Goal: Feedback & Contribution: Leave review/rating

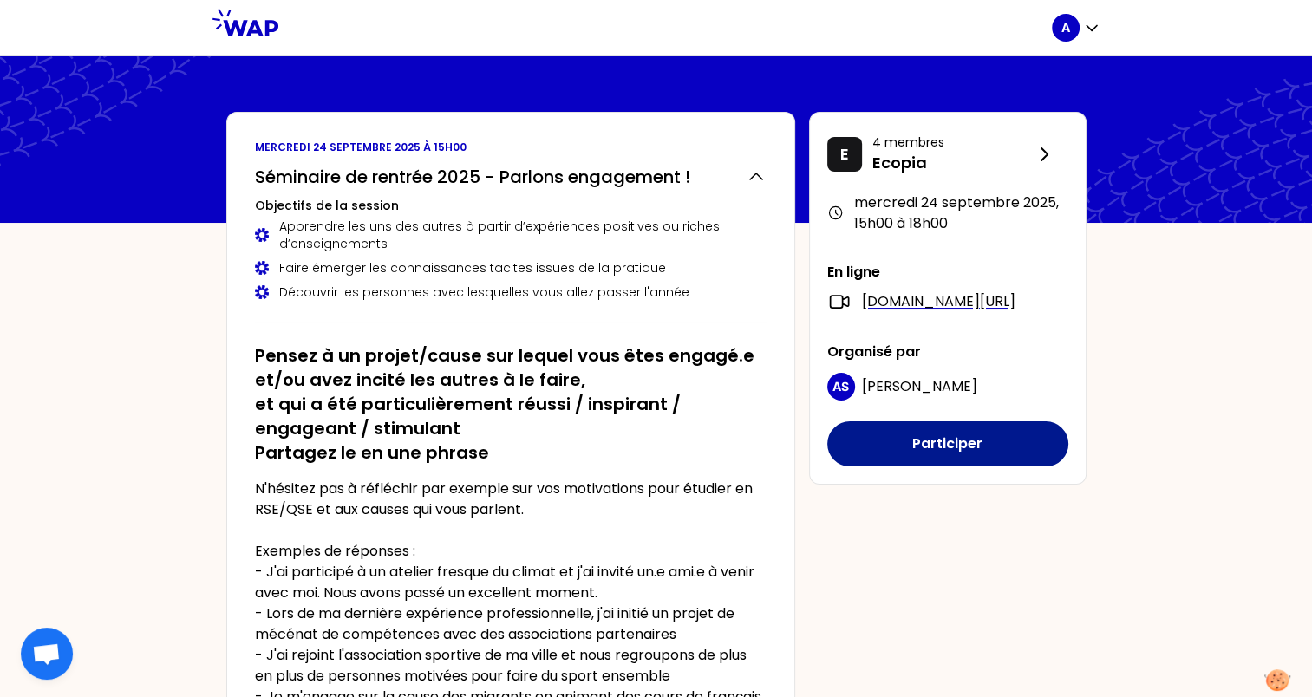
click at [912, 467] on button "Participer" at bounding box center [947, 443] width 241 height 45
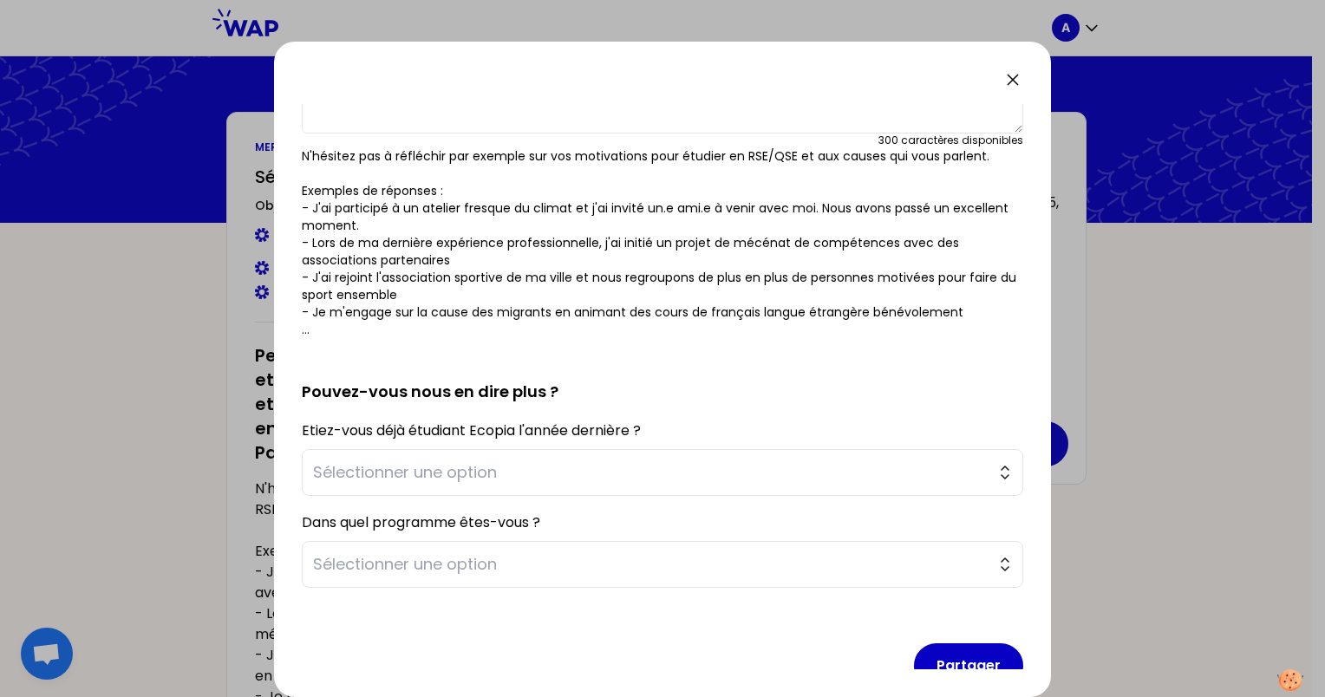
scroll to position [191, 0]
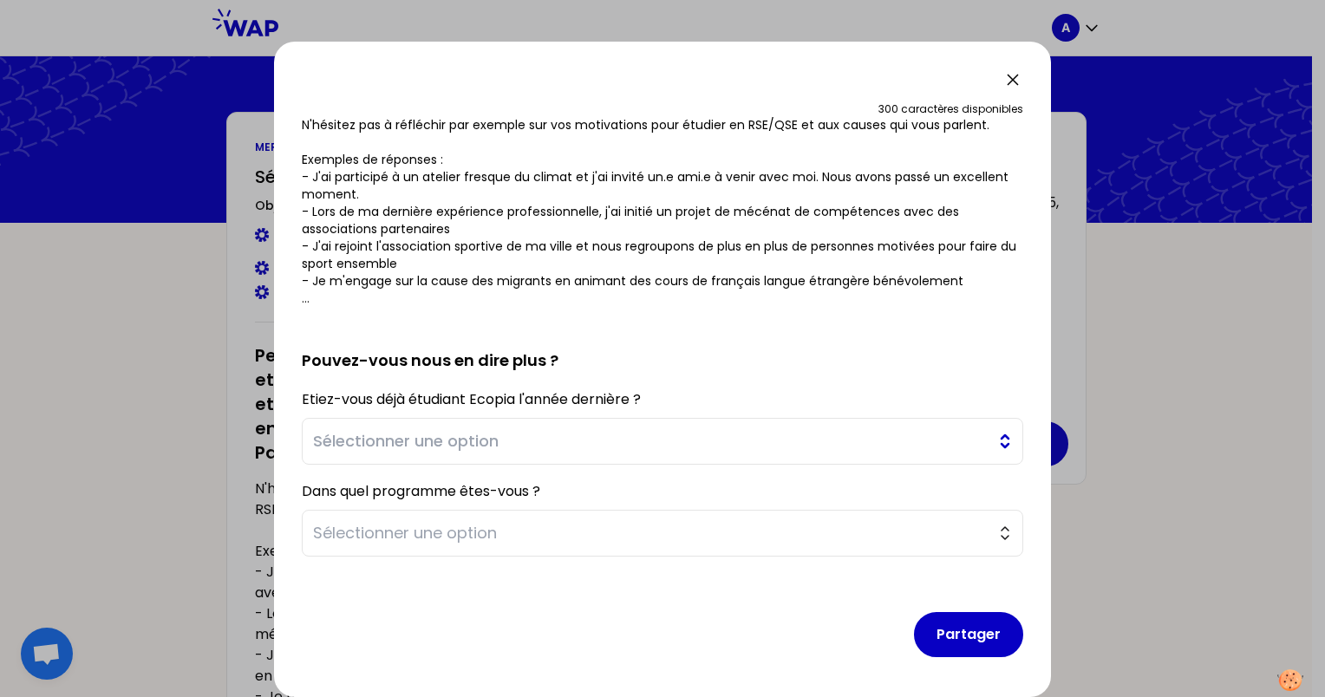
click at [667, 429] on span "Sélectionner une option" at bounding box center [650, 441] width 675 height 24
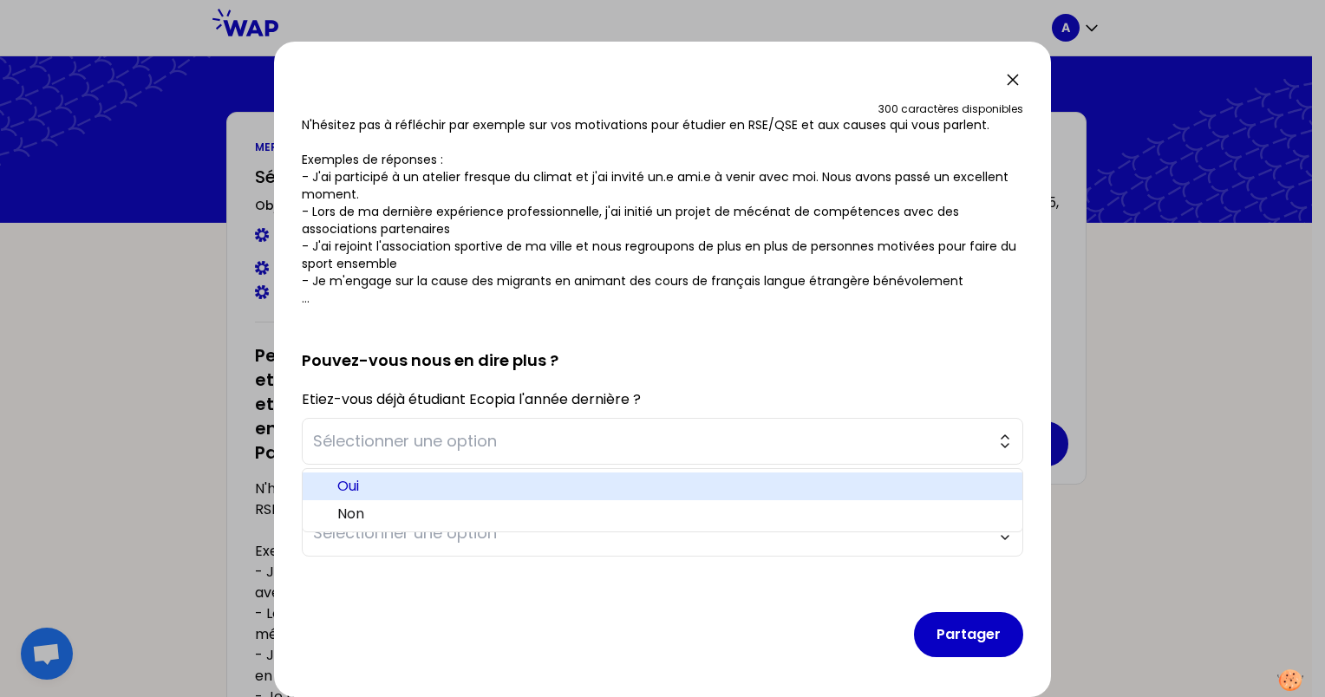
click at [538, 484] on span "Oui" at bounding box center [672, 486] width 671 height 21
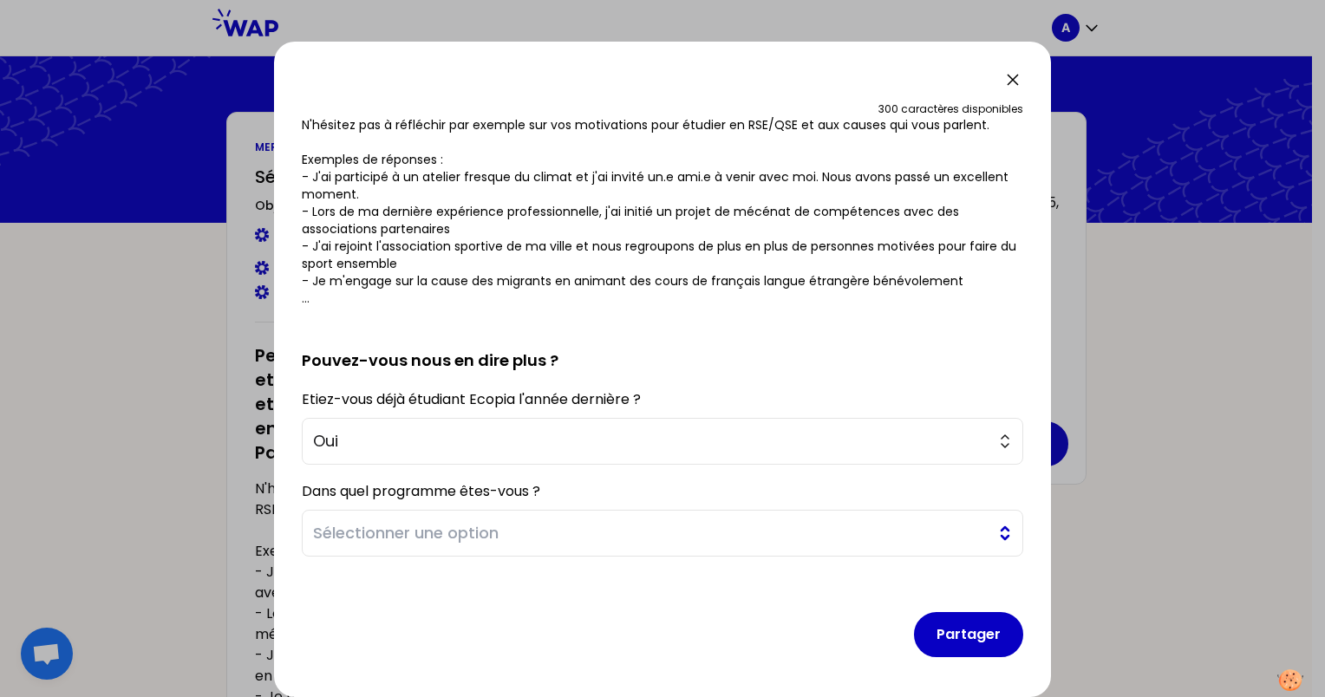
click at [540, 538] on span "Sélectionner une option" at bounding box center [650, 533] width 675 height 24
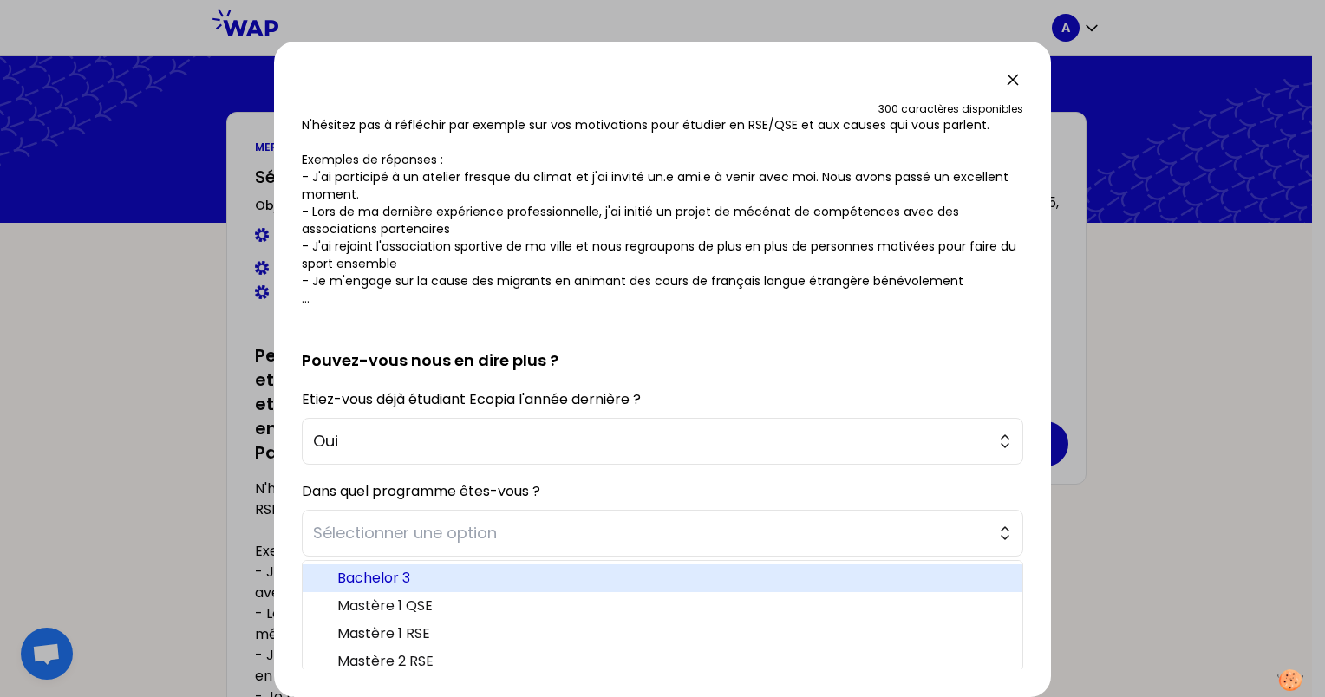
scroll to position [8, 0]
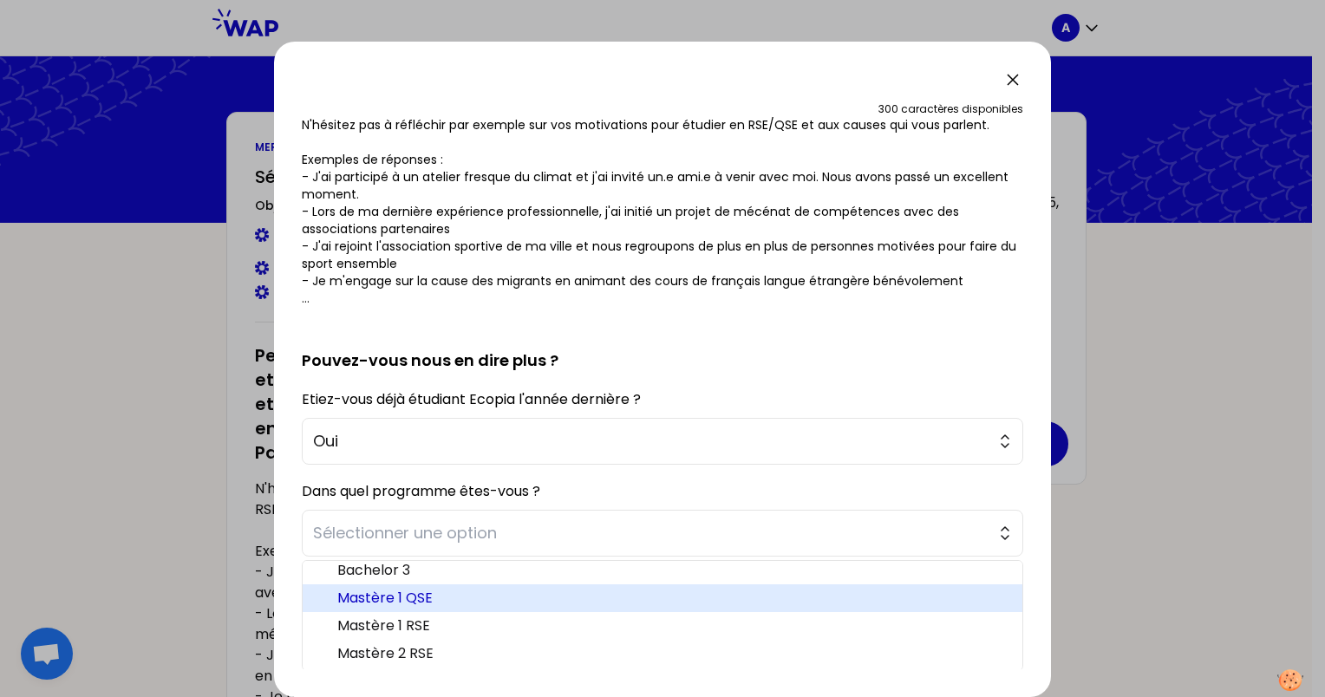
click at [445, 596] on span "Mastère 1 QSE" at bounding box center [672, 598] width 671 height 21
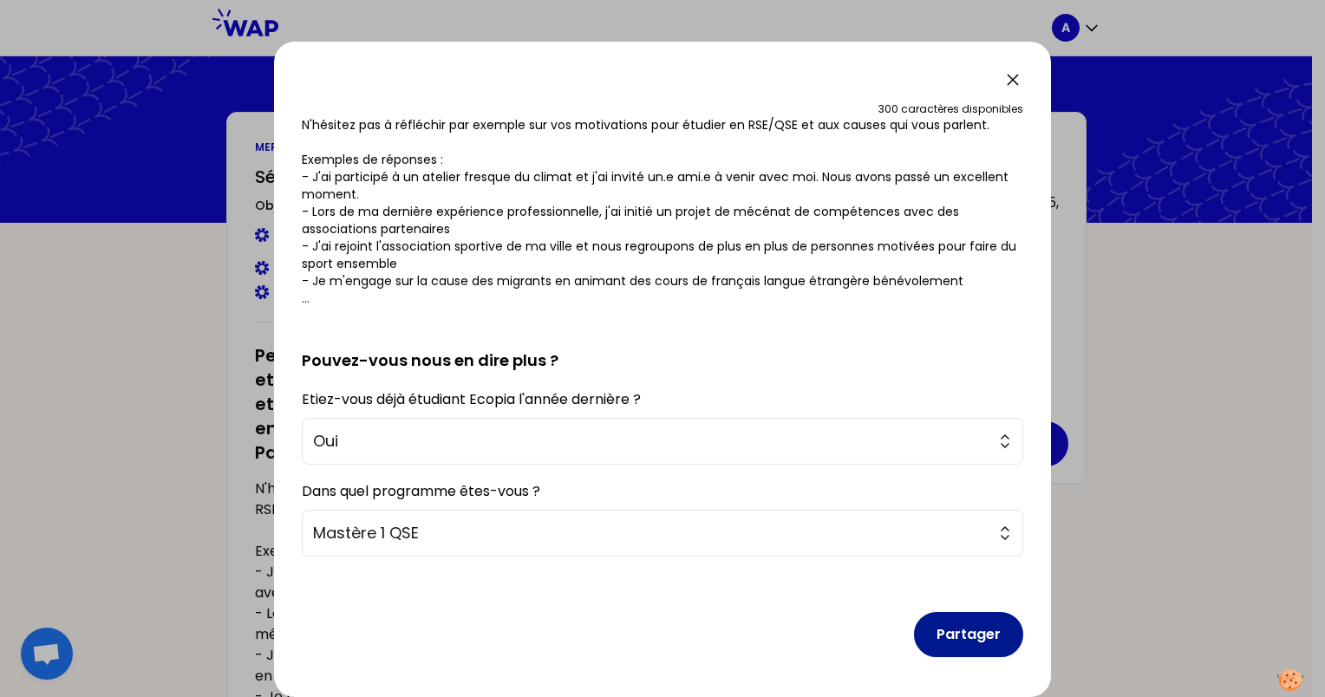
click at [962, 638] on button "Partager" at bounding box center [968, 634] width 109 height 45
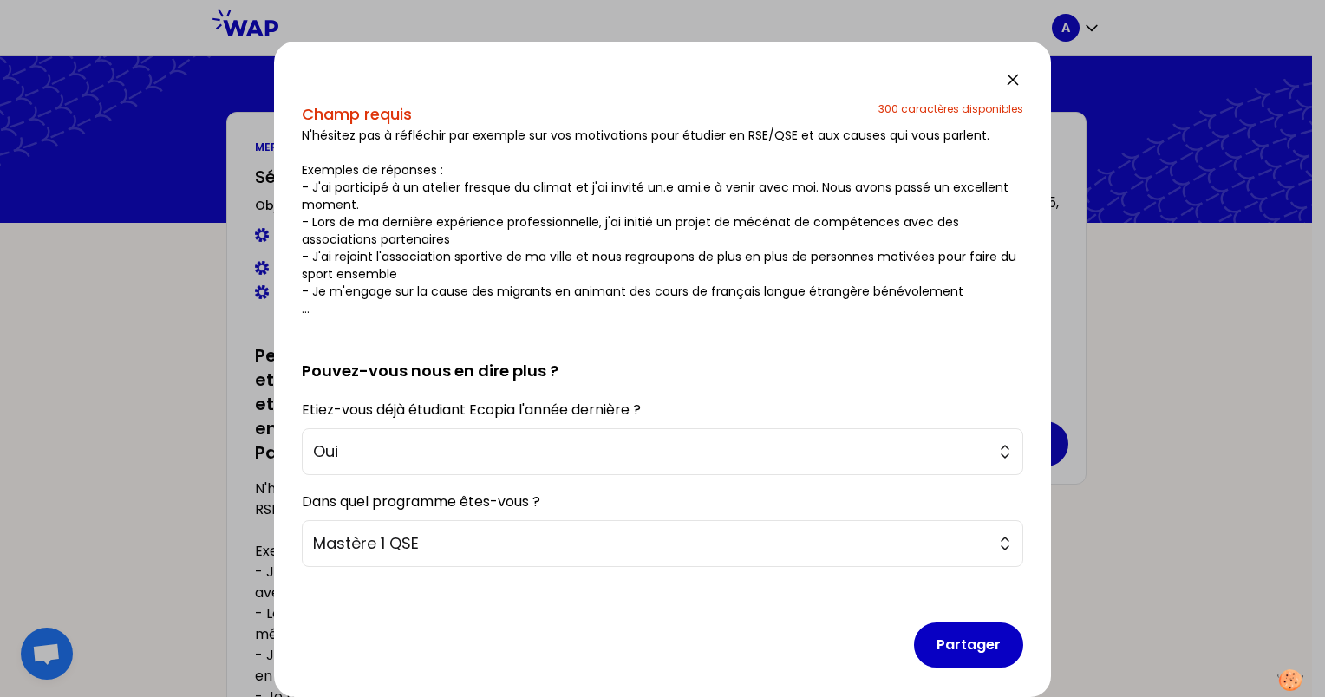
scroll to position [0, 0]
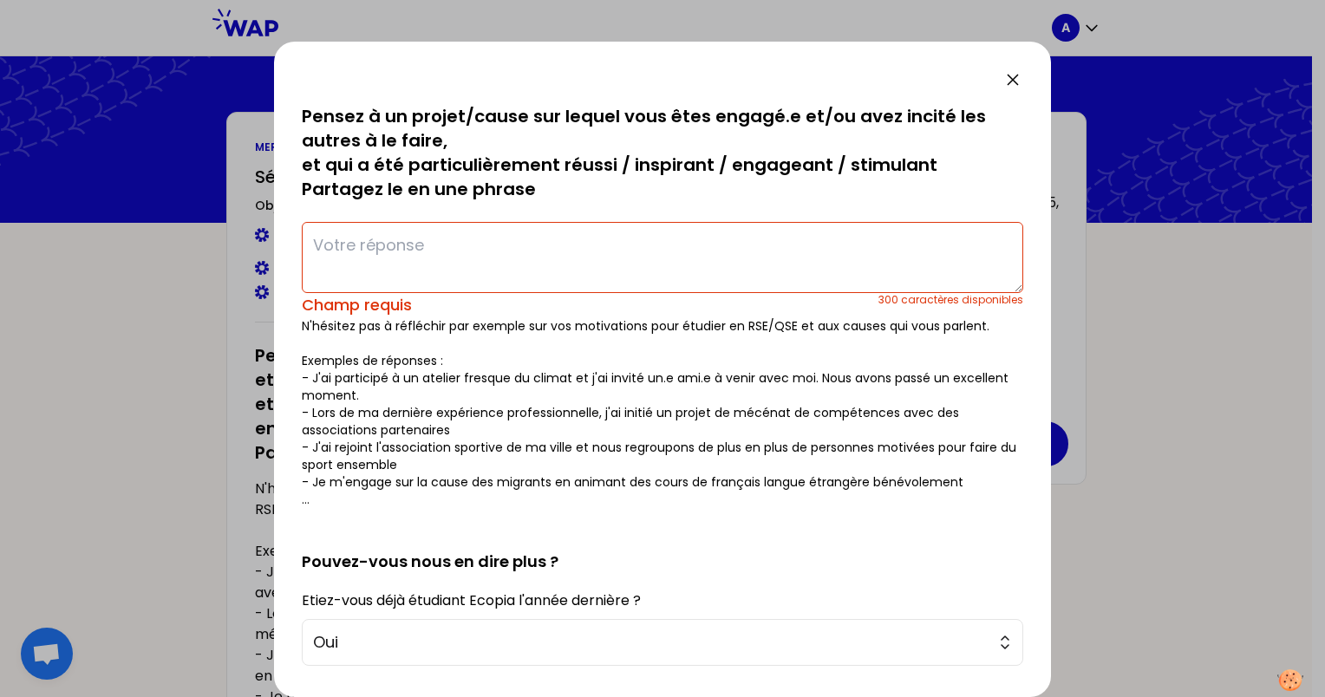
click at [459, 246] on textarea at bounding box center [663, 257] width 722 height 71
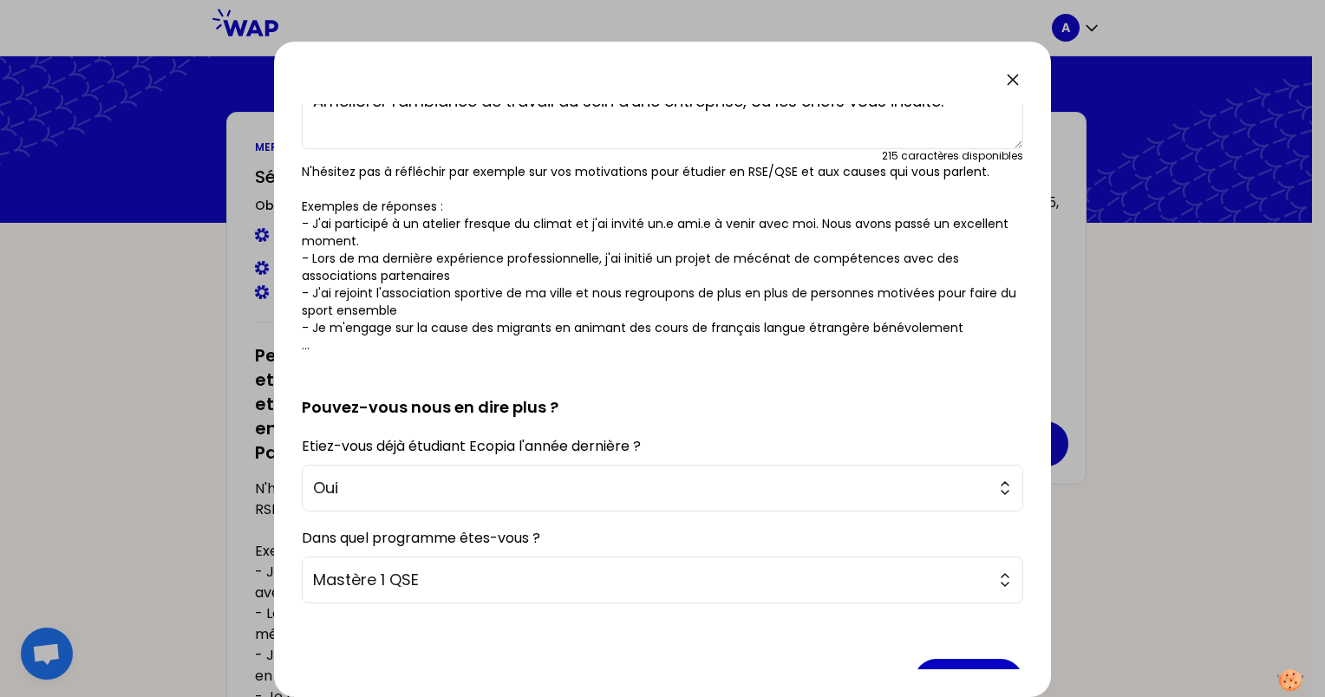
scroll to position [191, 0]
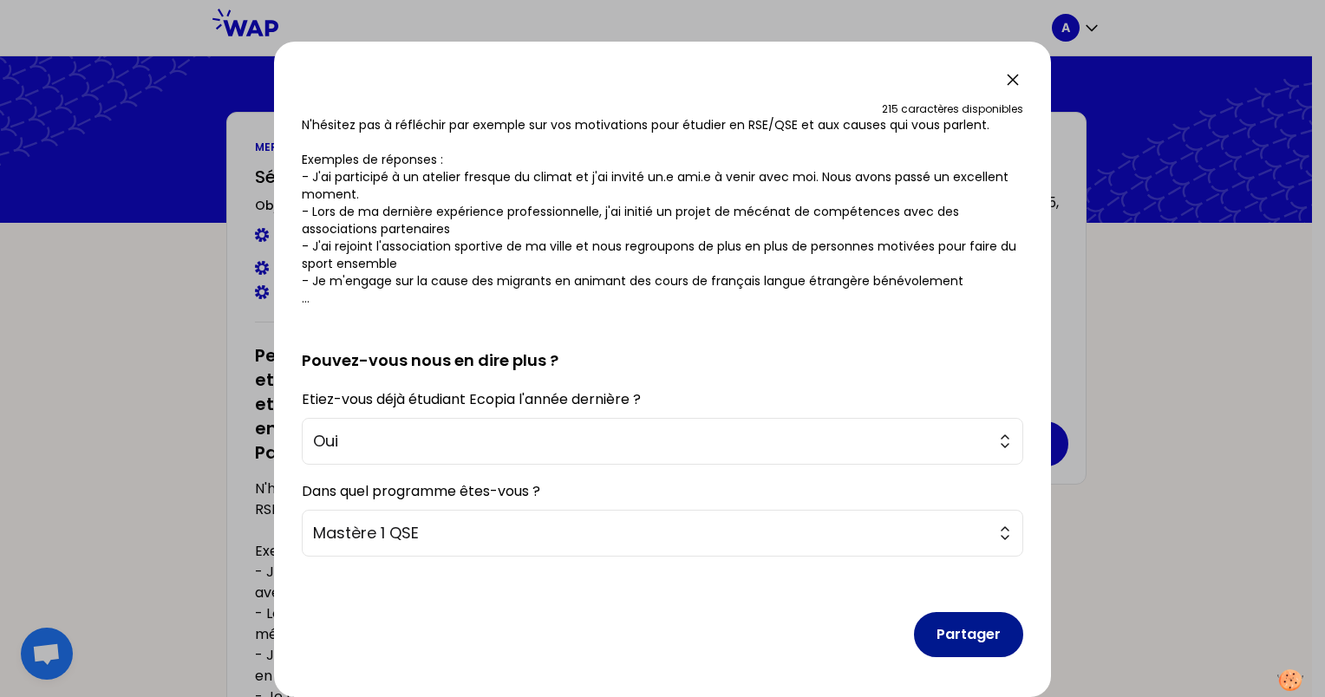
type textarea "Améliorer l'ambiance de travail au sein d'une entreprise, ou les chefs vous ins…"
click at [946, 645] on button "Partager" at bounding box center [968, 634] width 109 height 45
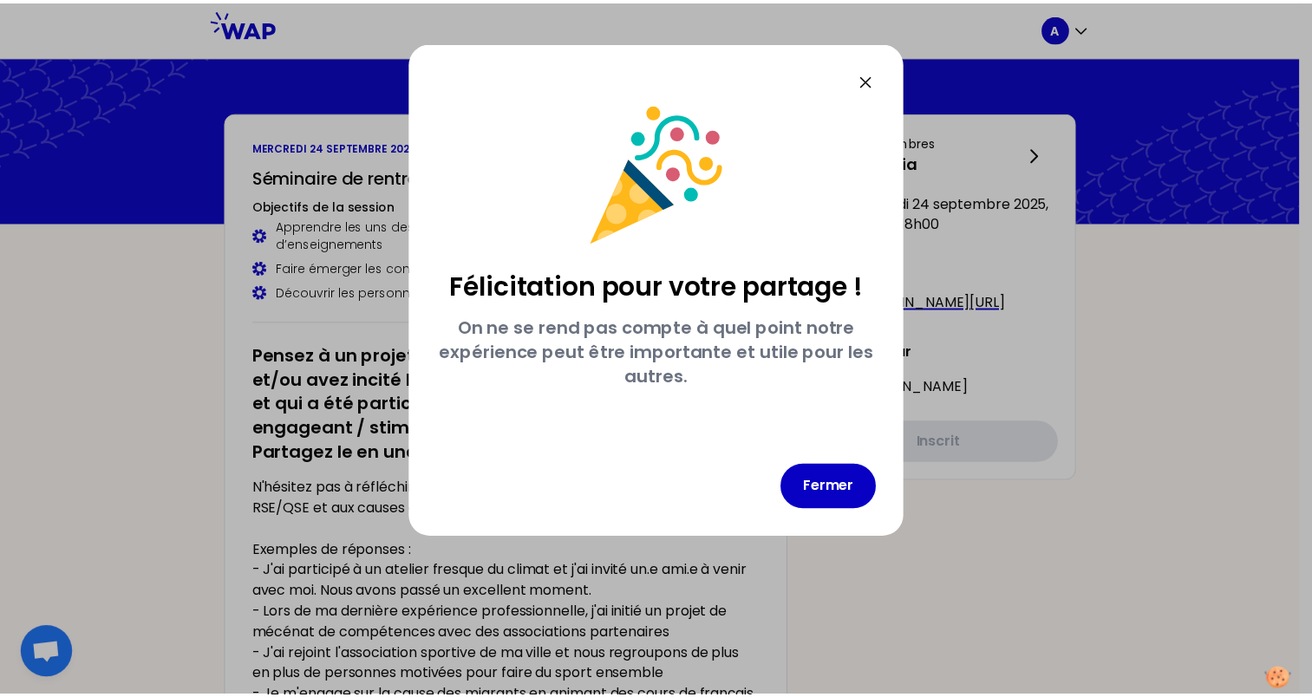
scroll to position [0, 0]
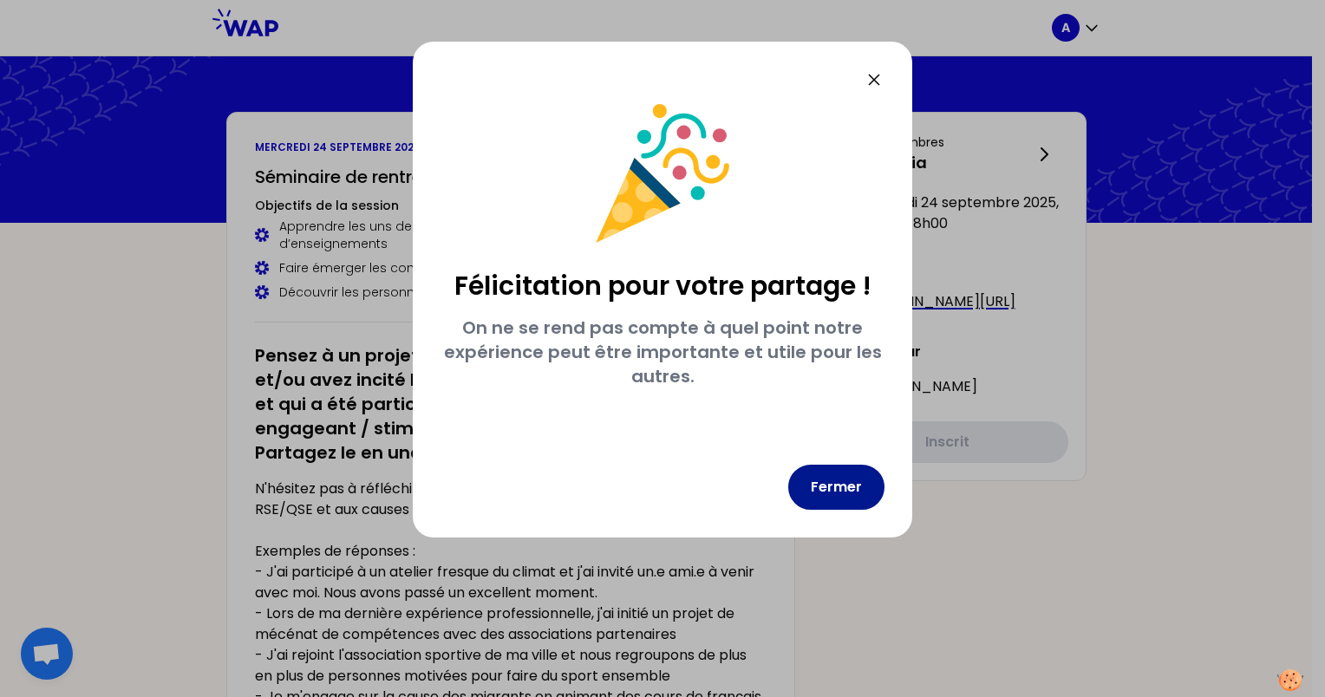
click at [813, 476] on button "Fermer" at bounding box center [836, 487] width 96 height 45
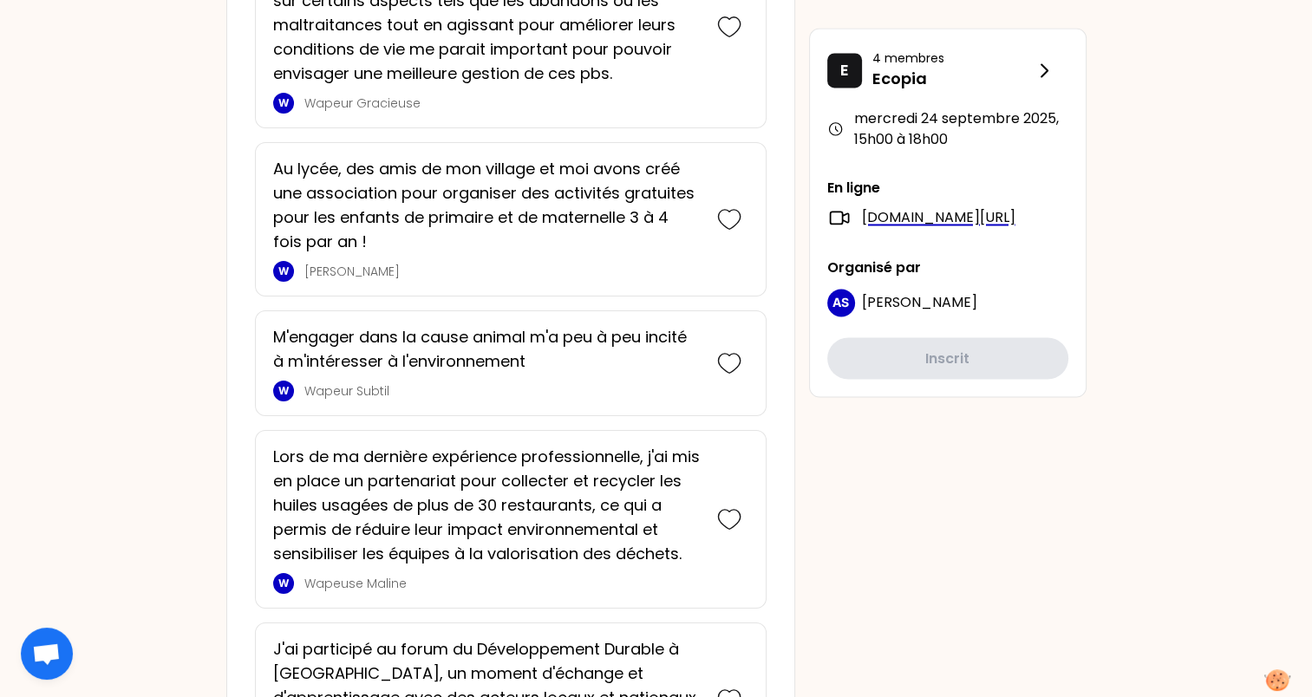
scroll to position [2968, 0]
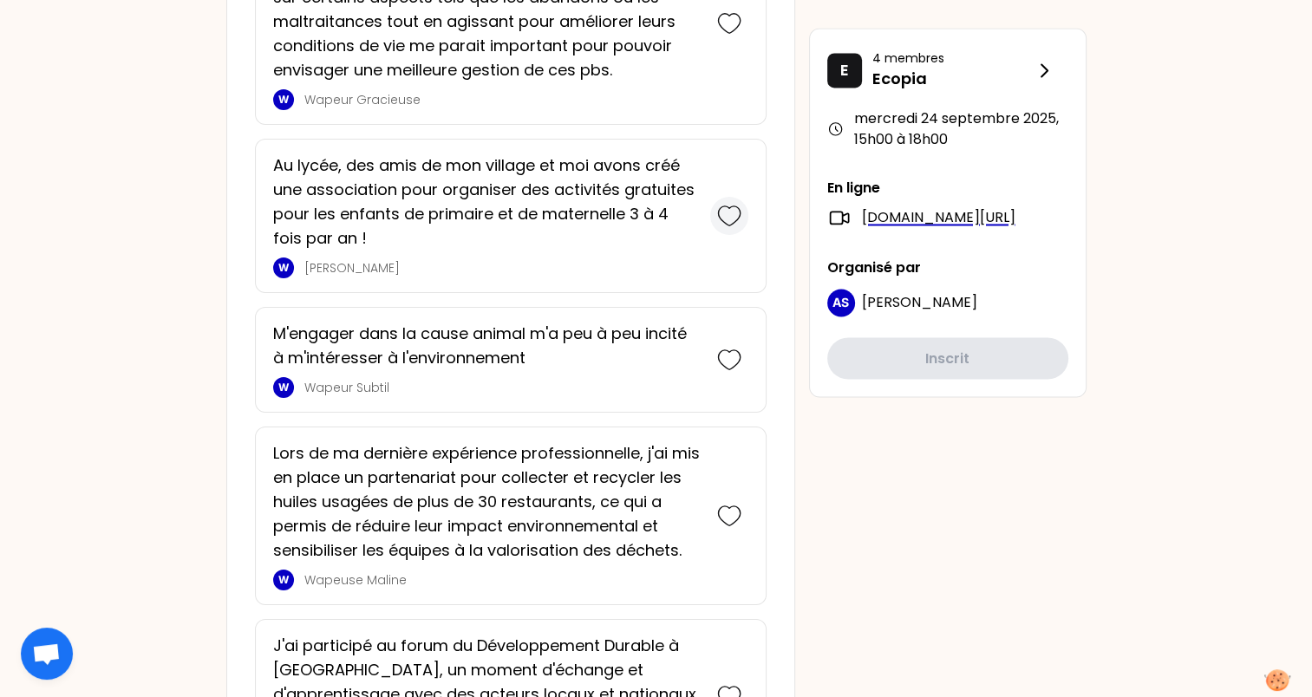
click at [731, 207] on icon at bounding box center [729, 216] width 24 height 24
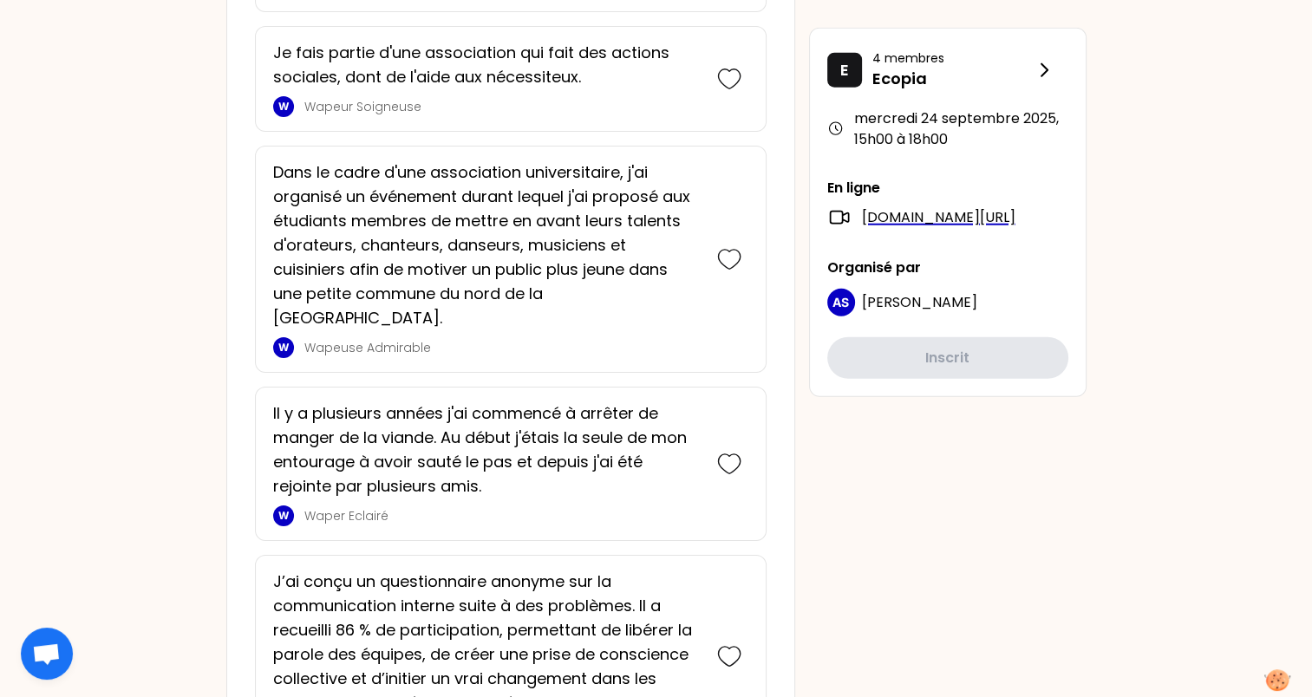
scroll to position [4368, 0]
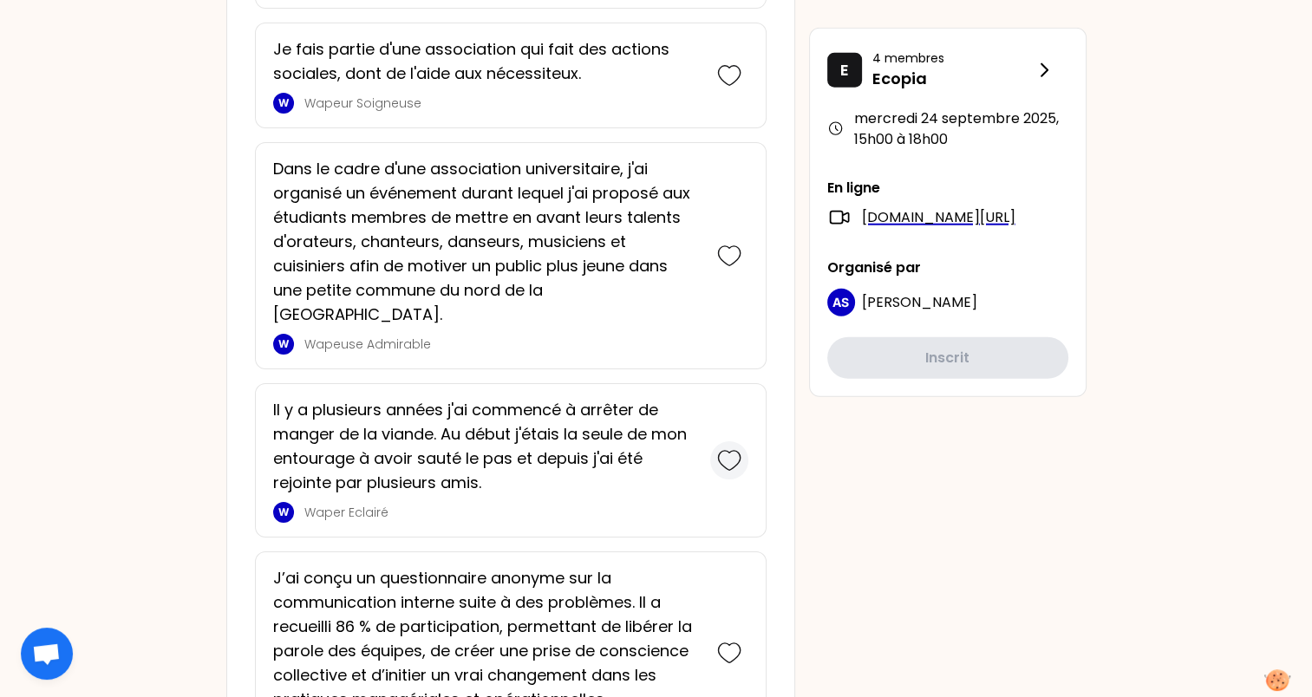
click at [730, 441] on div at bounding box center [729, 460] width 38 height 38
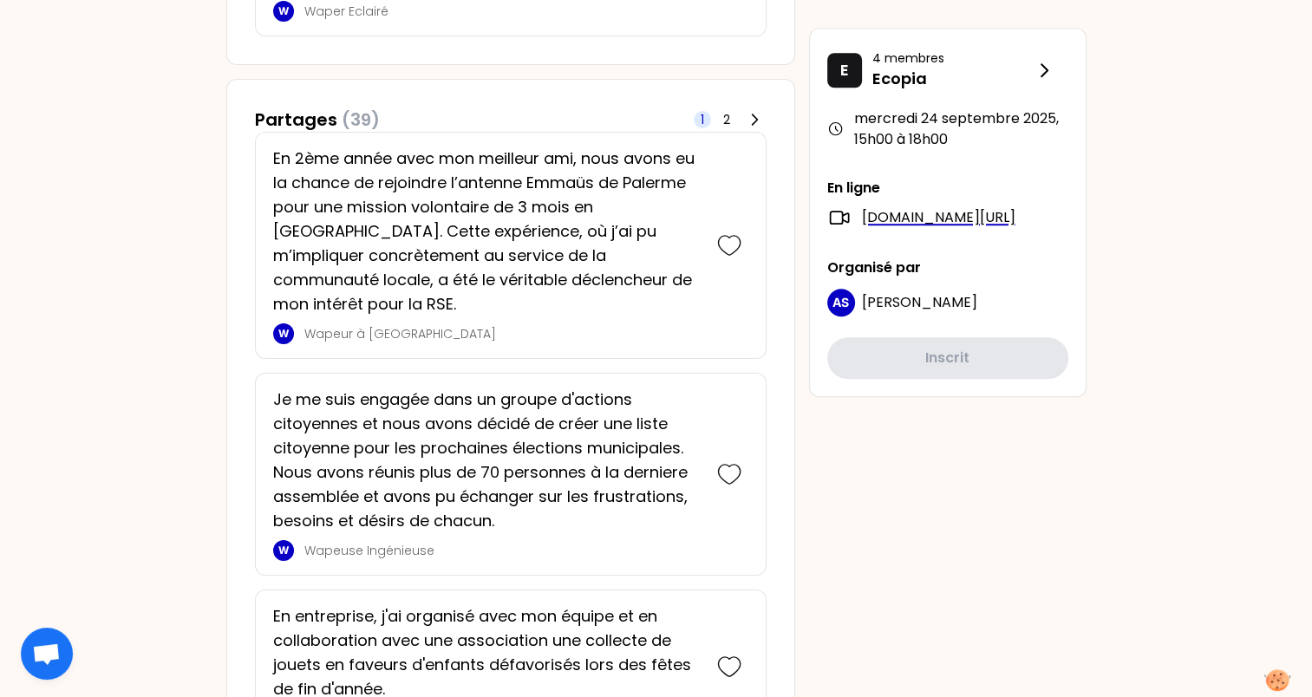
scroll to position [1278, 0]
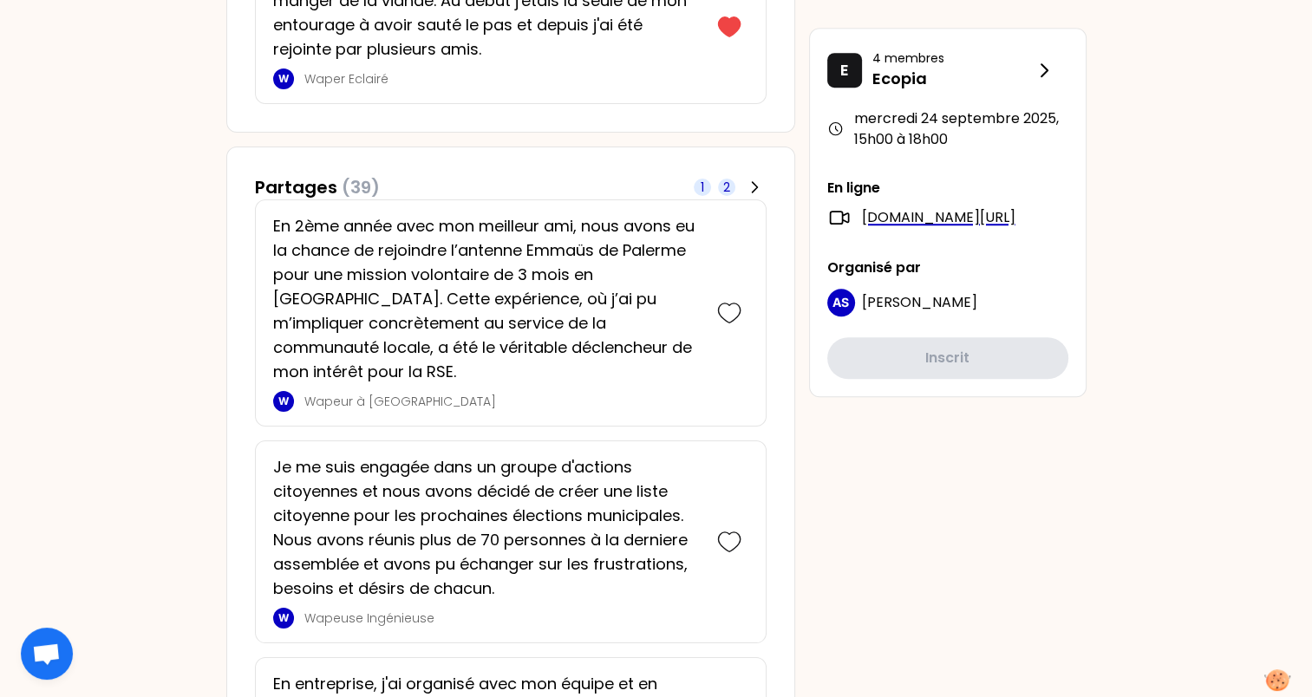
click at [730, 179] on span "2" at bounding box center [726, 187] width 17 height 17
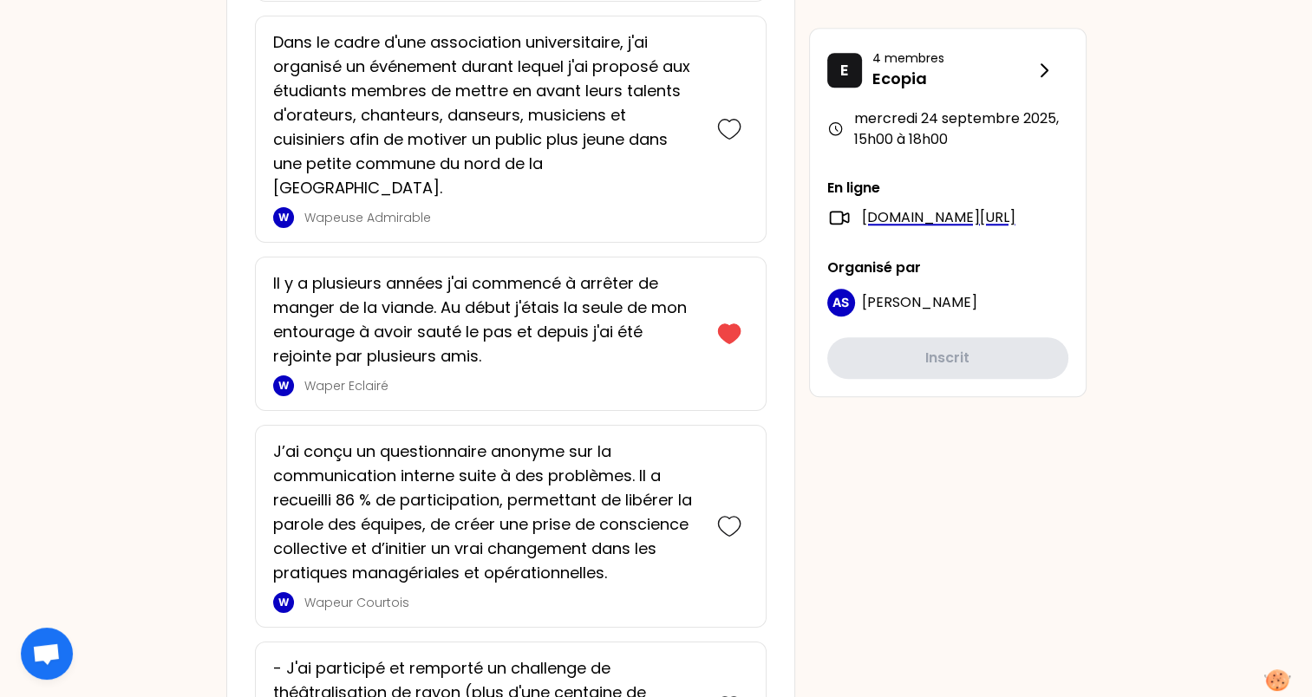
scroll to position [1582, 0]
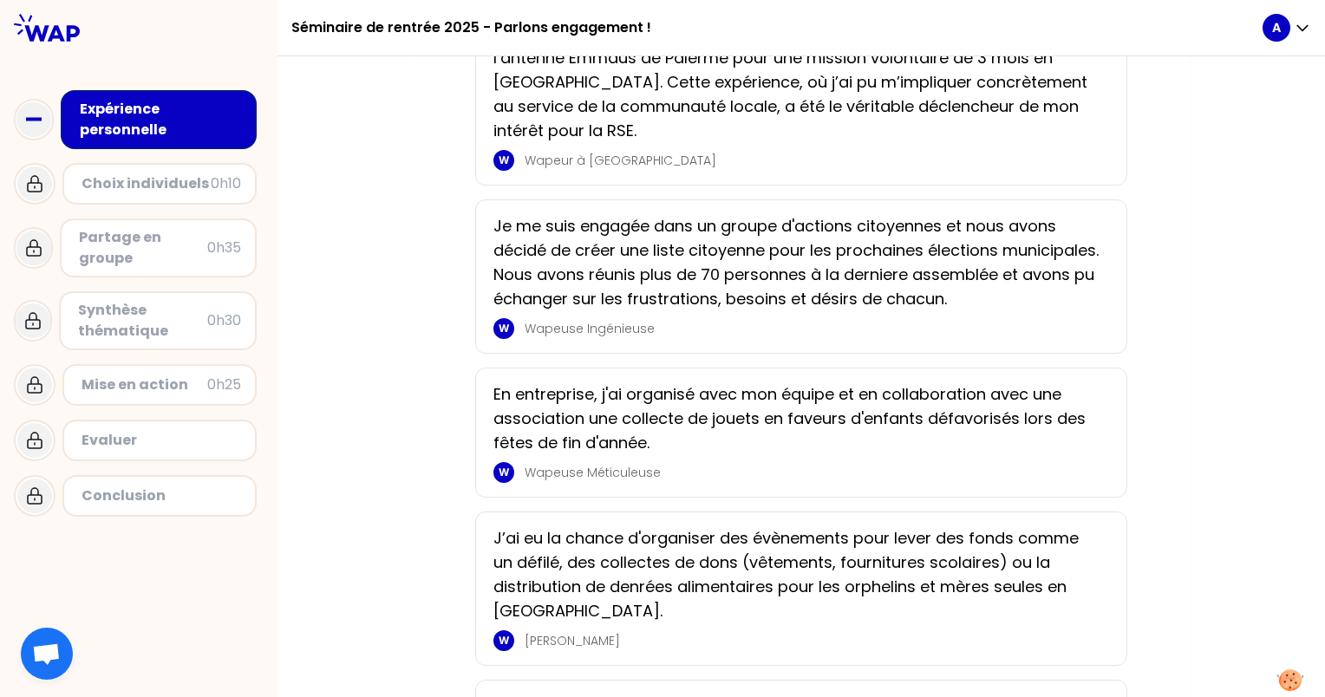
scroll to position [375, 0]
click at [833, 295] on p "Je me suis engagée dans un groupe d'actions citoyennes et nous avons décidé de …" at bounding box center [795, 261] width 605 height 97
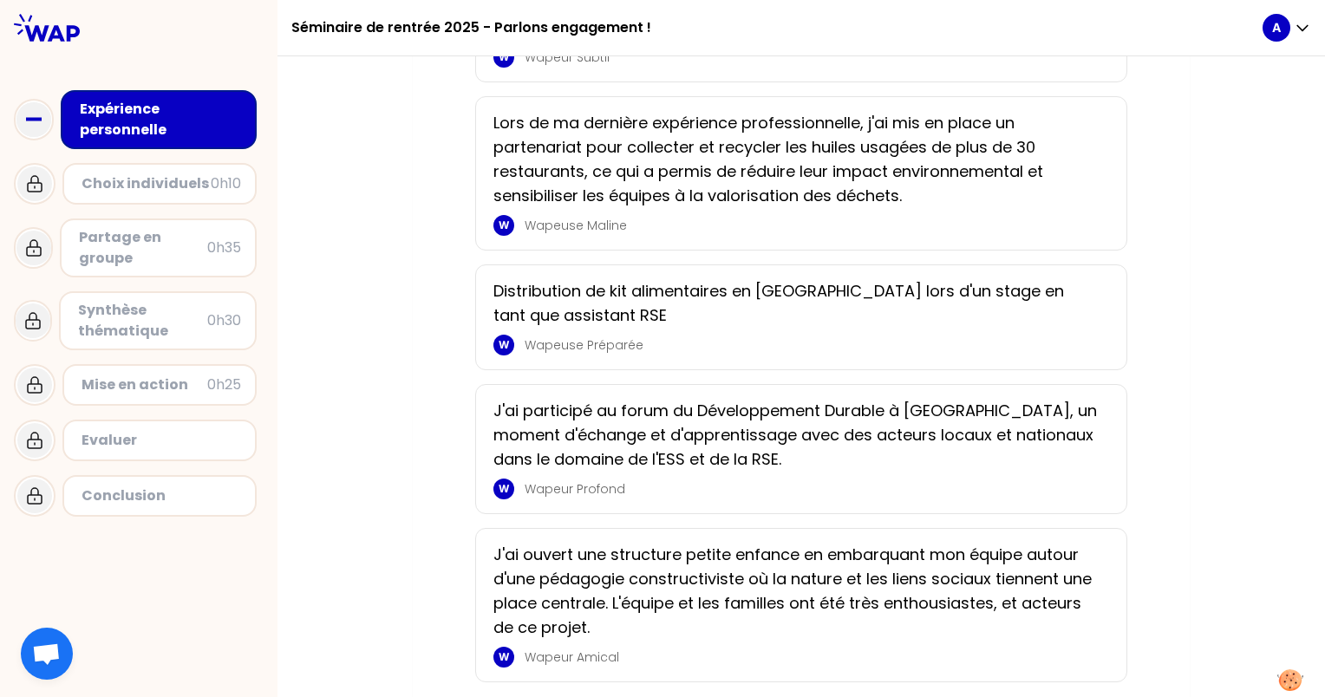
scroll to position [2912, 0]
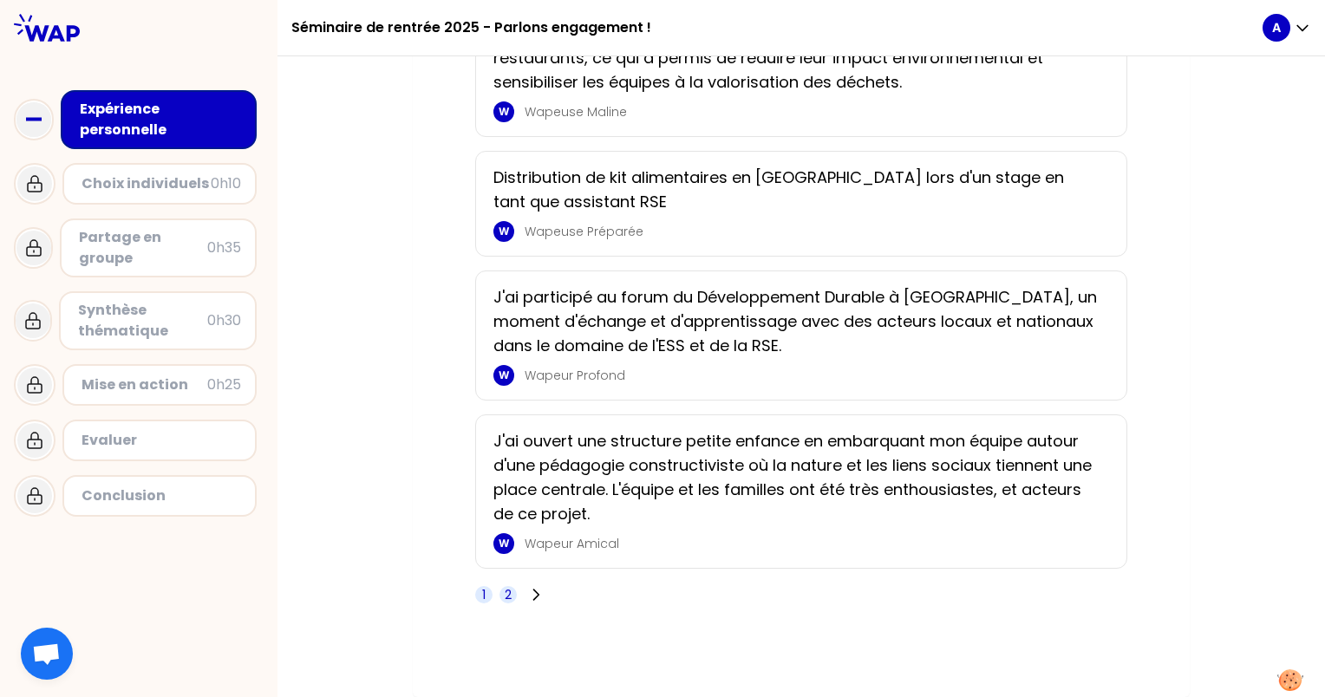
click at [500, 598] on span "2" at bounding box center [508, 594] width 17 height 17
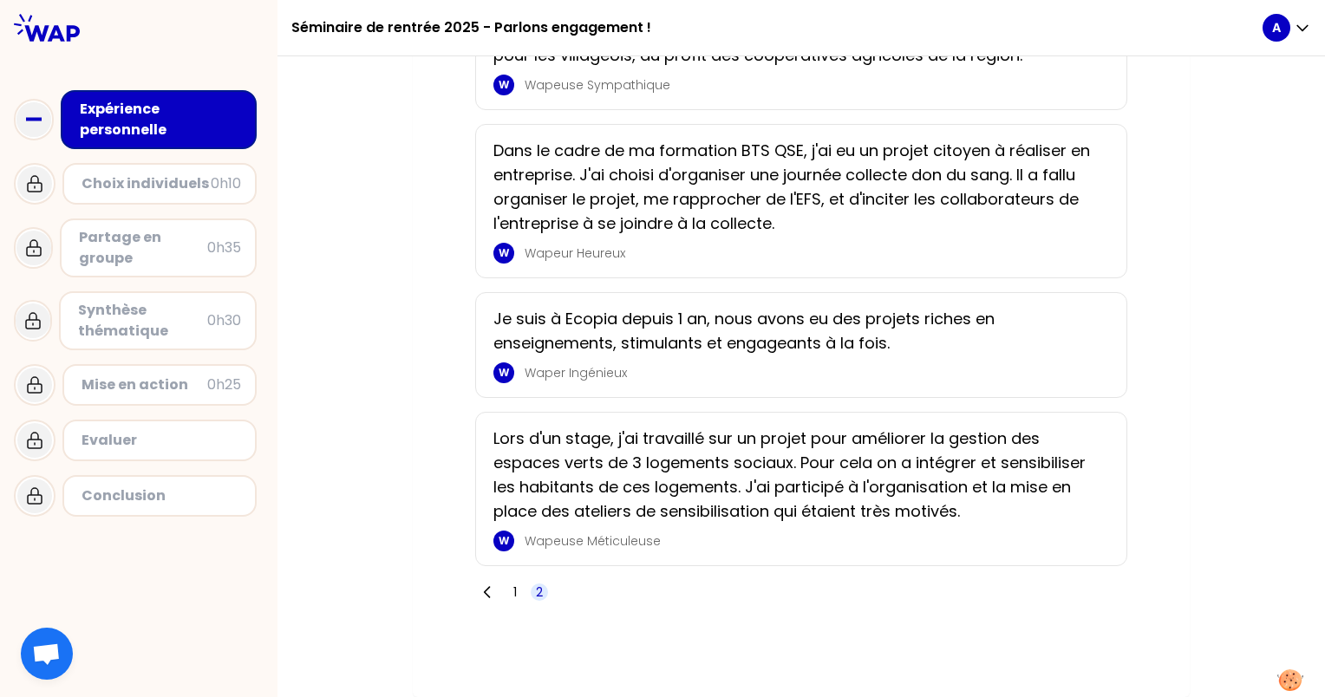
scroll to position [2698, 0]
click at [561, 465] on p "Lors d'un stage, j'ai travaillé sur un projet pour améliorer la gestion des esp…" at bounding box center [795, 475] width 605 height 97
click at [670, 487] on p "Lors d'un stage, j'ai travaillé sur un projet pour améliorer la gestion des esp…" at bounding box center [795, 475] width 605 height 97
click at [173, 187] on div "Choix individuels" at bounding box center [146, 183] width 129 height 21
click at [160, 114] on div "Expérience personnelle" at bounding box center [160, 120] width 161 height 42
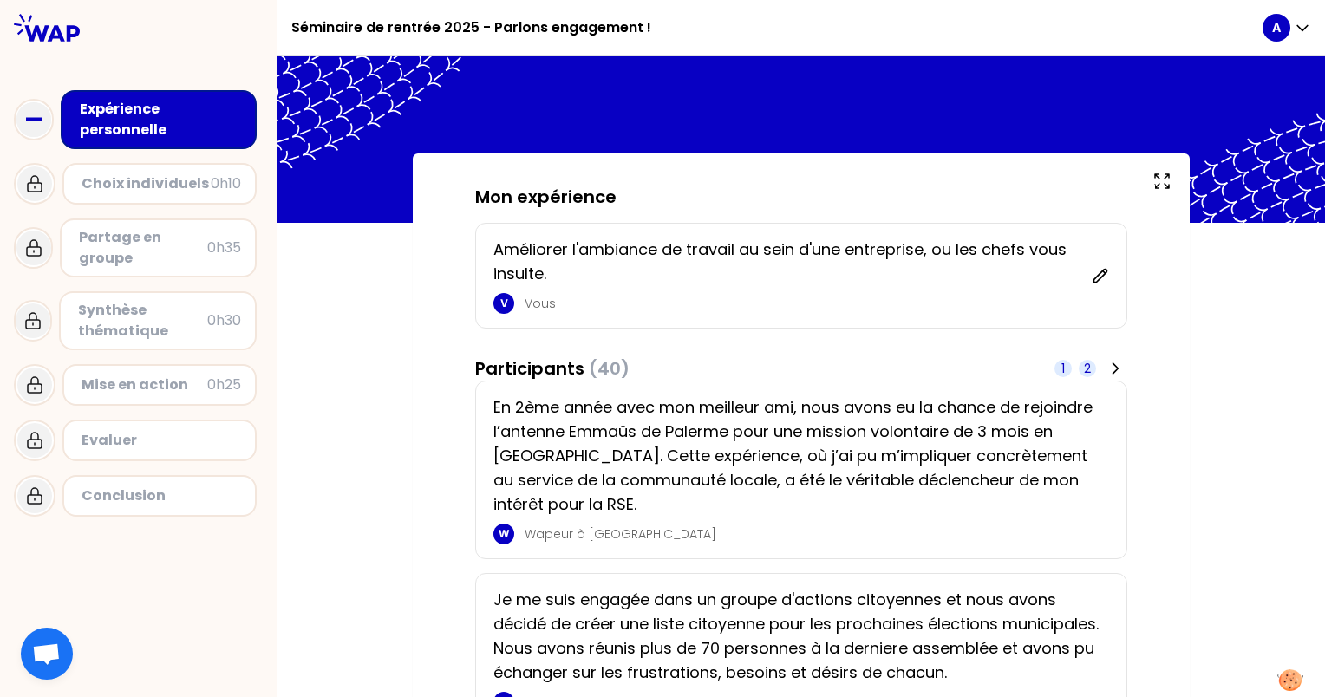
click at [1085, 364] on span "2" at bounding box center [1087, 368] width 17 height 17
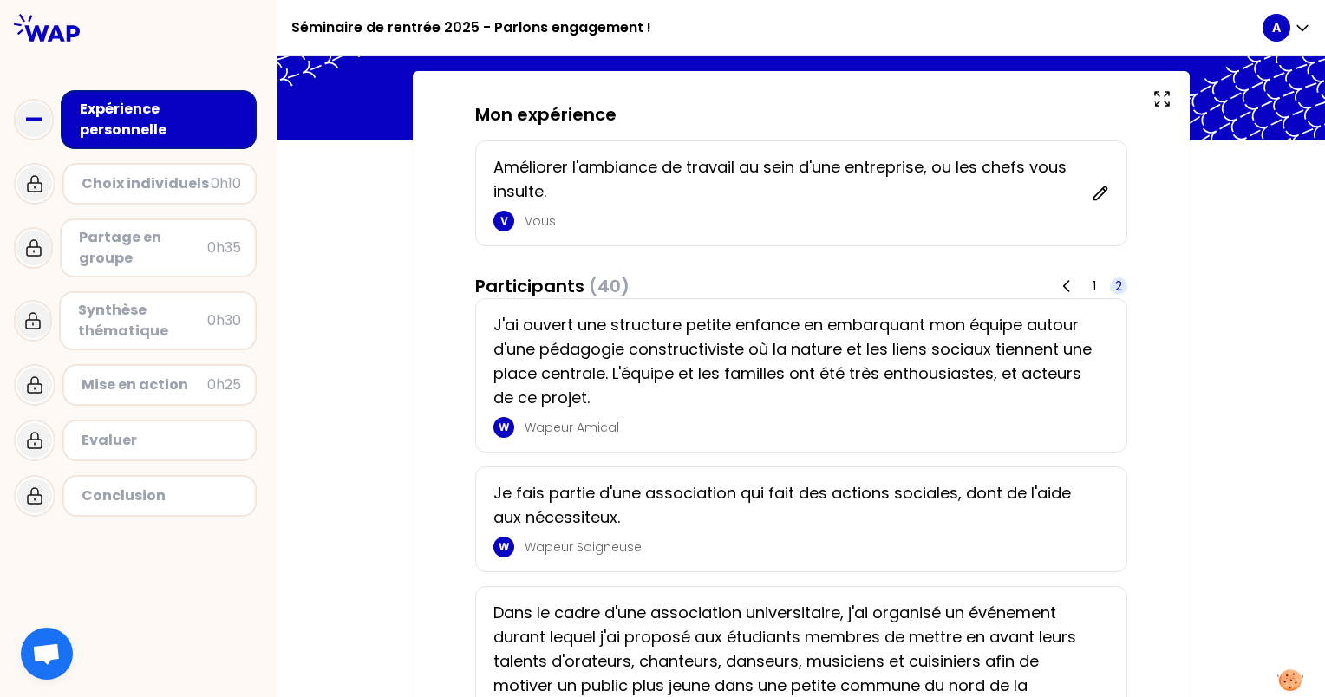
scroll to position [83, 0]
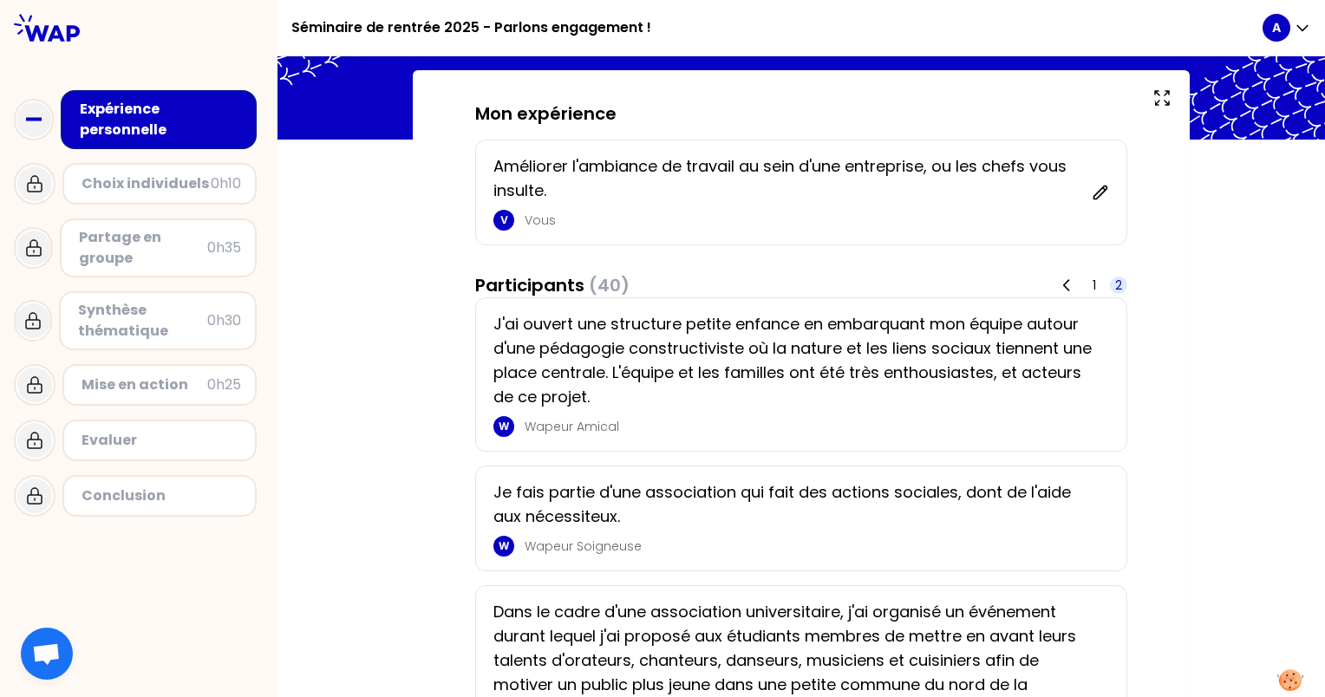
click at [581, 356] on p "J'ai ouvert une structure petite enfance en embarquant mon équipe autour d'une …" at bounding box center [795, 360] width 605 height 97
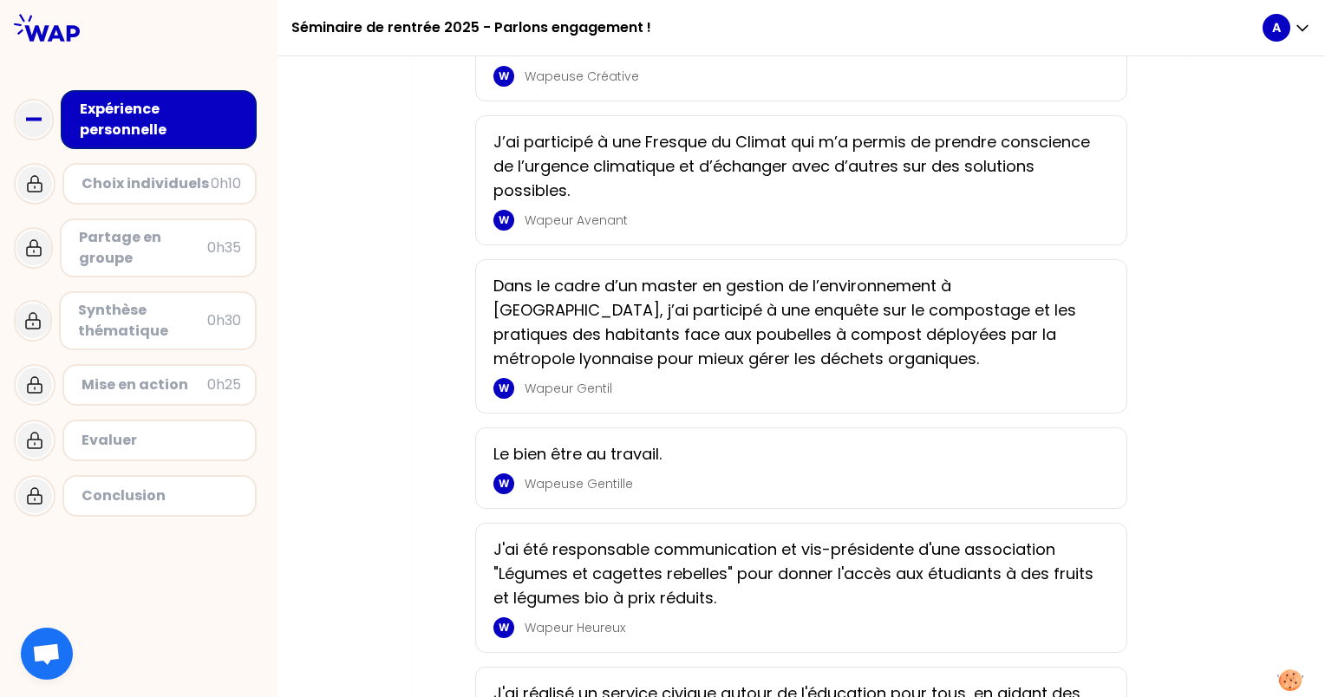
scroll to position [1582, 0]
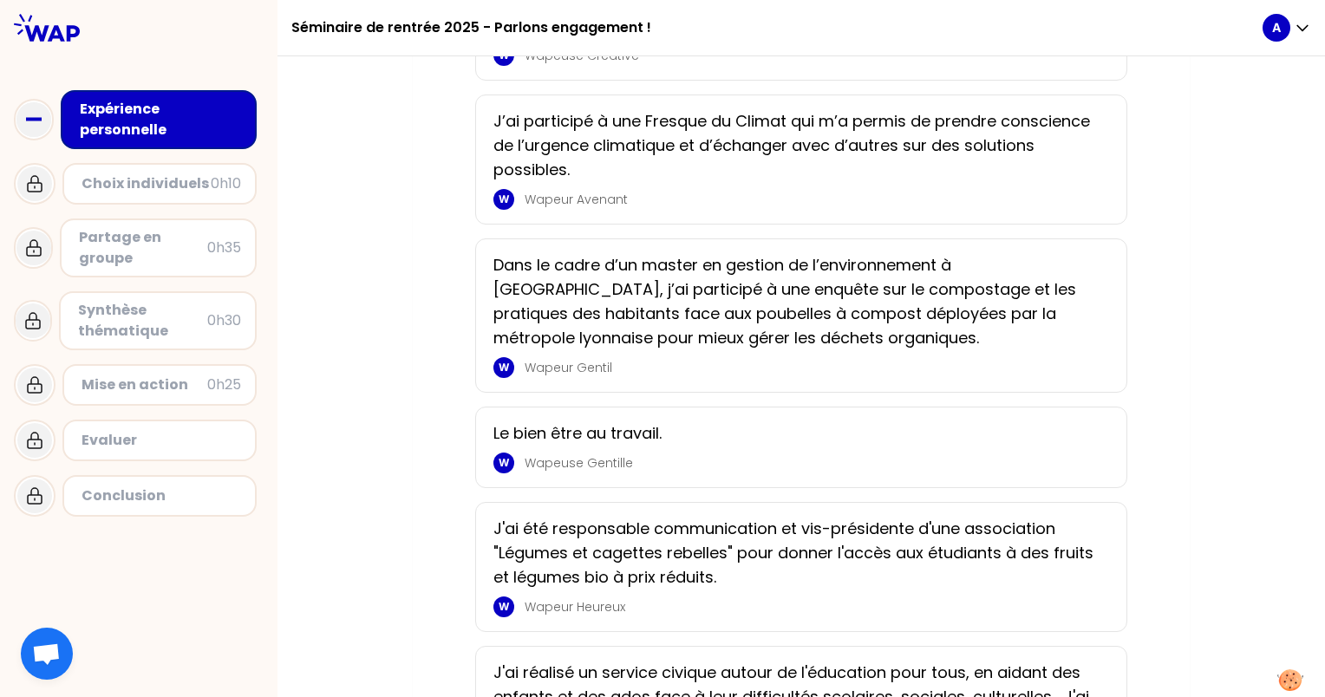
click at [155, 197] on div "Choix individuels 0h10" at bounding box center [159, 184] width 194 height 42
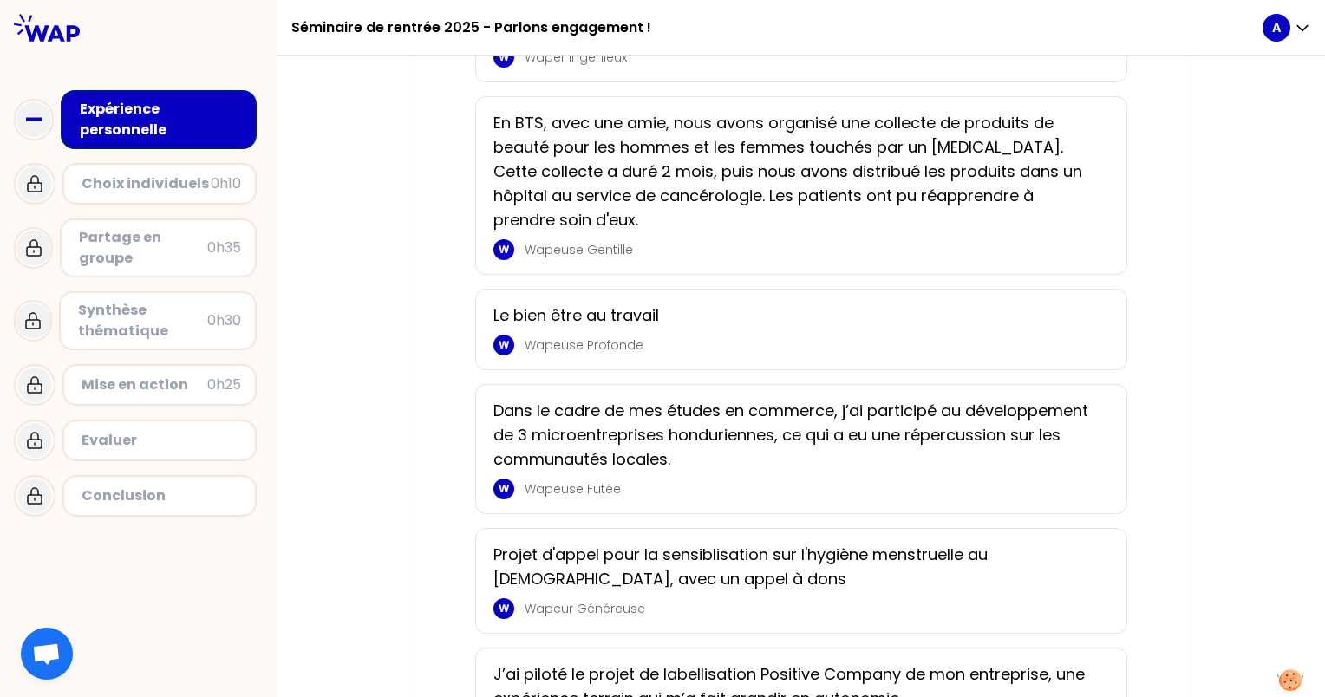
scroll to position [2647, 0]
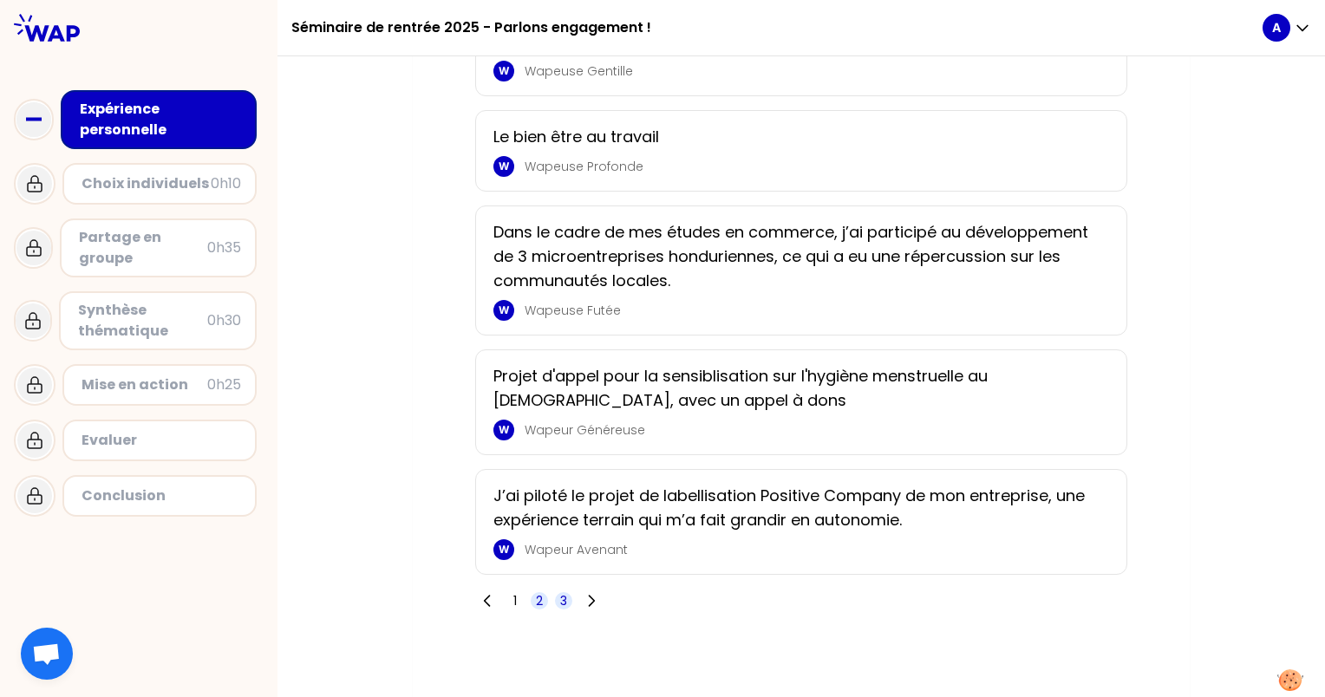
click at [560, 595] on span "3" at bounding box center [563, 600] width 7 height 17
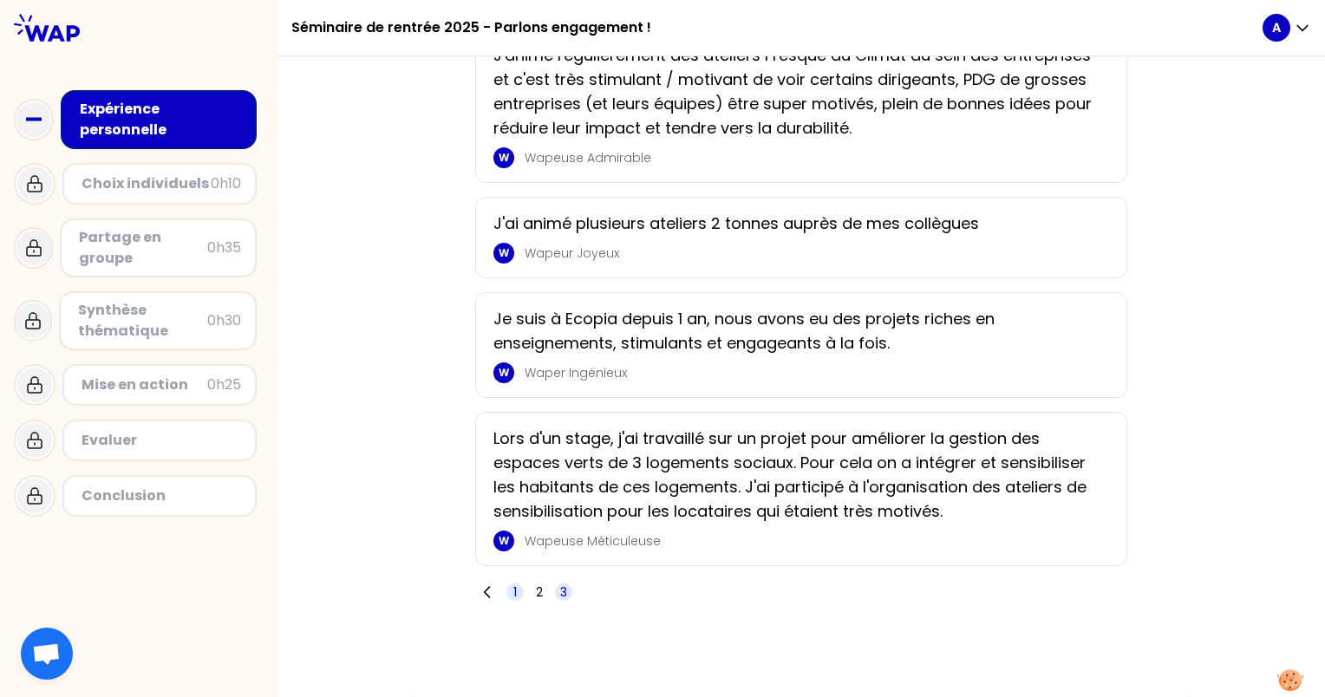
click at [513, 594] on span "1" at bounding box center [514, 592] width 17 height 17
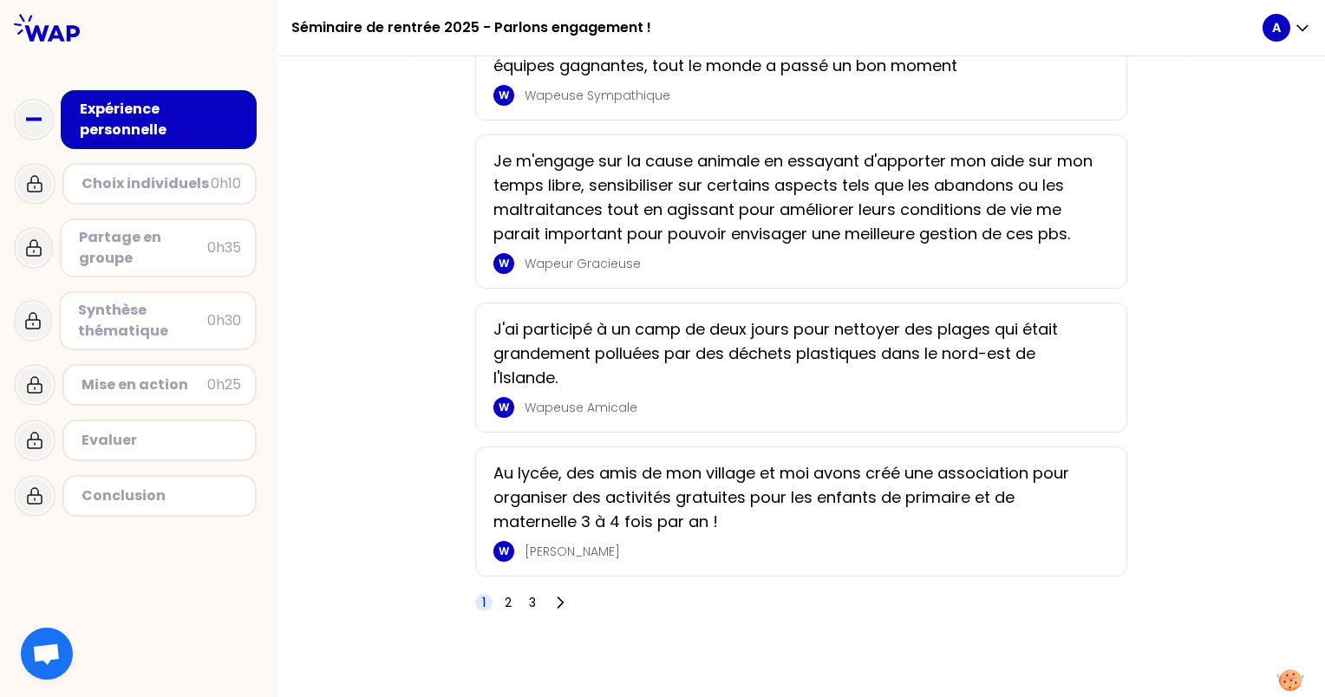
scroll to position [2864, 0]
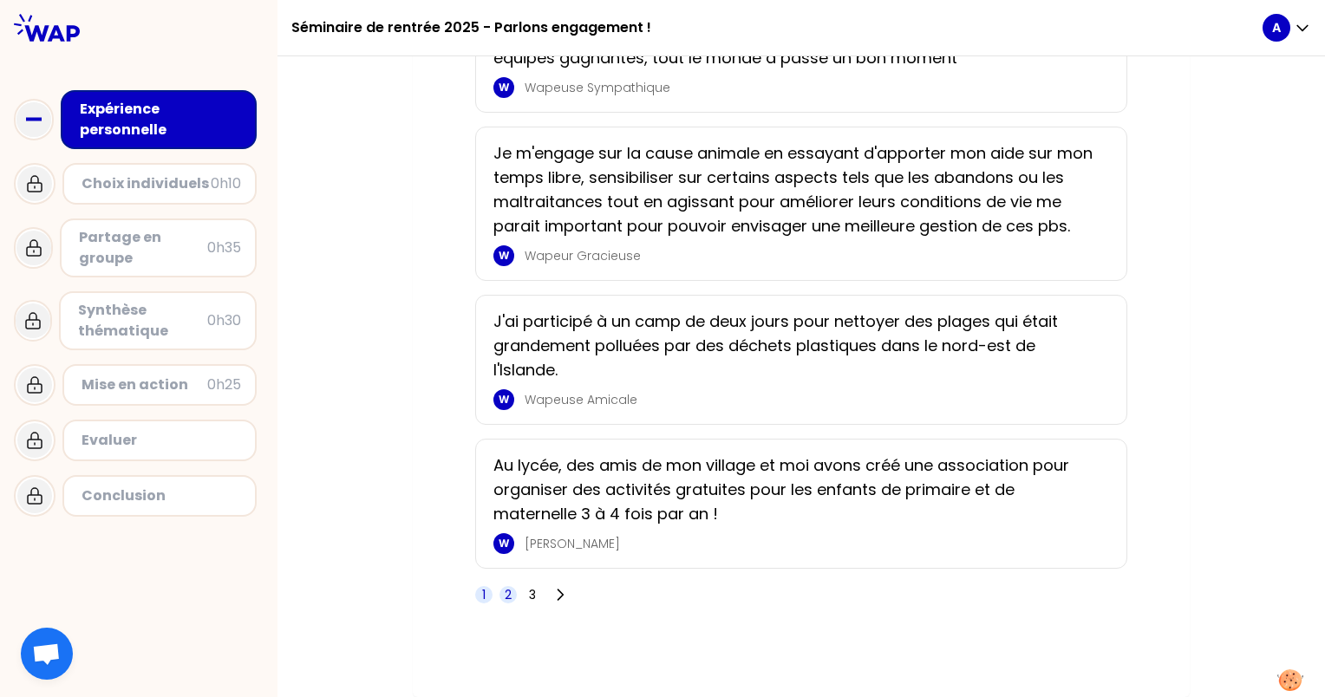
click at [505, 593] on span "2" at bounding box center [508, 594] width 7 height 17
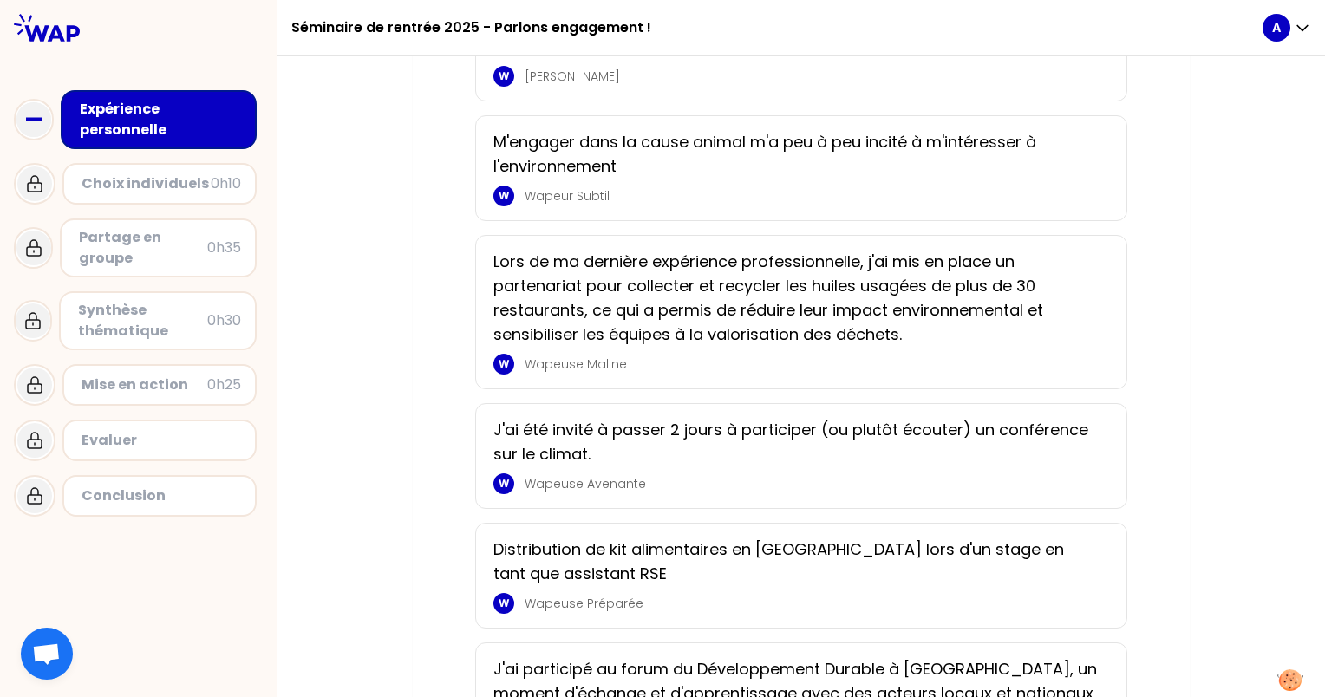
scroll to position [0, 0]
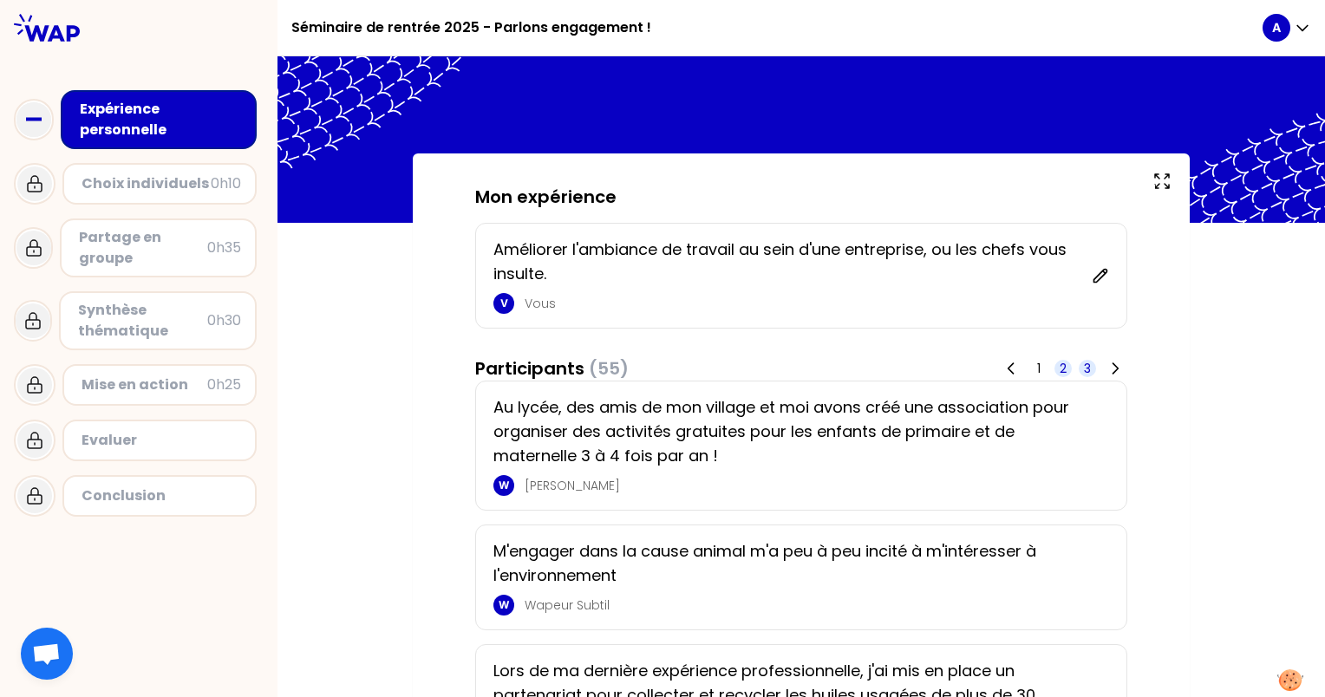
click at [1084, 368] on span "3" at bounding box center [1087, 368] width 7 height 17
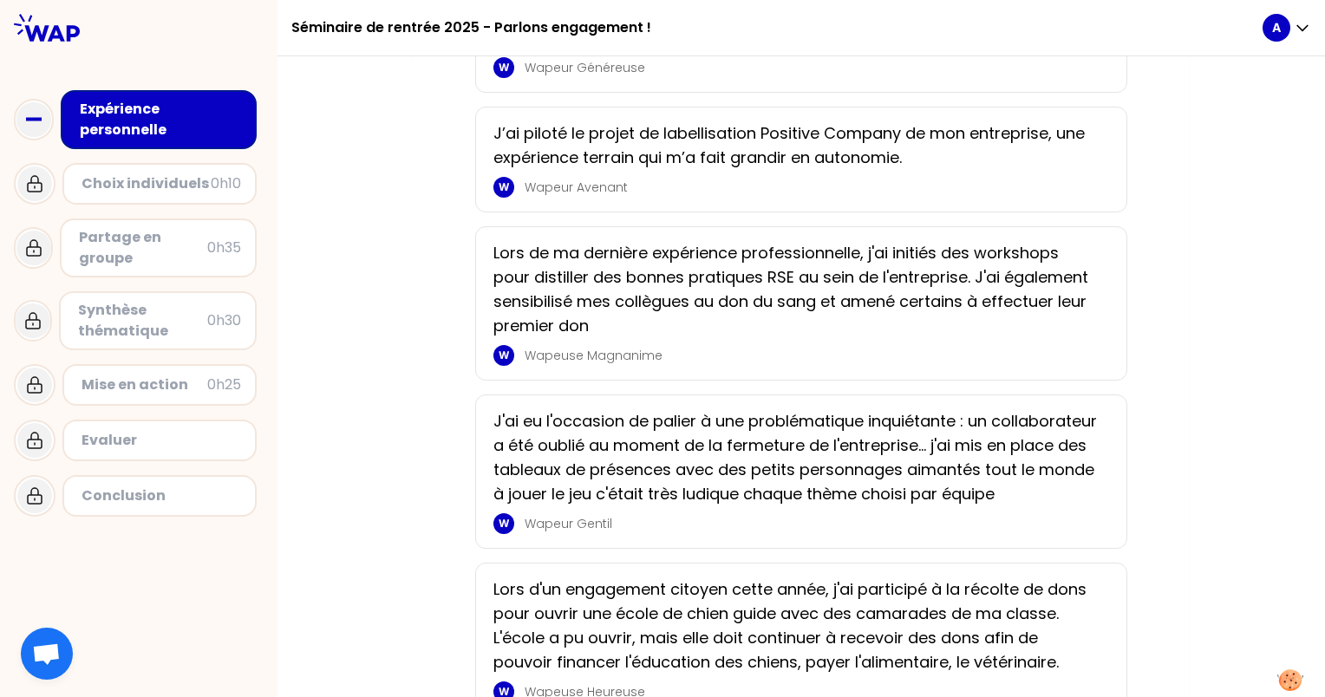
scroll to position [1013, 0]
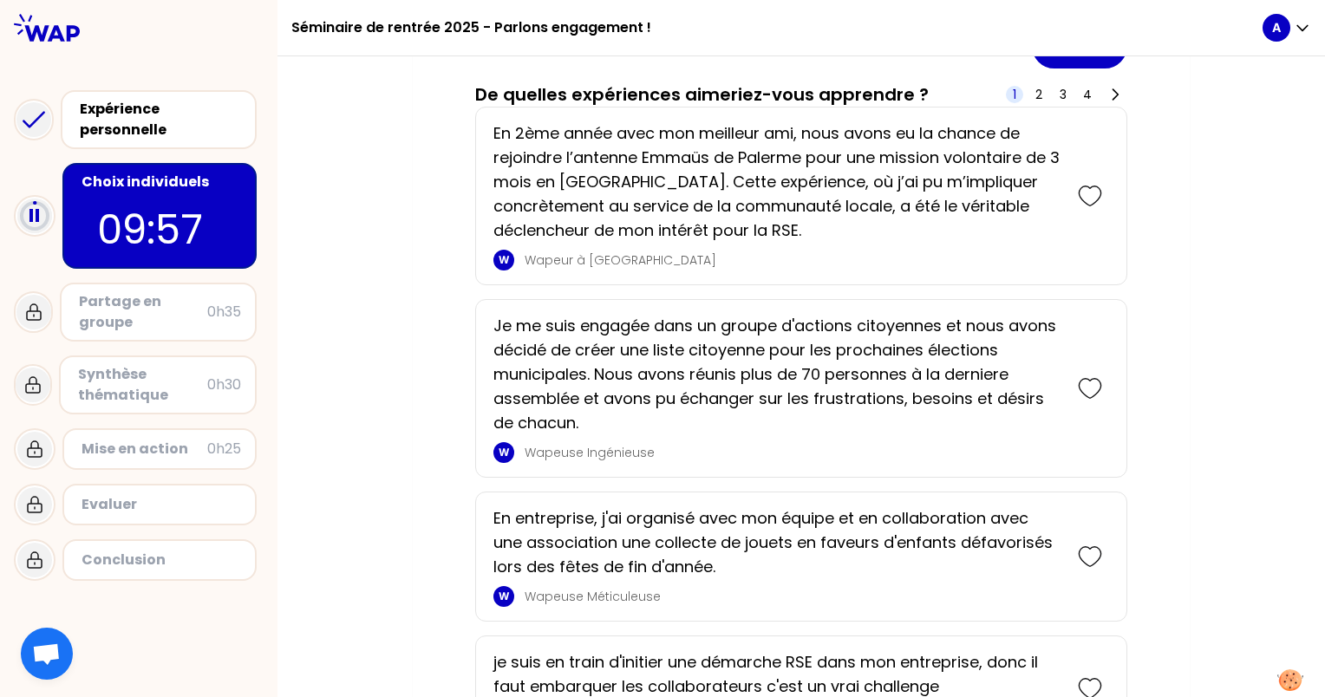
scroll to position [500, 0]
click at [1084, 194] on icon at bounding box center [1090, 197] width 24 height 24
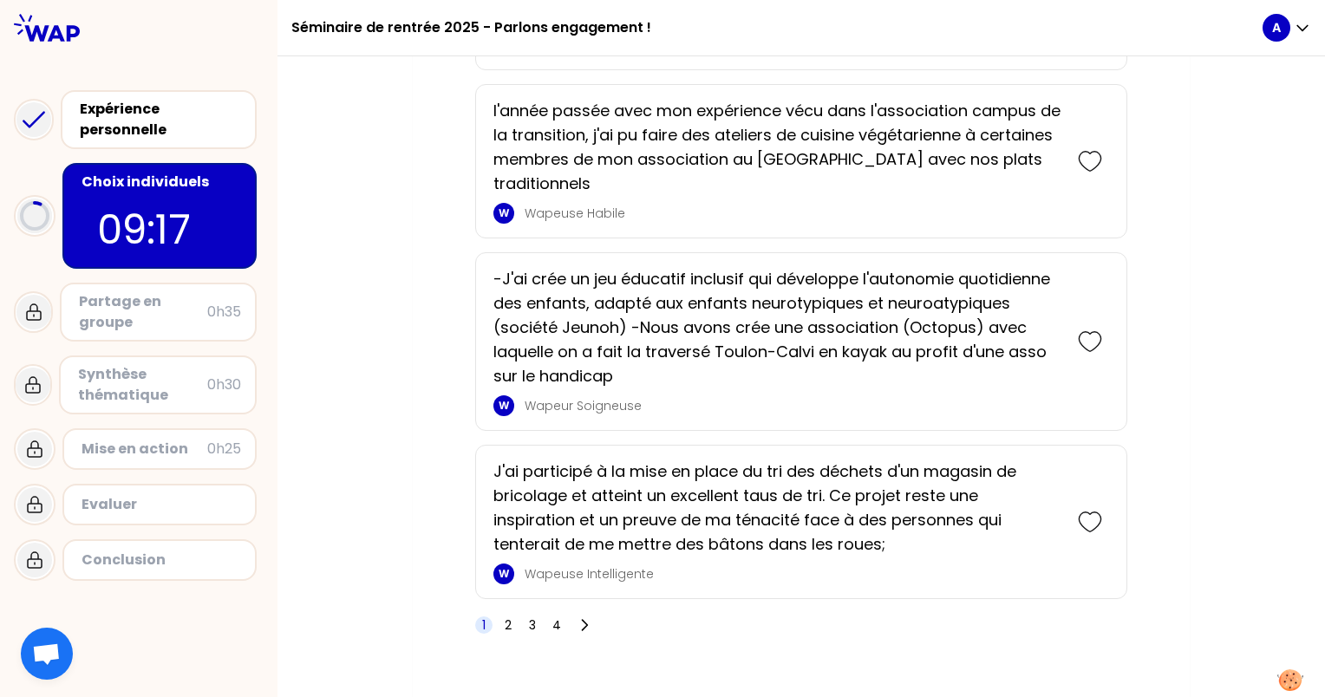
scroll to position [3388, 0]
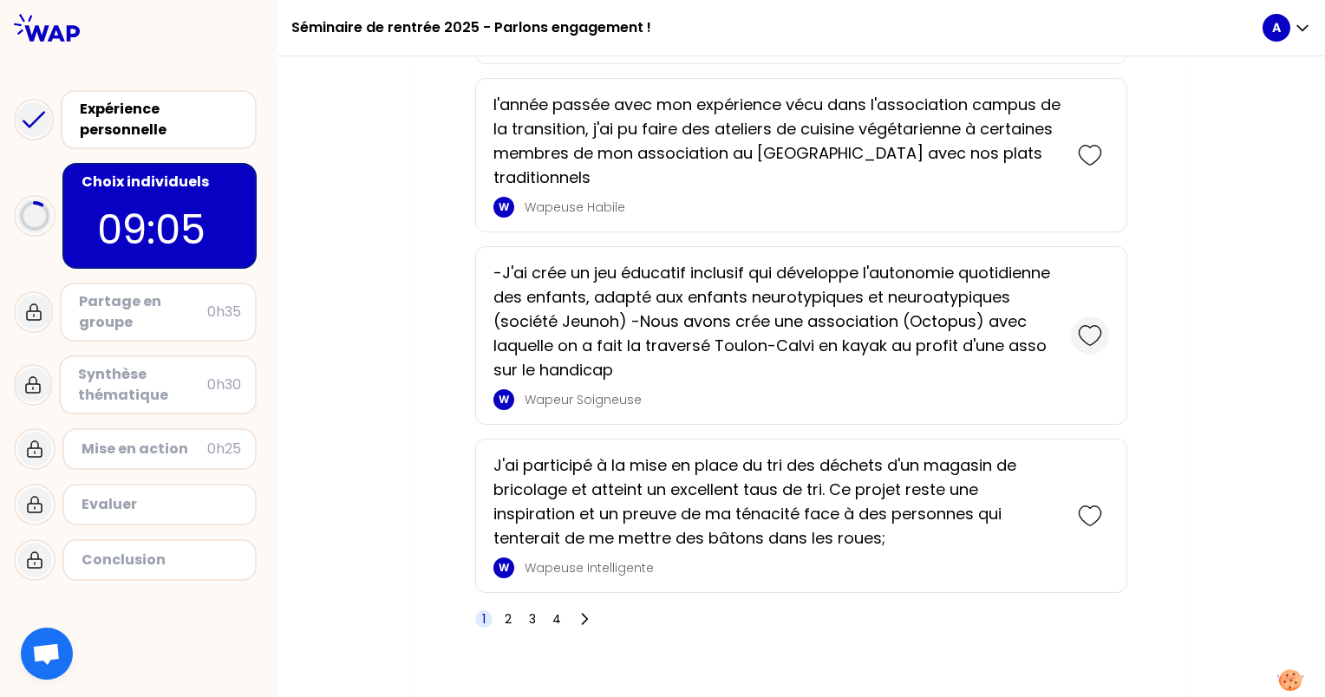
click at [1085, 323] on icon at bounding box center [1090, 335] width 24 height 24
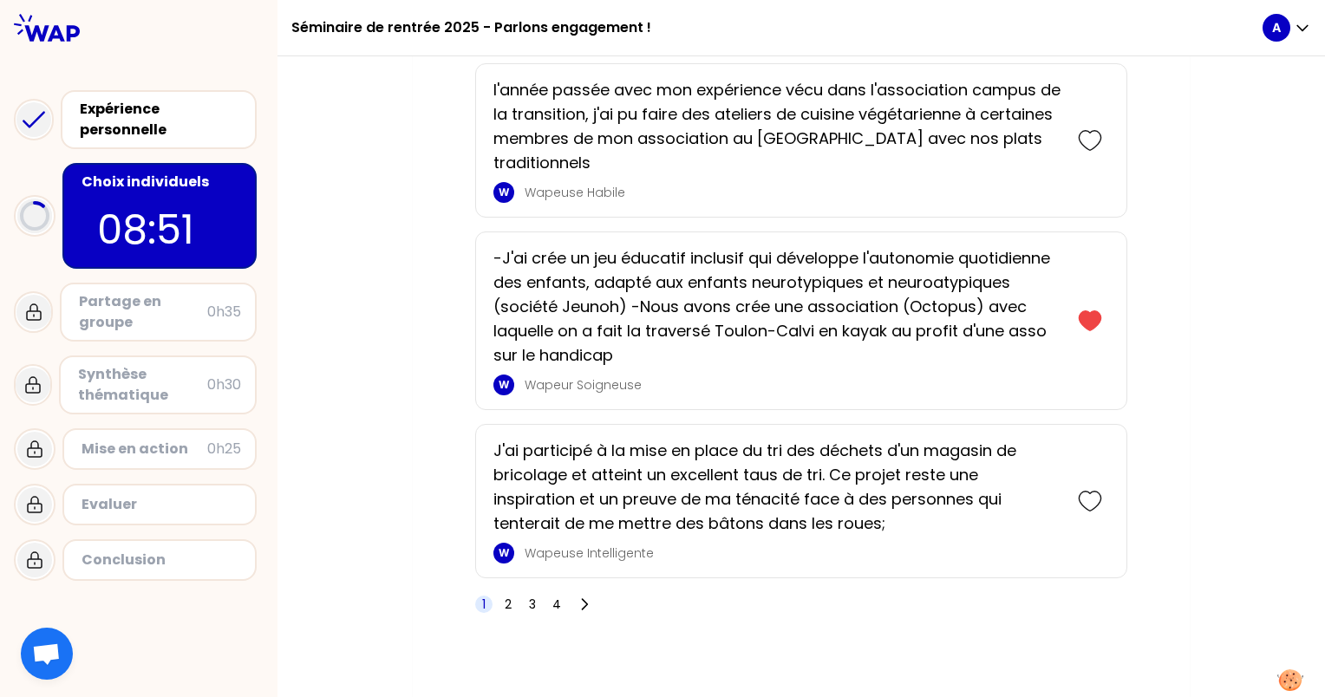
click at [513, 604] on div "1 2 3 4" at bounding box center [535, 604] width 121 height 24
click at [500, 596] on span "2" at bounding box center [508, 604] width 17 height 17
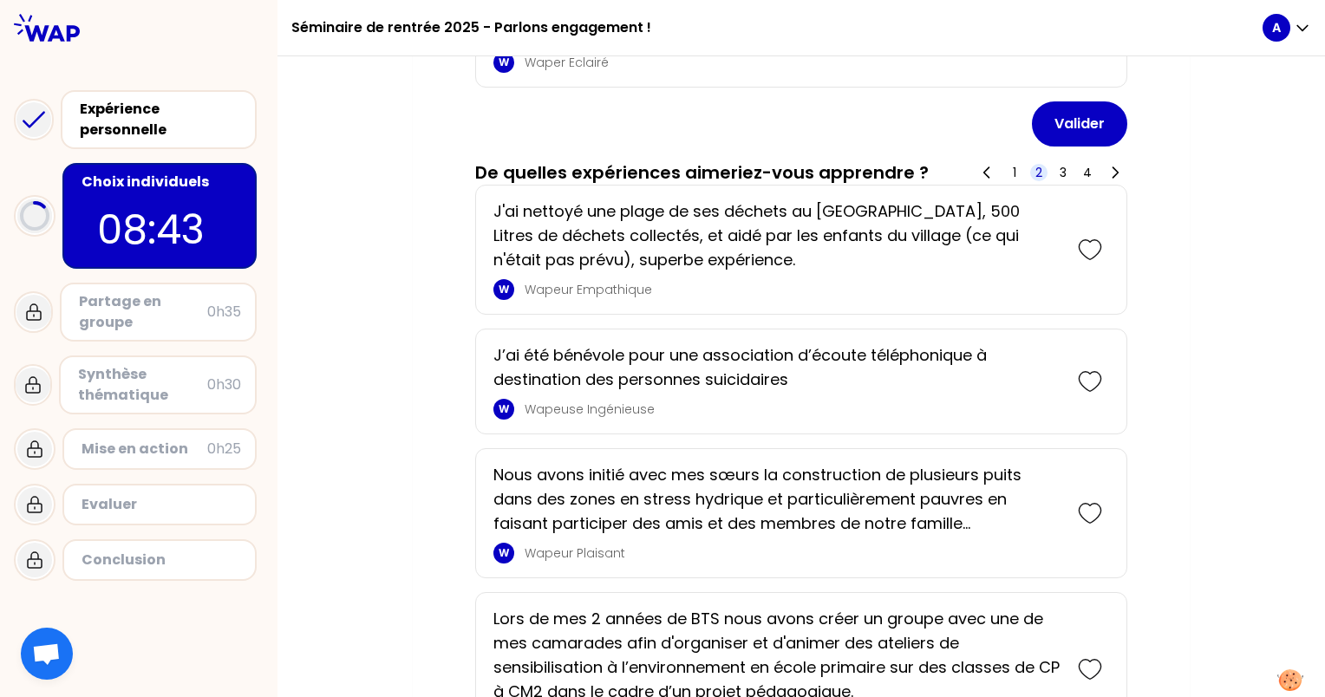
scroll to position [810, 0]
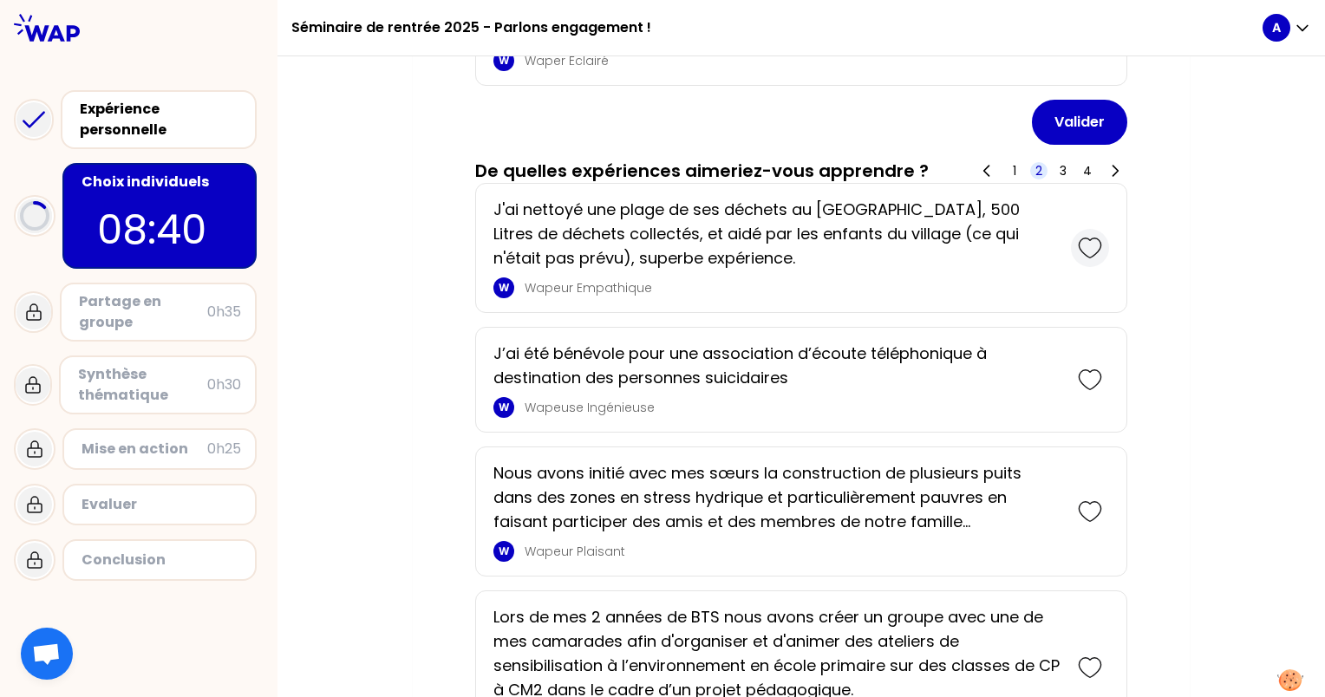
click at [1089, 245] on icon at bounding box center [1090, 248] width 24 height 24
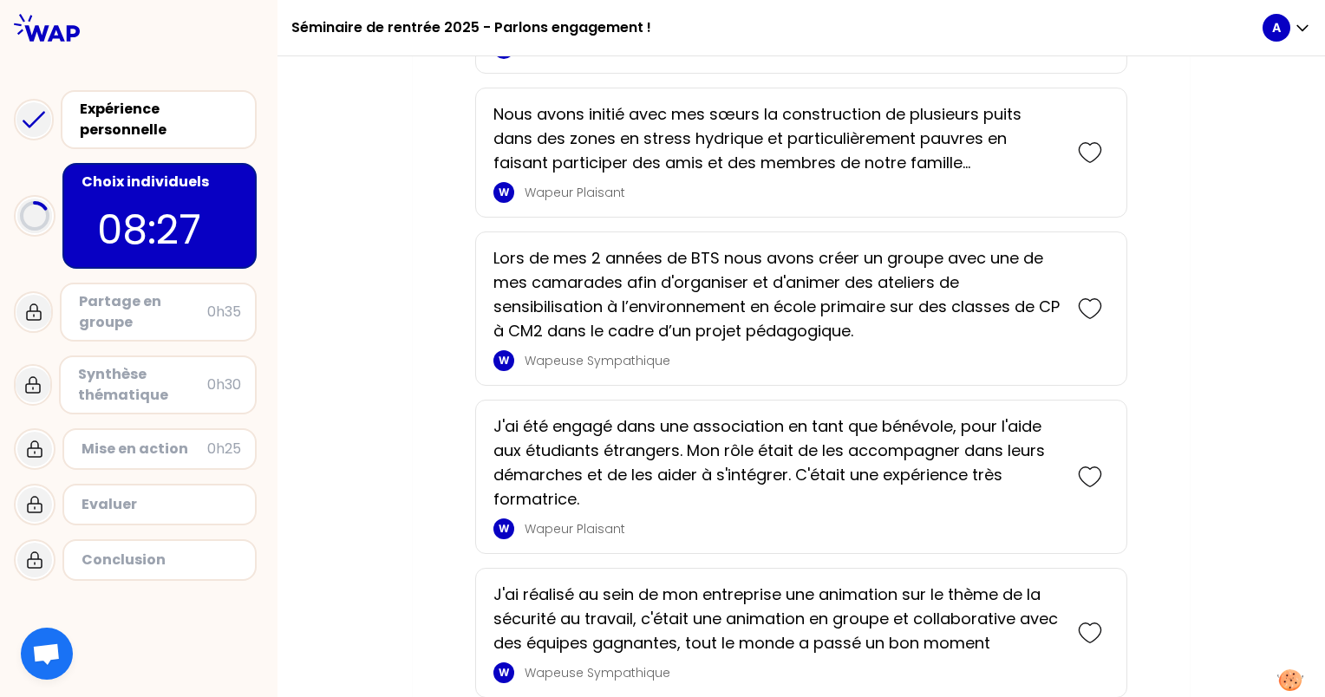
scroll to position [1318, 0]
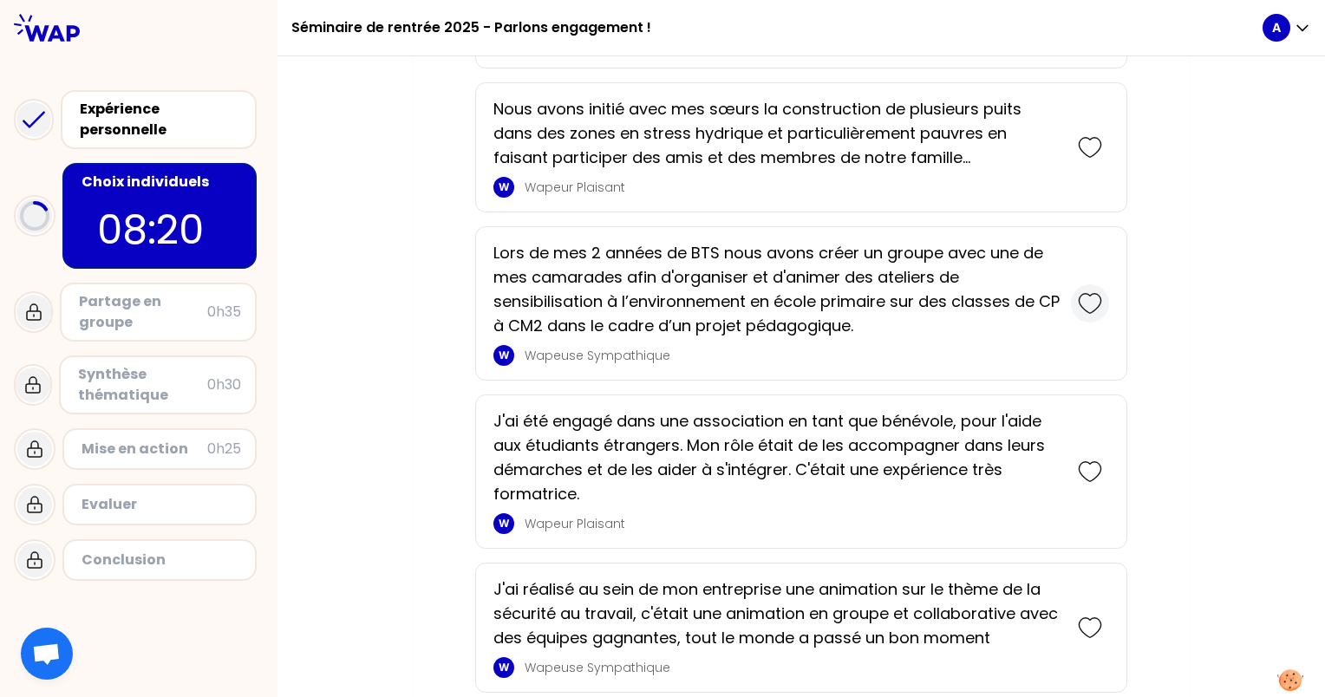
click at [1086, 295] on icon at bounding box center [1090, 303] width 24 height 24
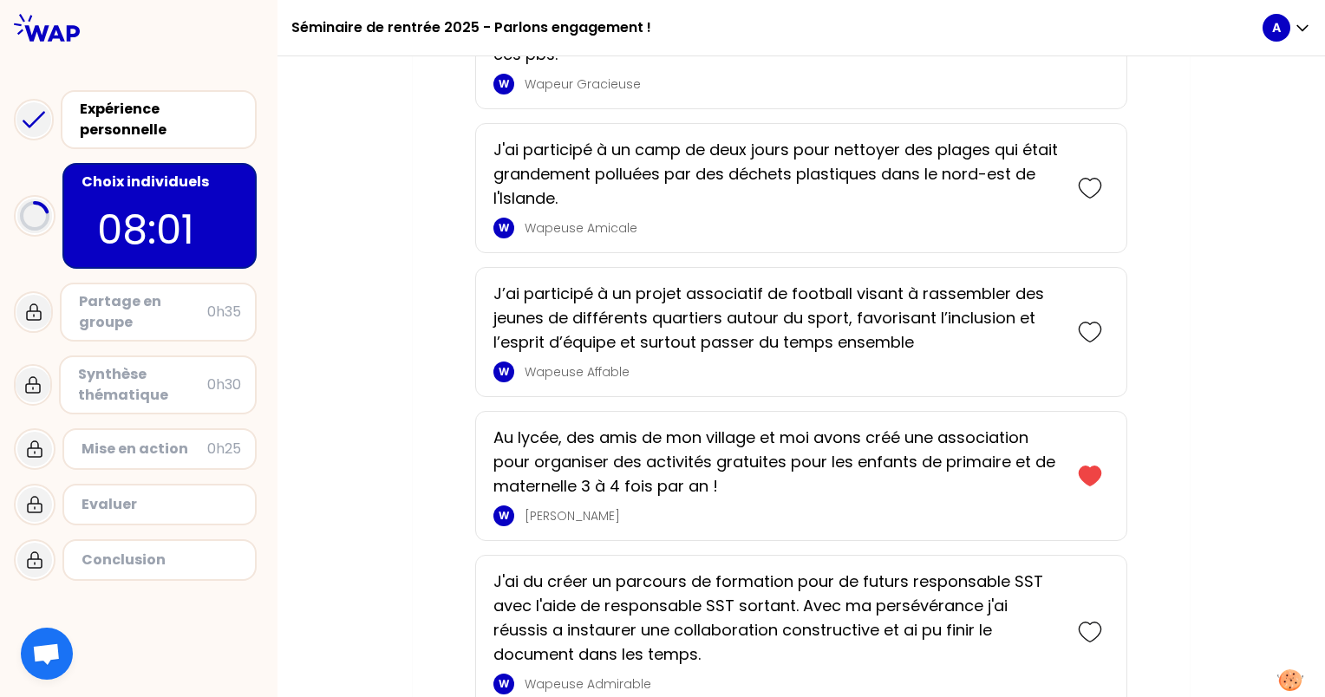
scroll to position [2249, 0]
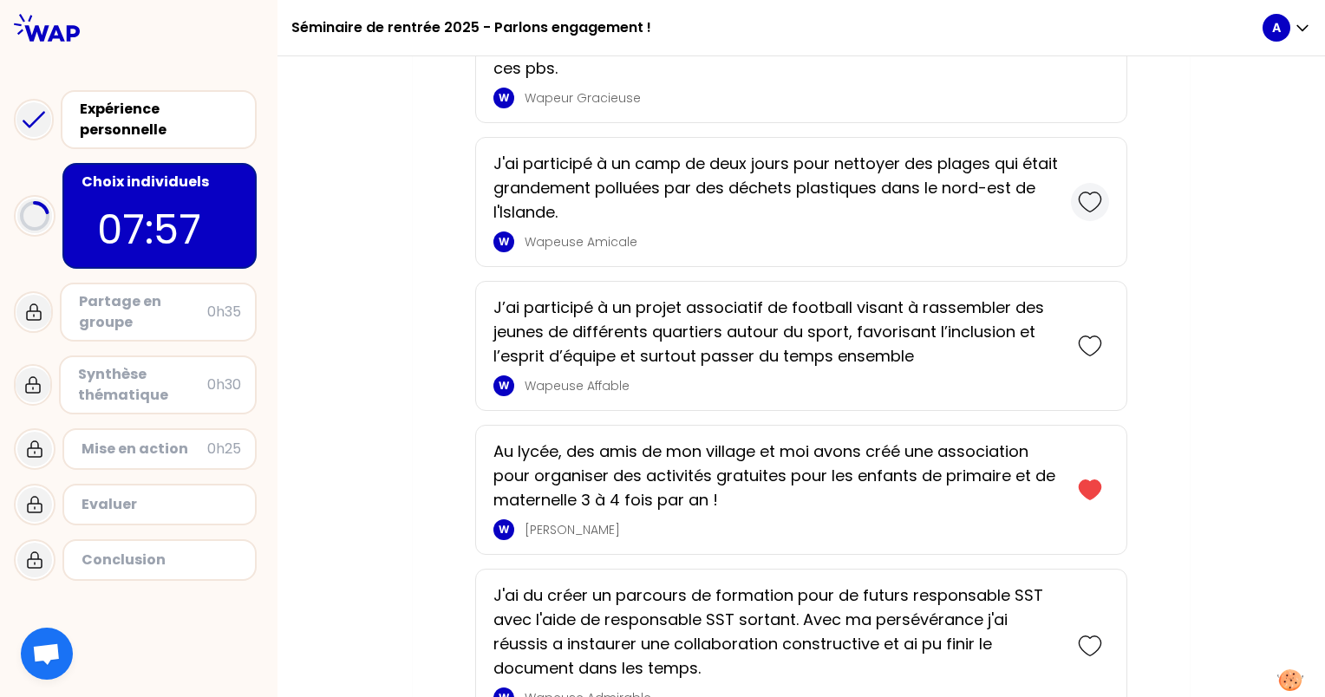
click at [1087, 191] on icon at bounding box center [1090, 202] width 24 height 24
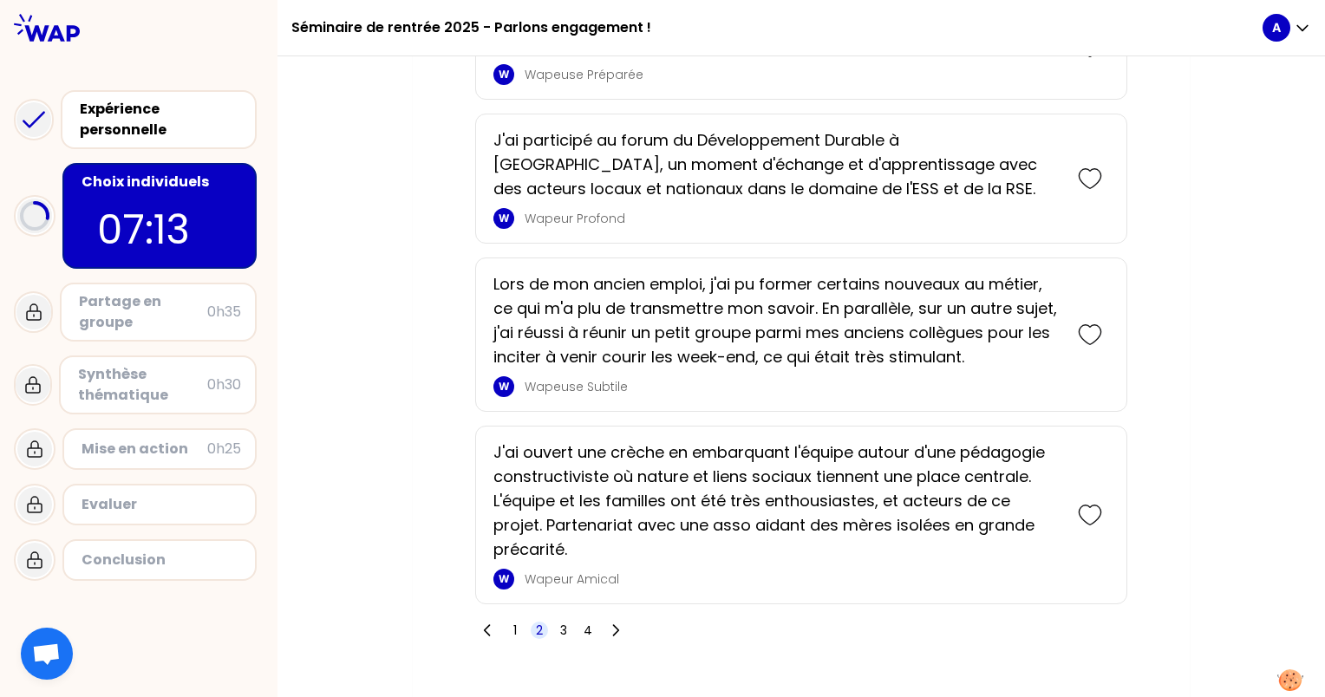
scroll to position [3883, 0]
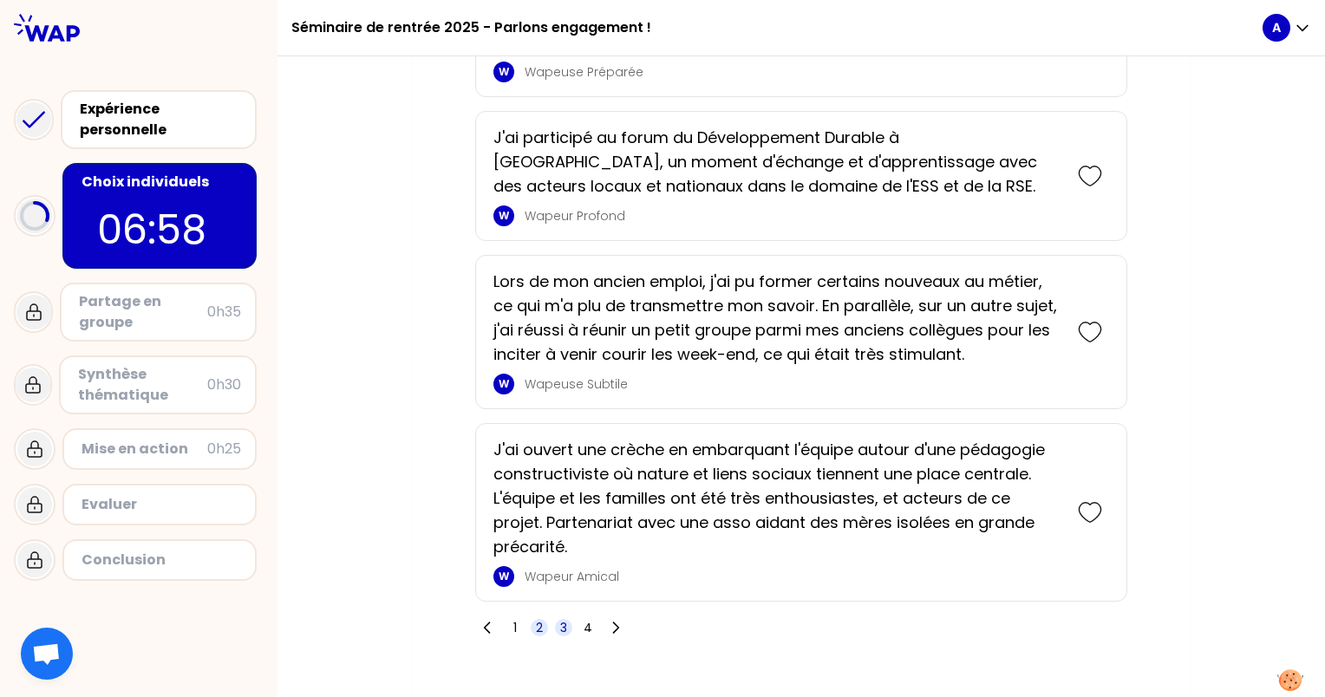
click at [555, 619] on span "3" at bounding box center [563, 627] width 17 height 17
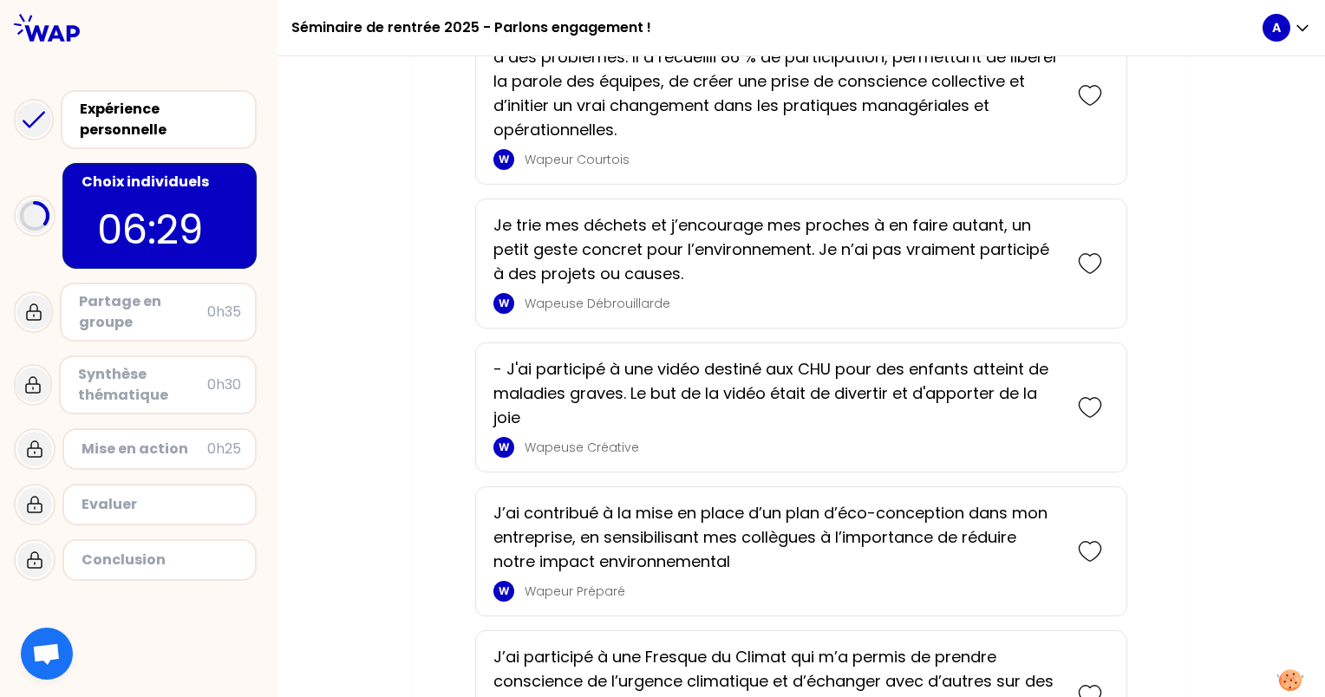
scroll to position [2097, 0]
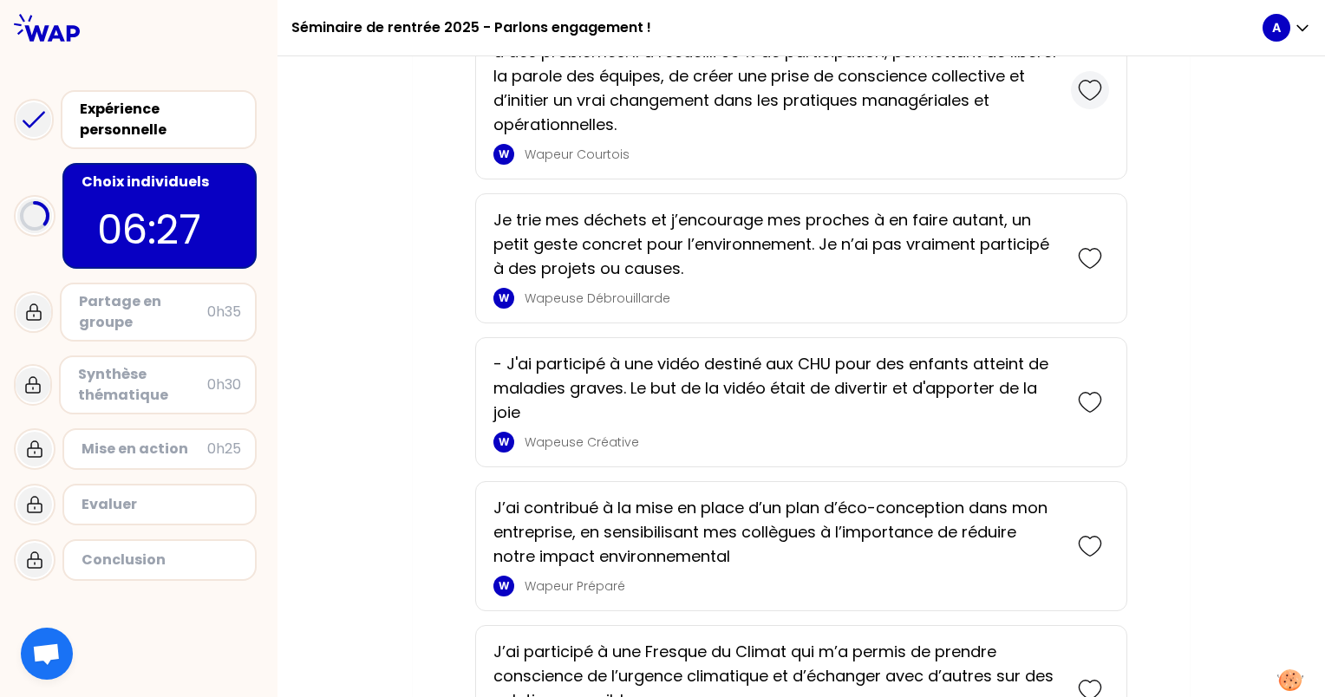
click at [1093, 90] on icon at bounding box center [1090, 90] width 24 height 24
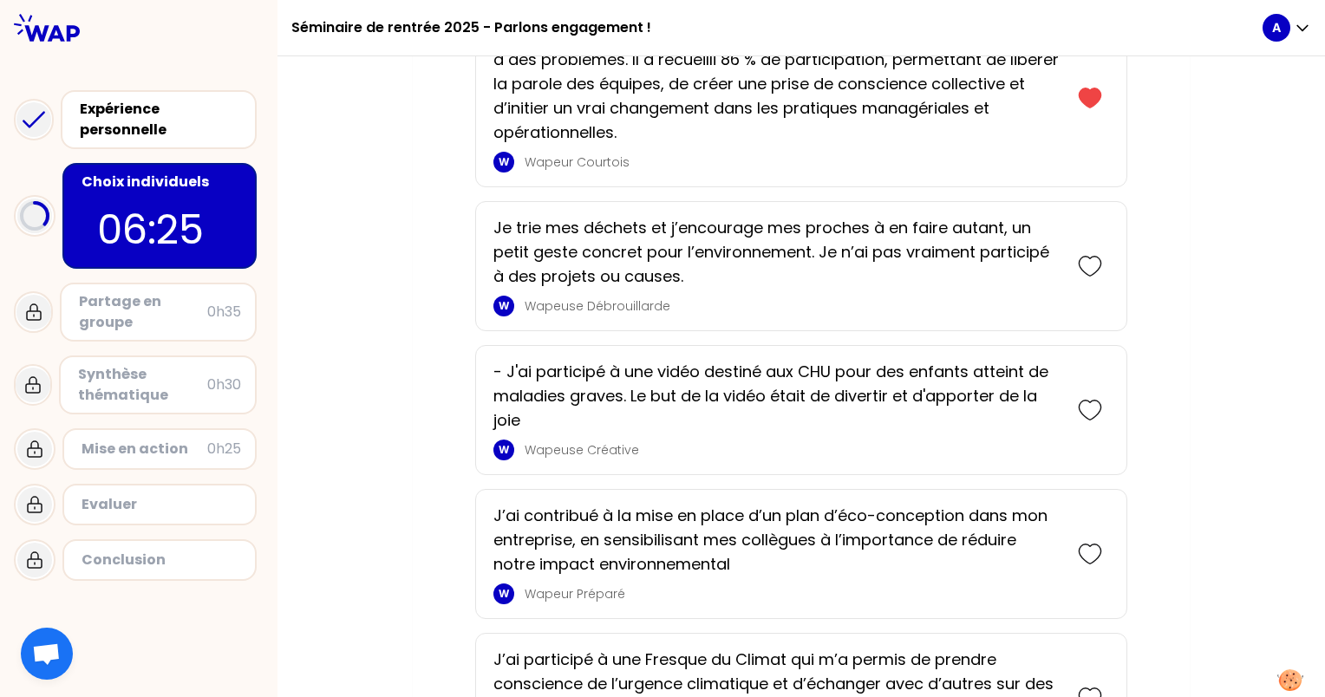
scroll to position [2268, 0]
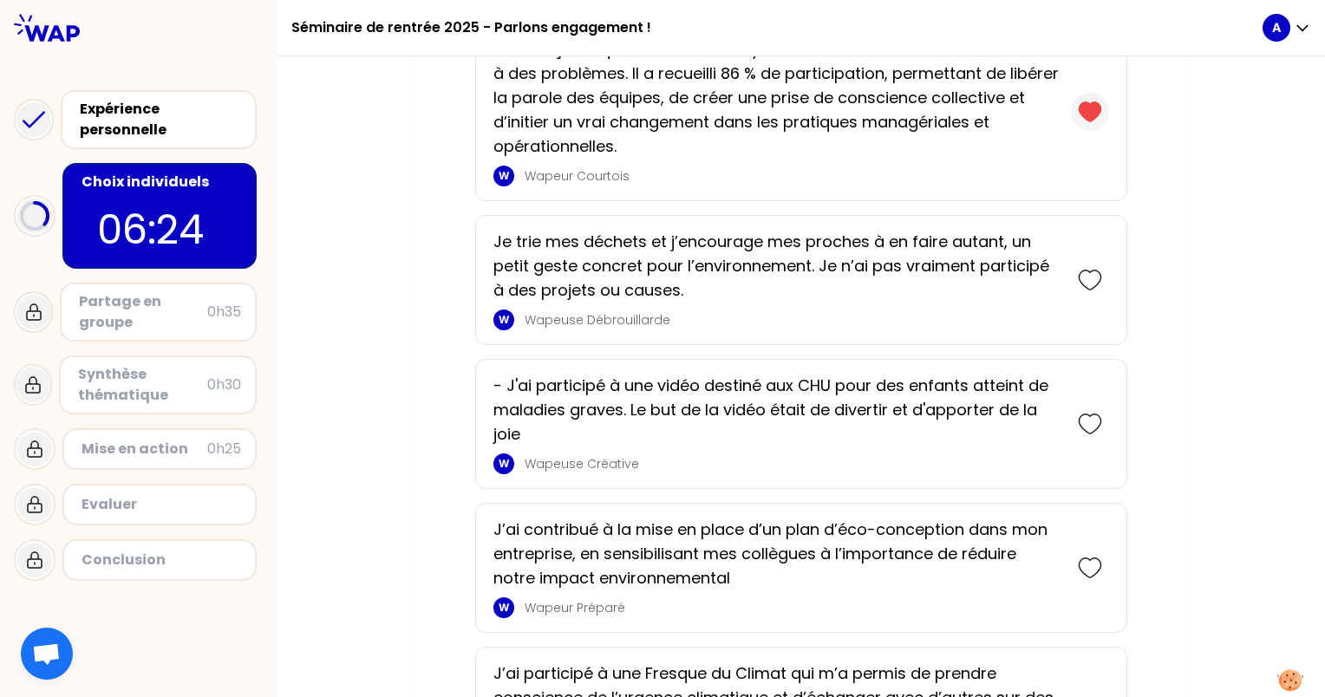
click at [1101, 106] on div at bounding box center [1090, 112] width 38 height 38
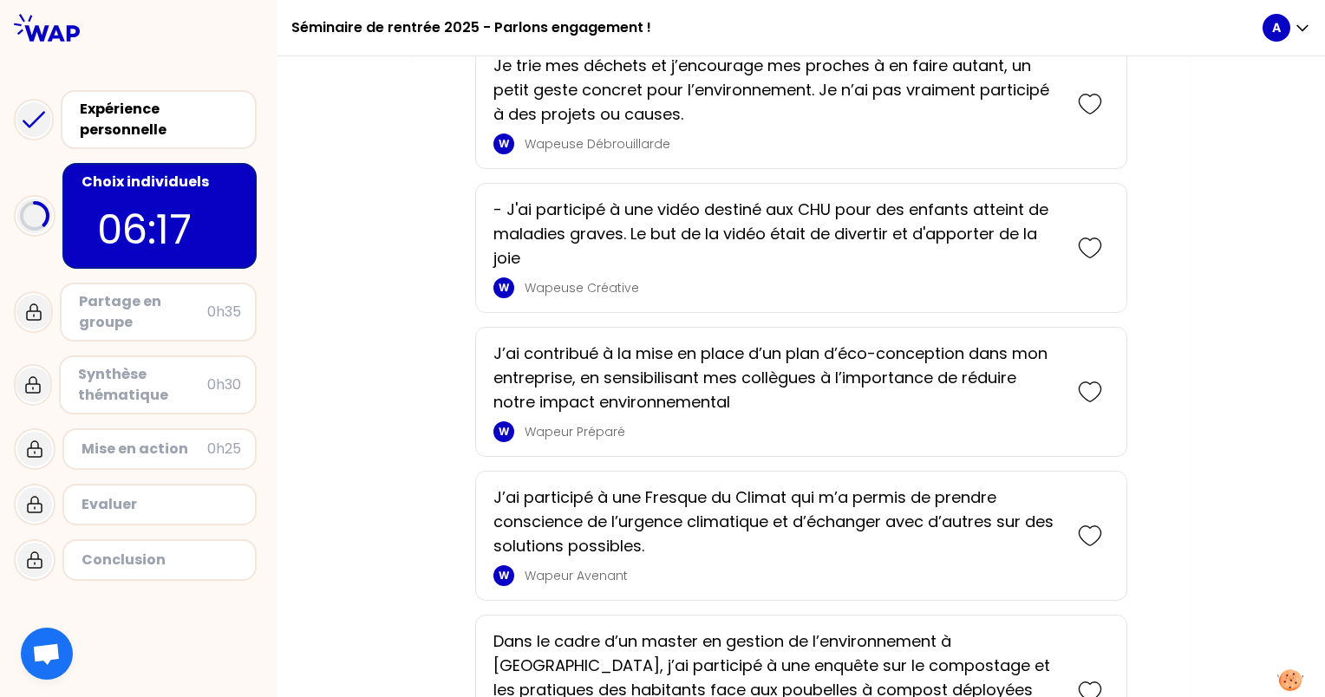
scroll to position [2235, 0]
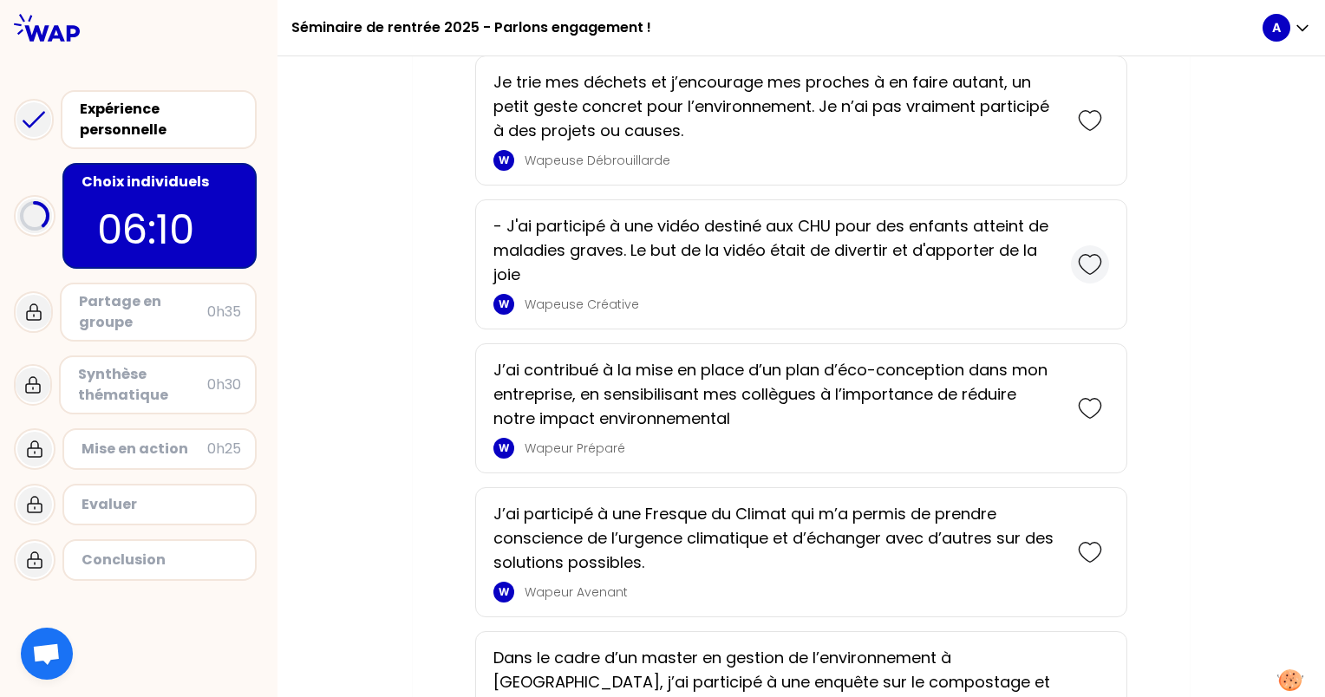
click at [1082, 260] on icon at bounding box center [1090, 264] width 24 height 24
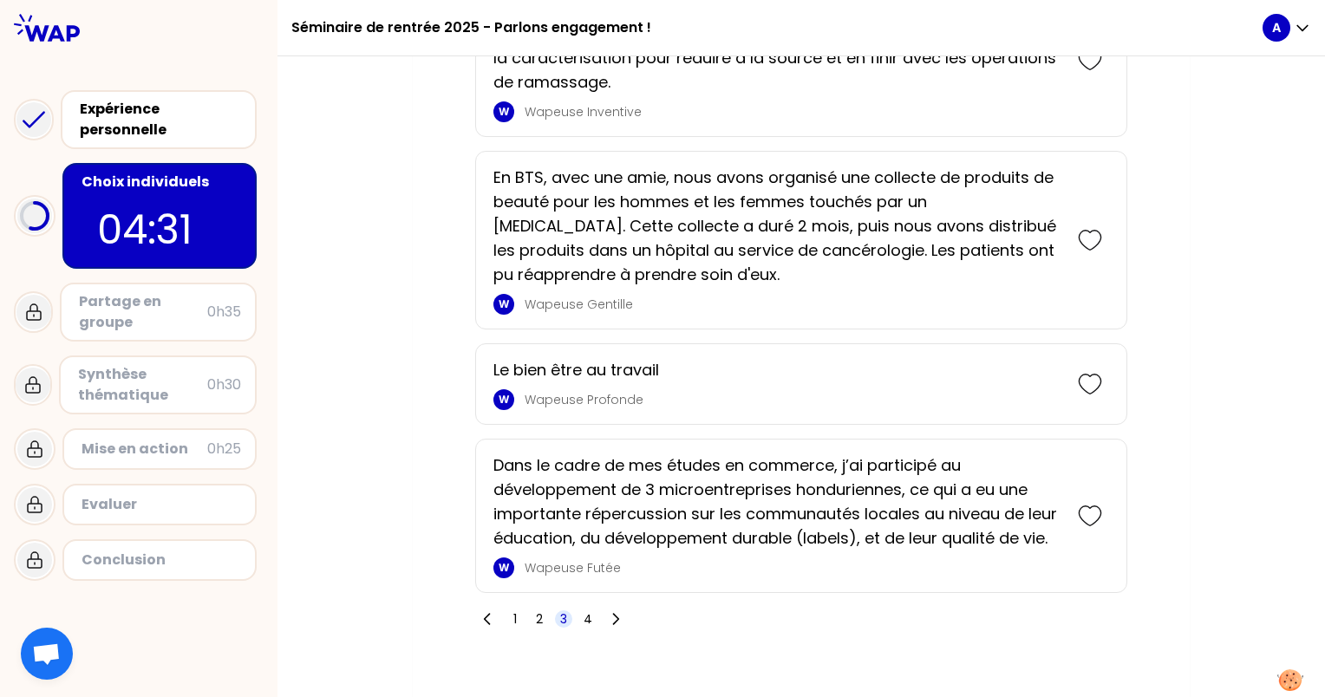
scroll to position [4197, 0]
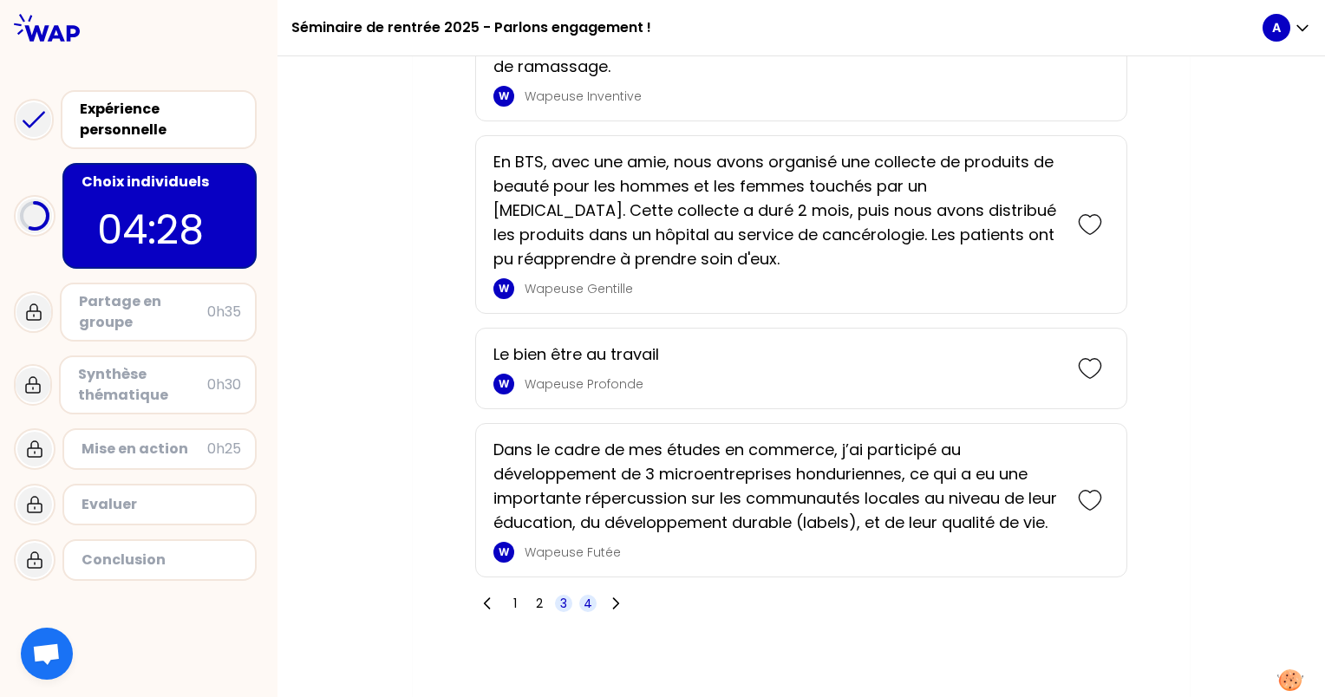
click at [589, 595] on span "4" at bounding box center [587, 603] width 17 height 17
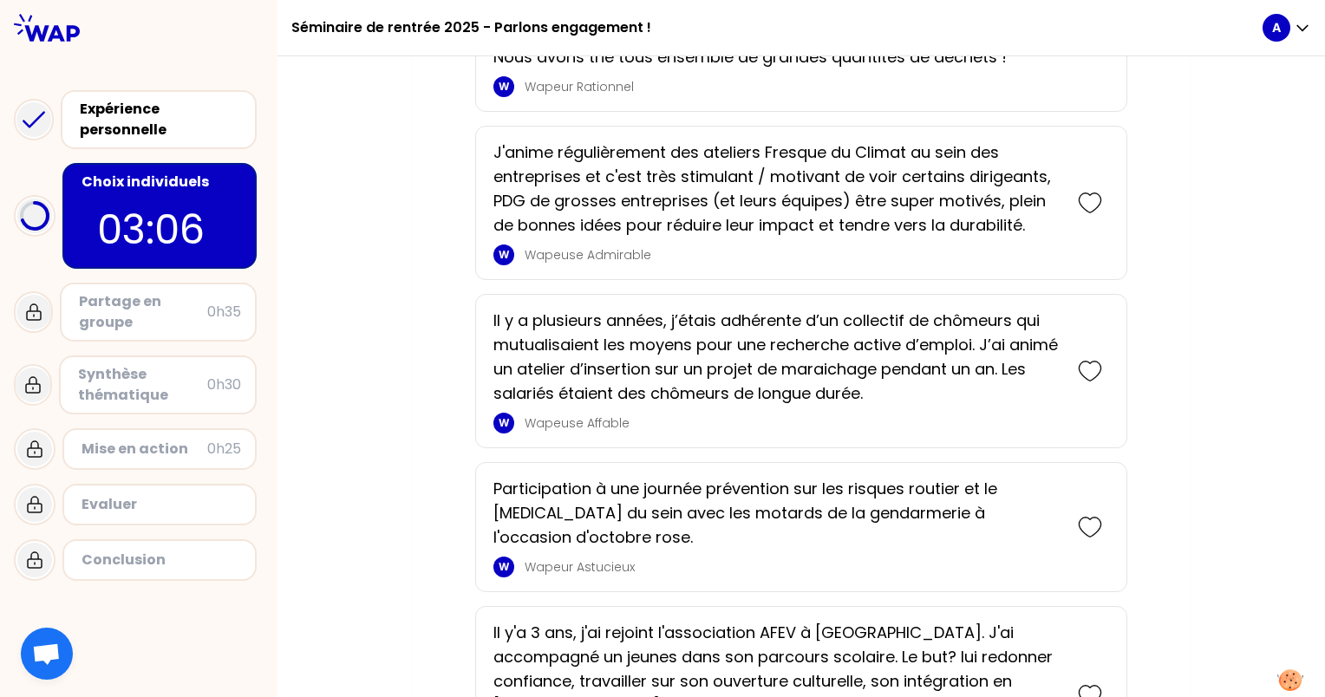
scroll to position [3299, 0]
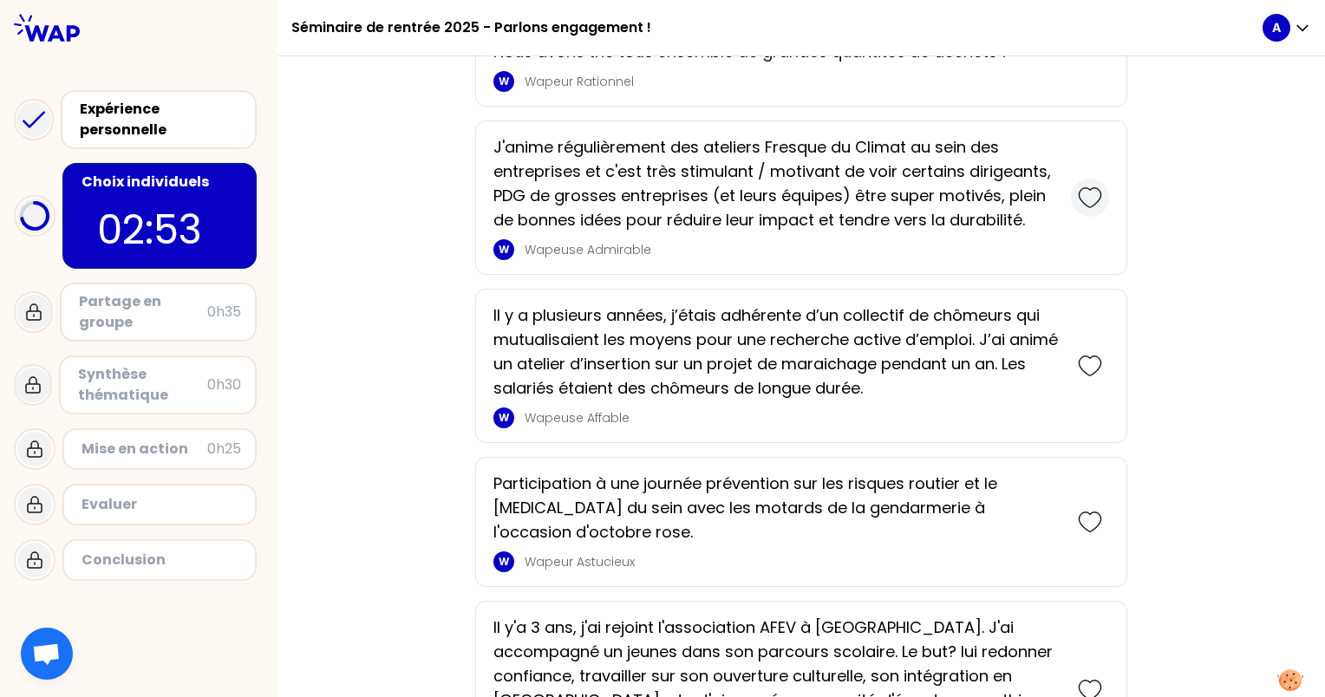
click at [1084, 195] on icon at bounding box center [1090, 198] width 24 height 24
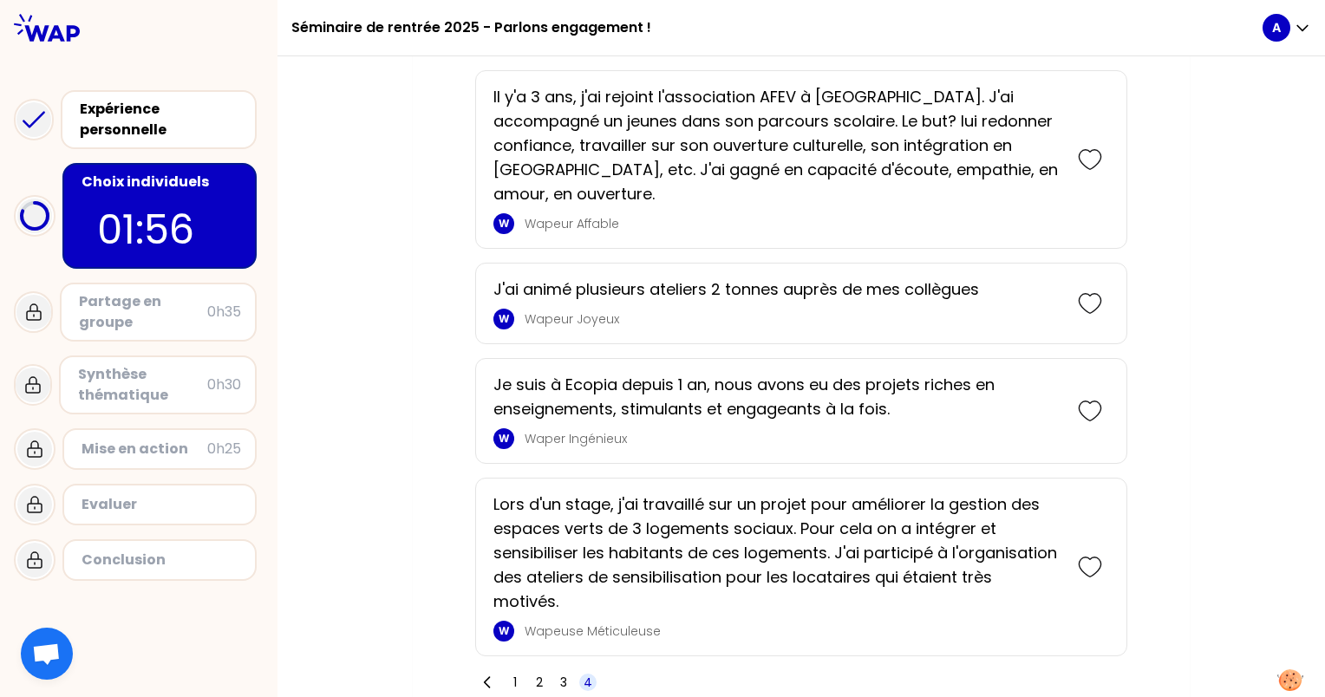
scroll to position [4004, 0]
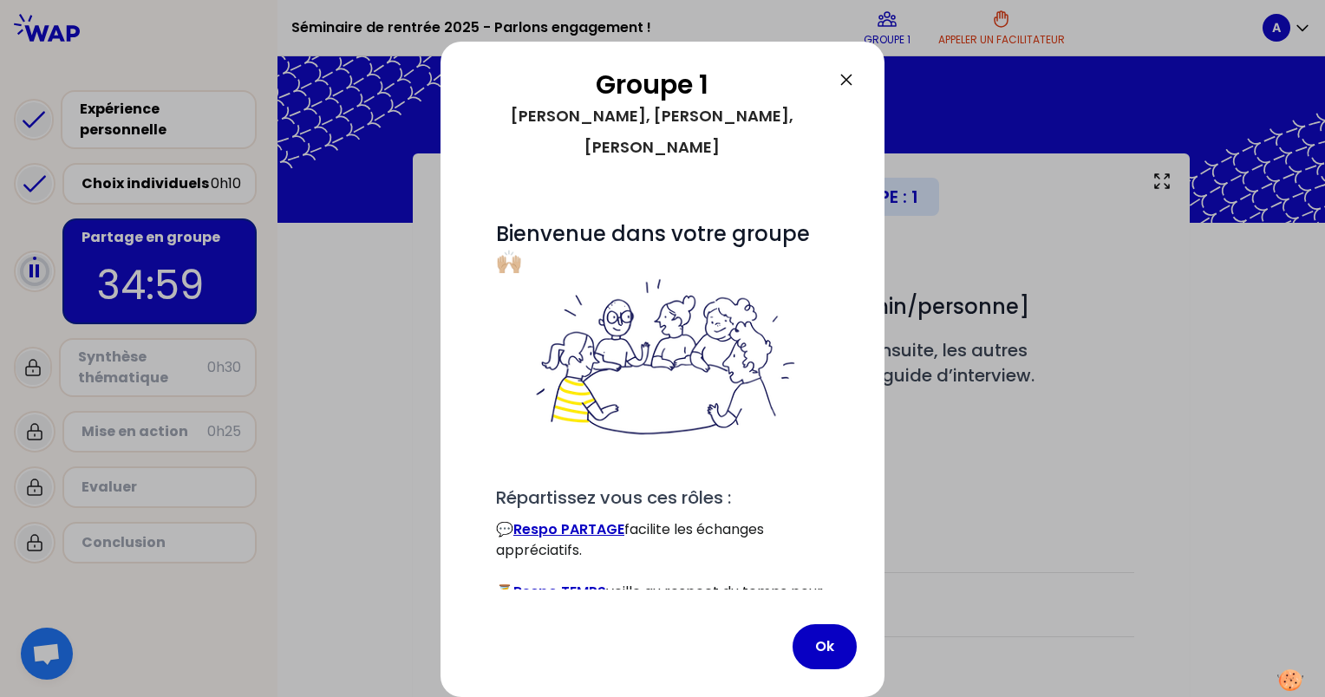
drag, startPoint x: 838, startPoint y: 259, endPoint x: 846, endPoint y: 343, distance: 84.6
click at [846, 343] on div "# Bienvenue dans votre groupe 🙌🏼 # Répartissez vous ces rôles : 💬 [PERSON_NAME]…" at bounding box center [662, 394] width 389 height 390
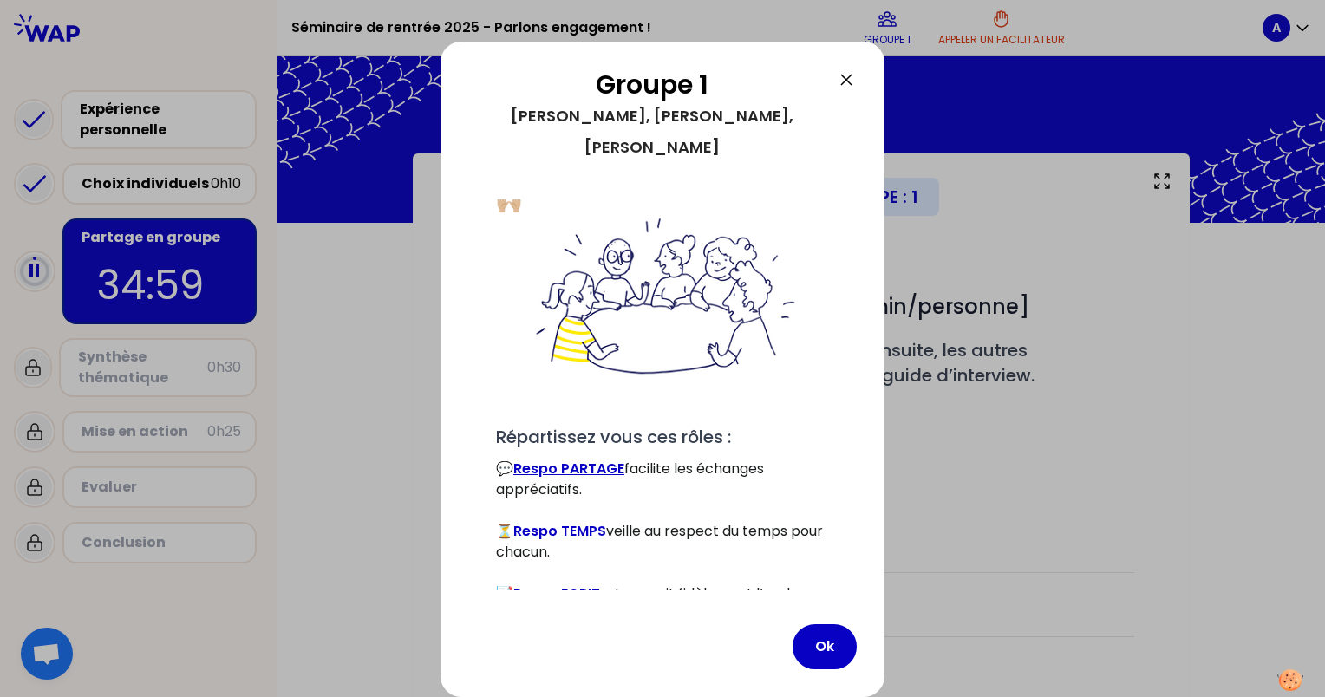
scroll to position [83, 0]
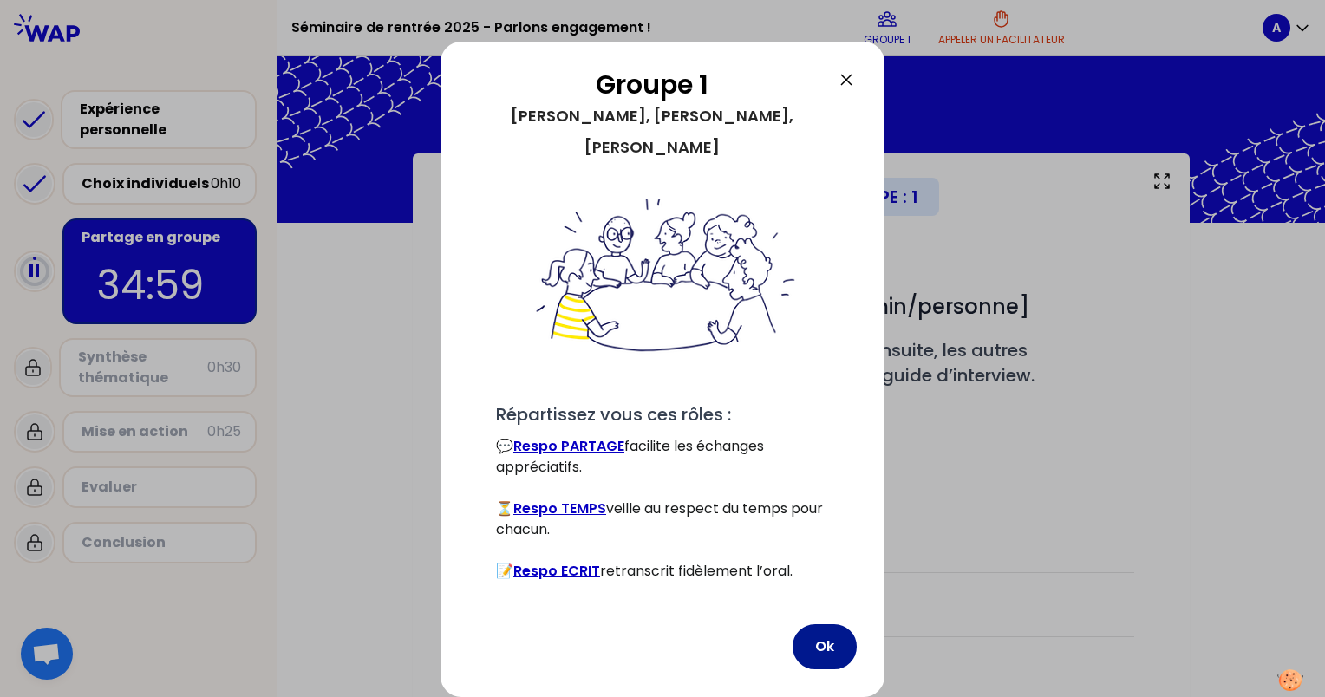
click at [813, 648] on button "Ok" at bounding box center [825, 646] width 64 height 45
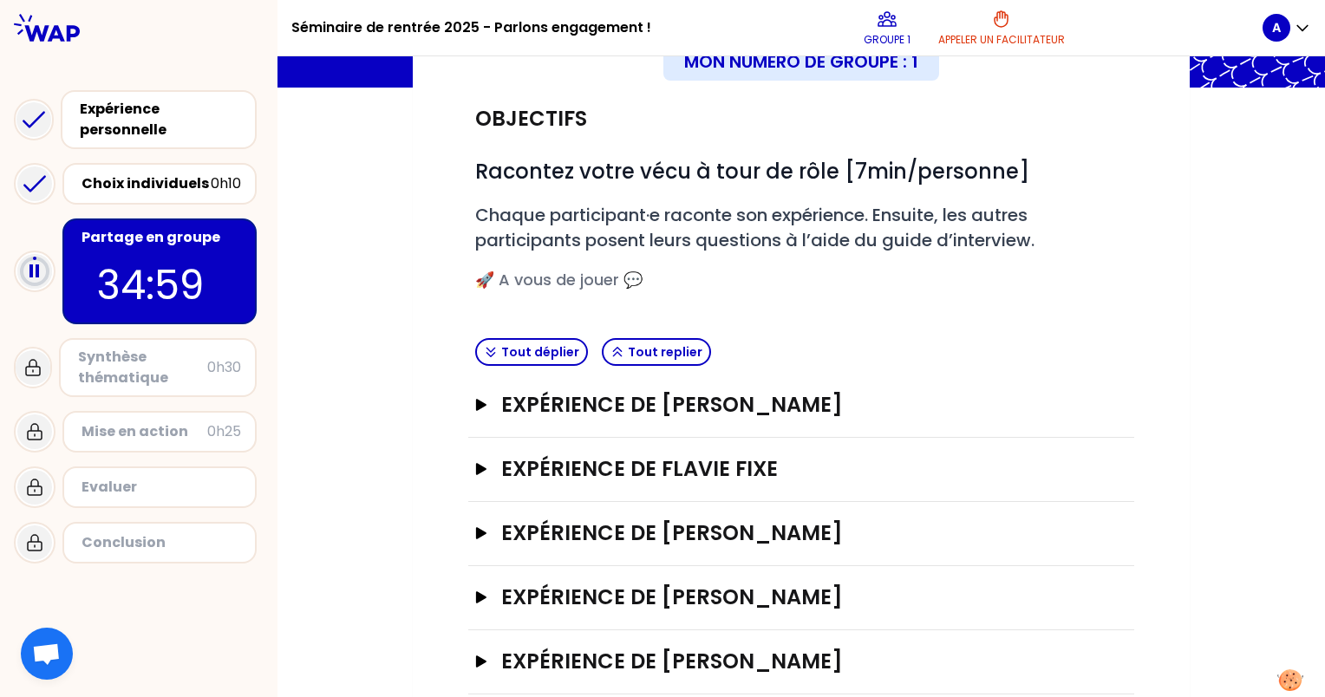
scroll to position [163, 0]
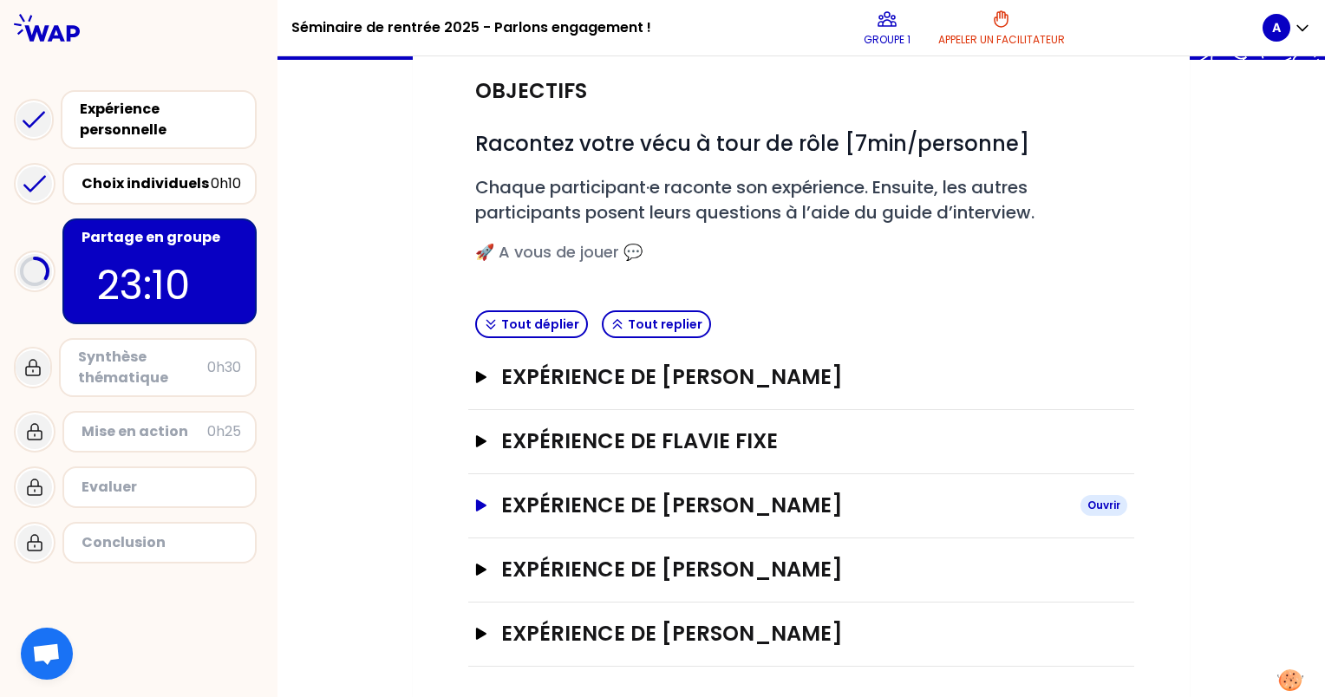
click at [476, 506] on icon "button" at bounding box center [481, 506] width 10 height 12
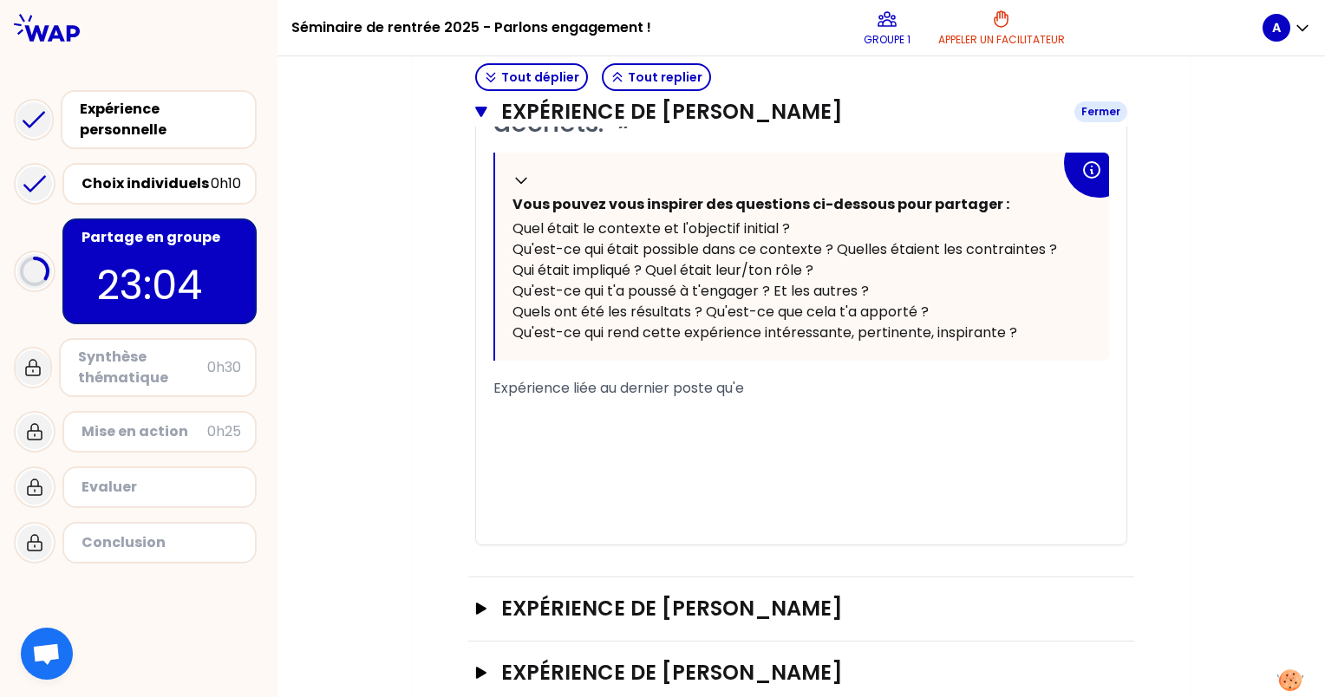
scroll to position [853, 0]
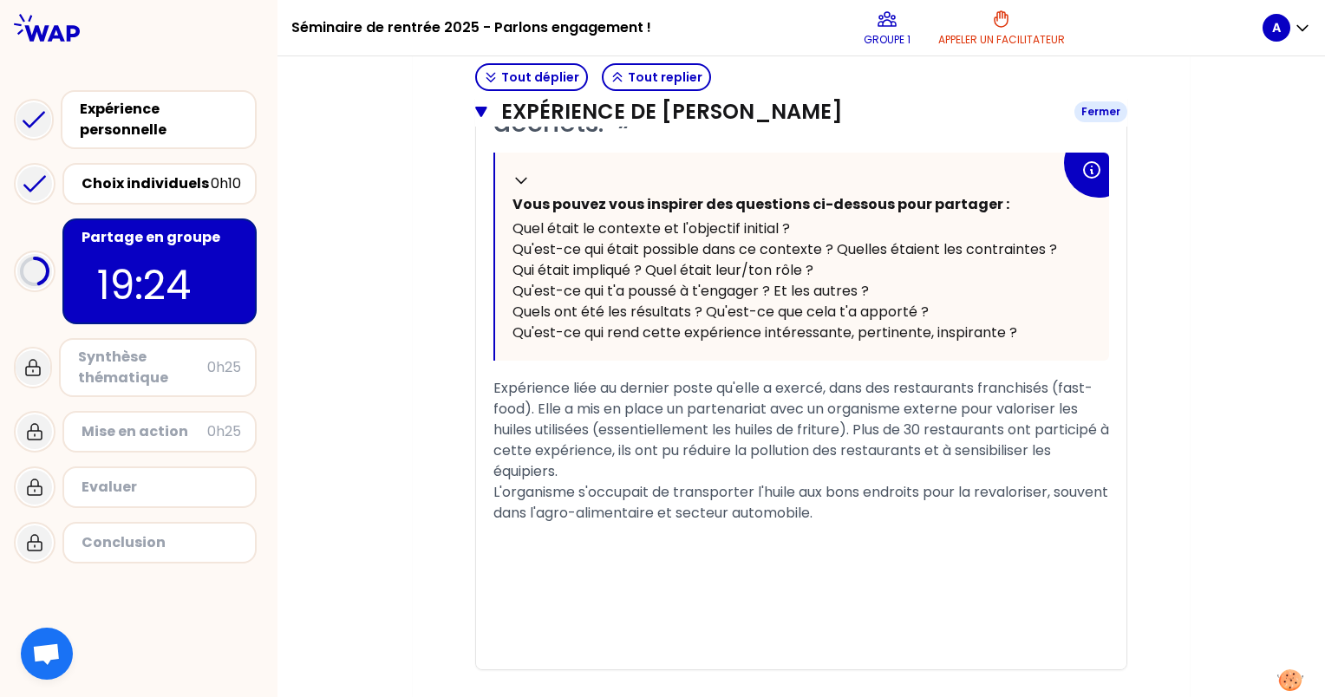
click at [477, 112] on icon "button" at bounding box center [480, 112] width 11 height 10
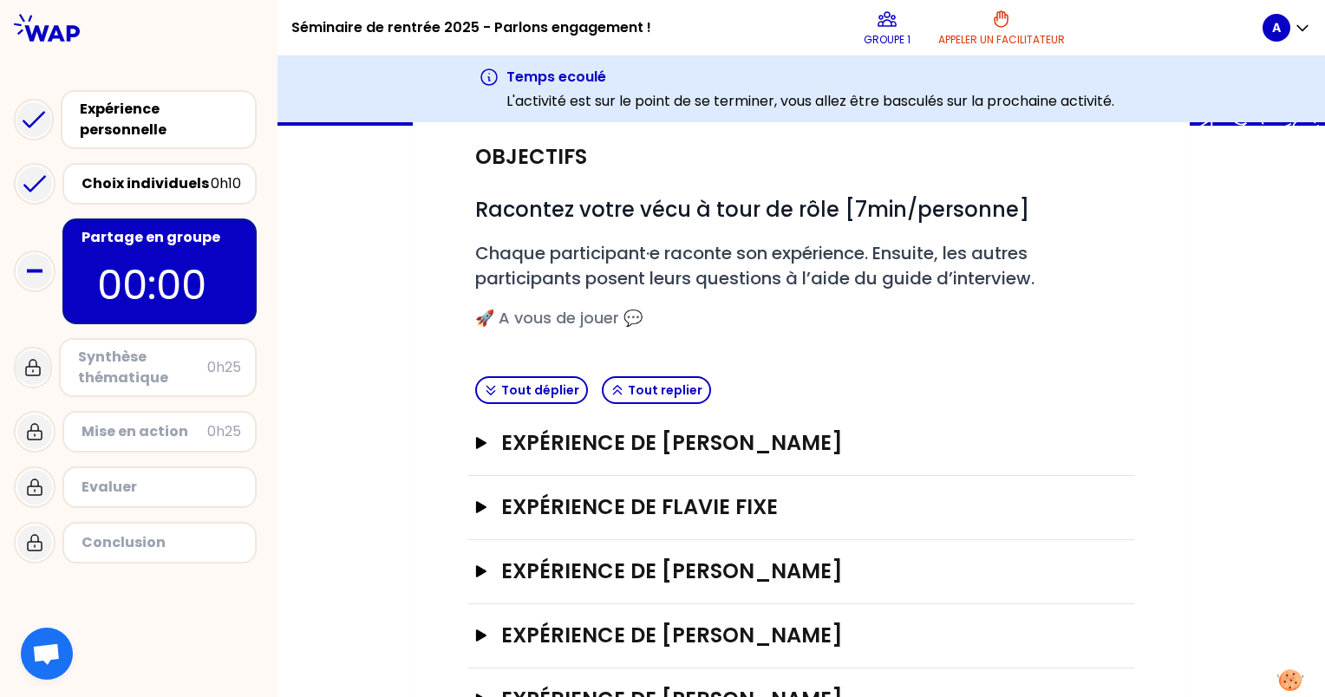
scroll to position [229, 0]
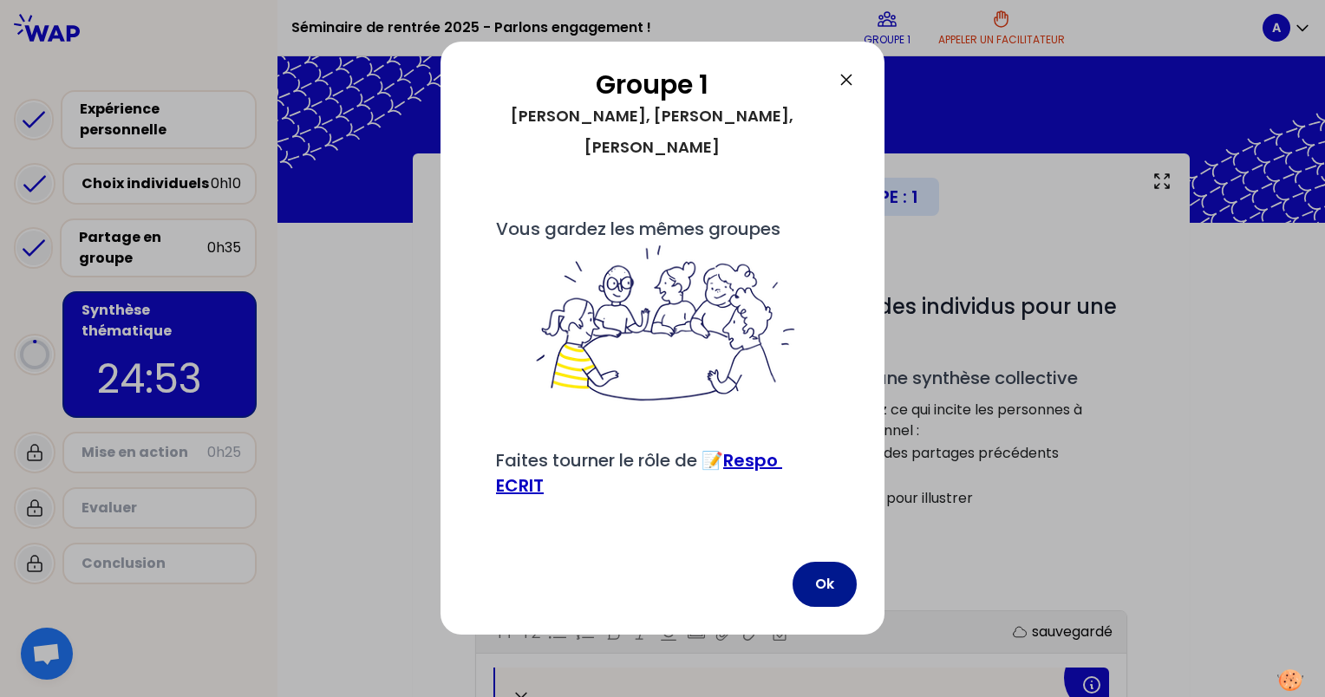
click at [842, 576] on button "Ok" at bounding box center [825, 584] width 64 height 45
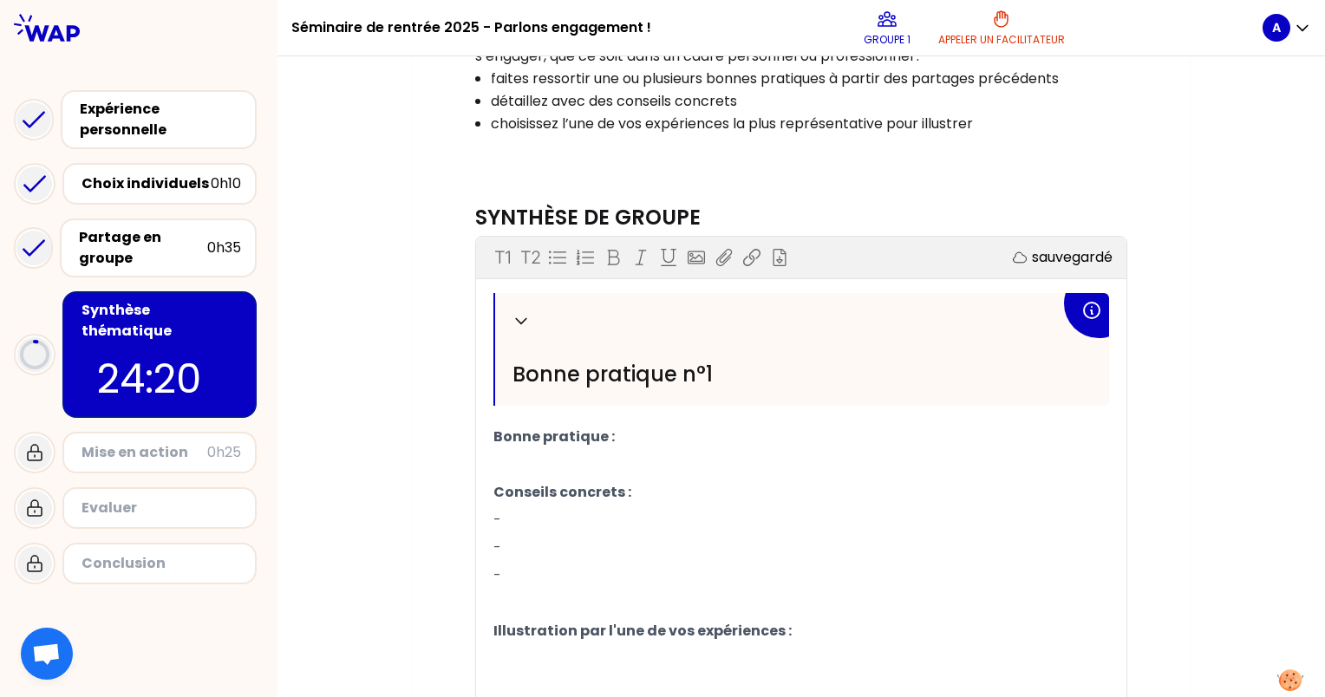
scroll to position [371, 0]
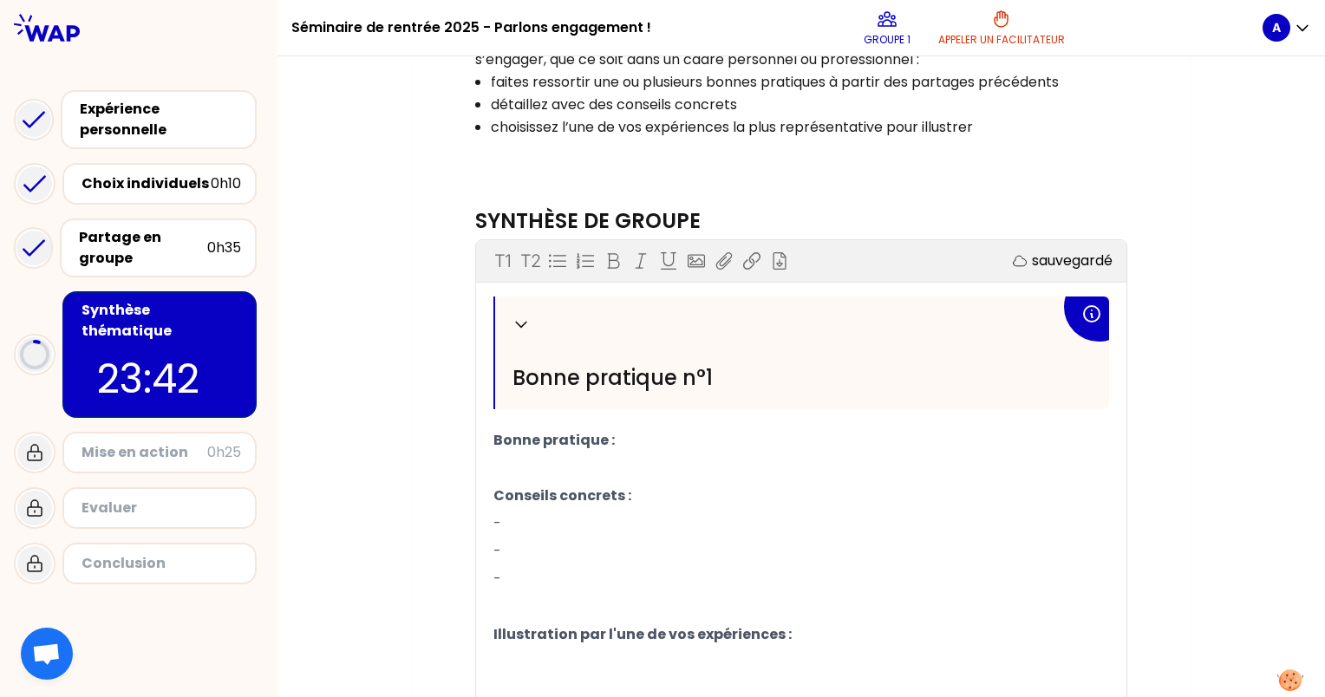
click at [590, 375] on span "Bonne pratique n°1" at bounding box center [613, 377] width 200 height 29
click at [614, 444] on p "Bonne pratique :" at bounding box center [801, 441] width 616 height 28
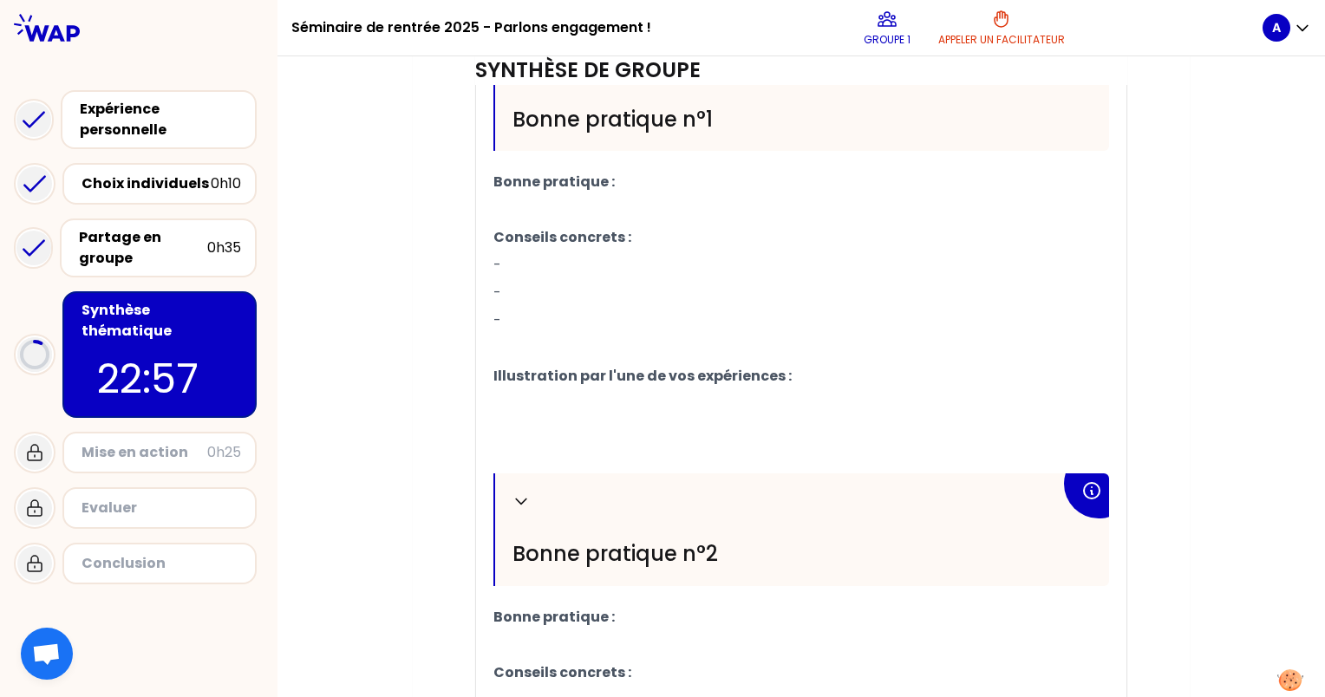
scroll to position [631, 0]
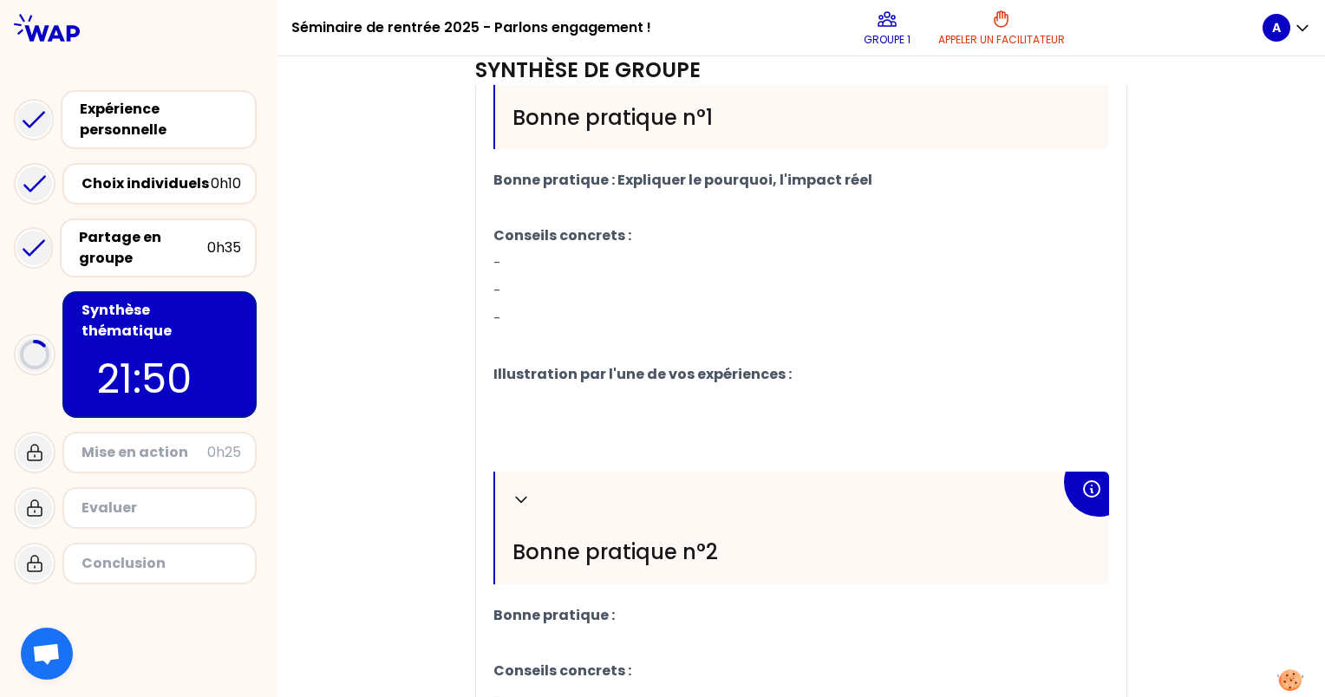
click at [602, 278] on p "-" at bounding box center [801, 292] width 616 height 28
click at [519, 250] on p "-" at bounding box center [801, 264] width 616 height 28
click at [537, 310] on p "-" at bounding box center [801, 319] width 616 height 28
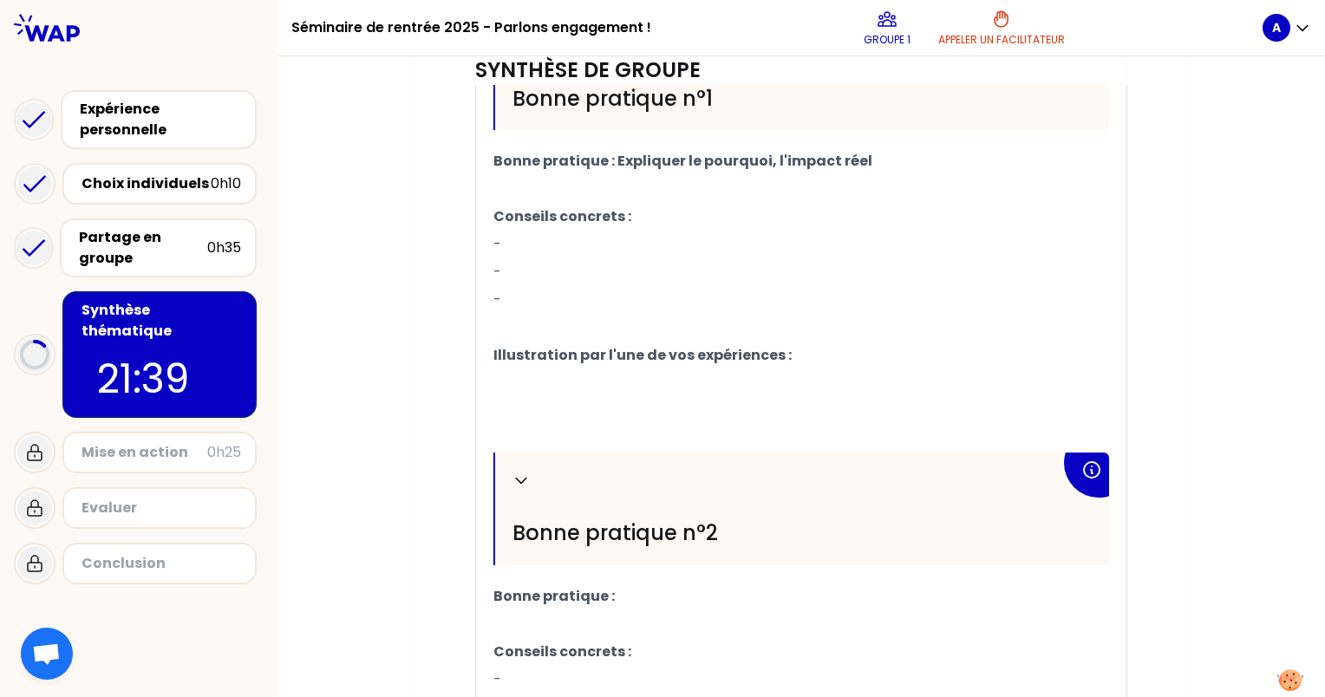
scroll to position [650, 0]
click at [545, 245] on p "-" at bounding box center [801, 246] width 616 height 28
click at [589, 265] on p "-" at bounding box center [801, 273] width 616 height 28
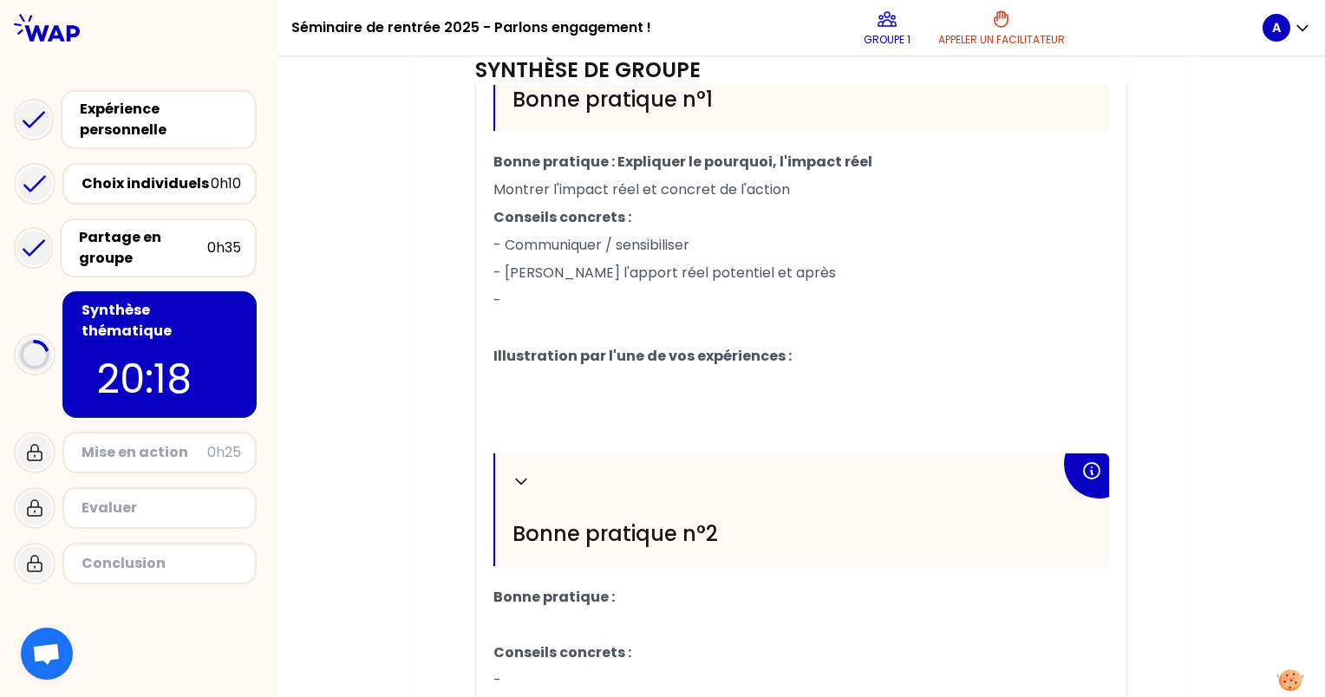
drag, startPoint x: 417, startPoint y: 144, endPoint x: 298, endPoint y: -90, distance: 262.6
click at [298, 0] on html "Séminaire de rentrée 2025 - Parlons engagement ! Groupe 1 Appeler un facilitate…" at bounding box center [662, 348] width 1325 height 697
click at [781, 282] on p "- [PERSON_NAME] l'apport réel potentiel et après" at bounding box center [801, 273] width 616 height 28
click at [701, 264] on span "- [PERSON_NAME] l'apport réel potentiel et l'apport réel après" at bounding box center [708, 273] width 431 height 20
click at [640, 269] on span "- [PERSON_NAME] l'apport réel potentiel (avant) et l'apport réel après" at bounding box center [736, 273] width 487 height 20
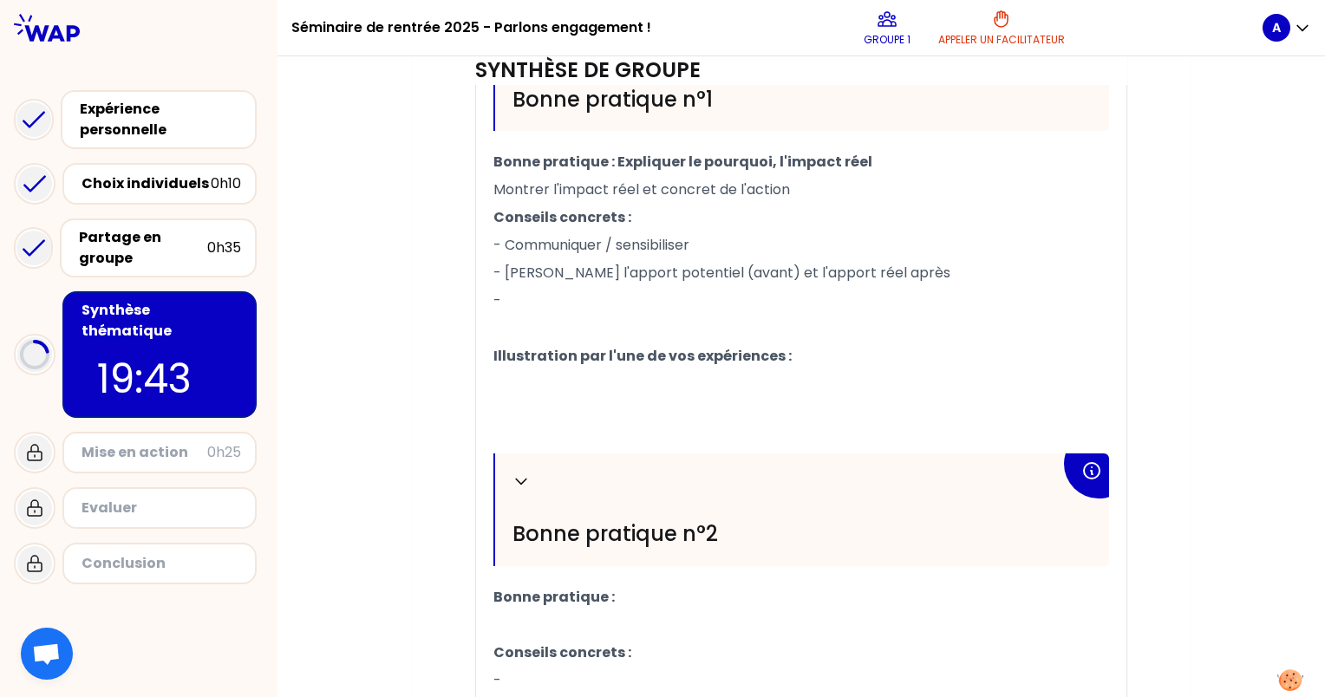
click at [842, 271] on span "- [PERSON_NAME] l'apport potentiel (avant) et l'apport réel après" at bounding box center [721, 273] width 457 height 20
click at [840, 266] on span "- [PERSON_NAME] l'apport potentiel (avant) et l'apport réel après" at bounding box center [721, 273] width 457 height 20
click at [894, 278] on p "- [PERSON_NAME] l'apport potentiel (avant) et l'apport réel (après" at bounding box center [801, 273] width 616 height 28
click at [635, 295] on p "-" at bounding box center [801, 301] width 616 height 28
click at [624, 302] on p "-" at bounding box center [801, 301] width 616 height 28
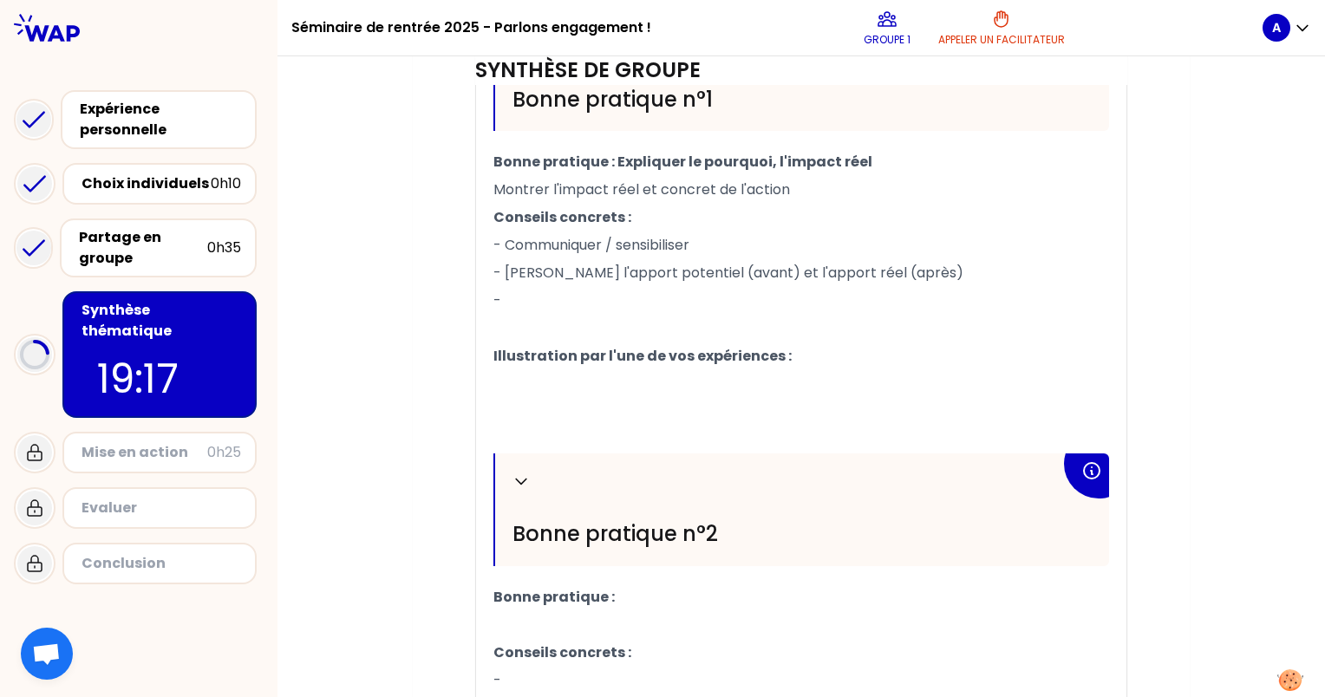
click at [590, 398] on p "﻿" at bounding box center [801, 412] width 616 height 28
click at [558, 274] on span "- [PERSON_NAME] l'apport potentiel (avant) et l'apport réel (après)" at bounding box center [728, 273] width 470 height 20
click at [535, 292] on p "-" at bounding box center [801, 301] width 616 height 28
click at [635, 304] on span "- Intégrer un maximu de parties prenantes" at bounding box center [639, 301] width 293 height 20
click at [857, 298] on p "- Intégrer un maximum de parties prenantes" at bounding box center [801, 301] width 616 height 28
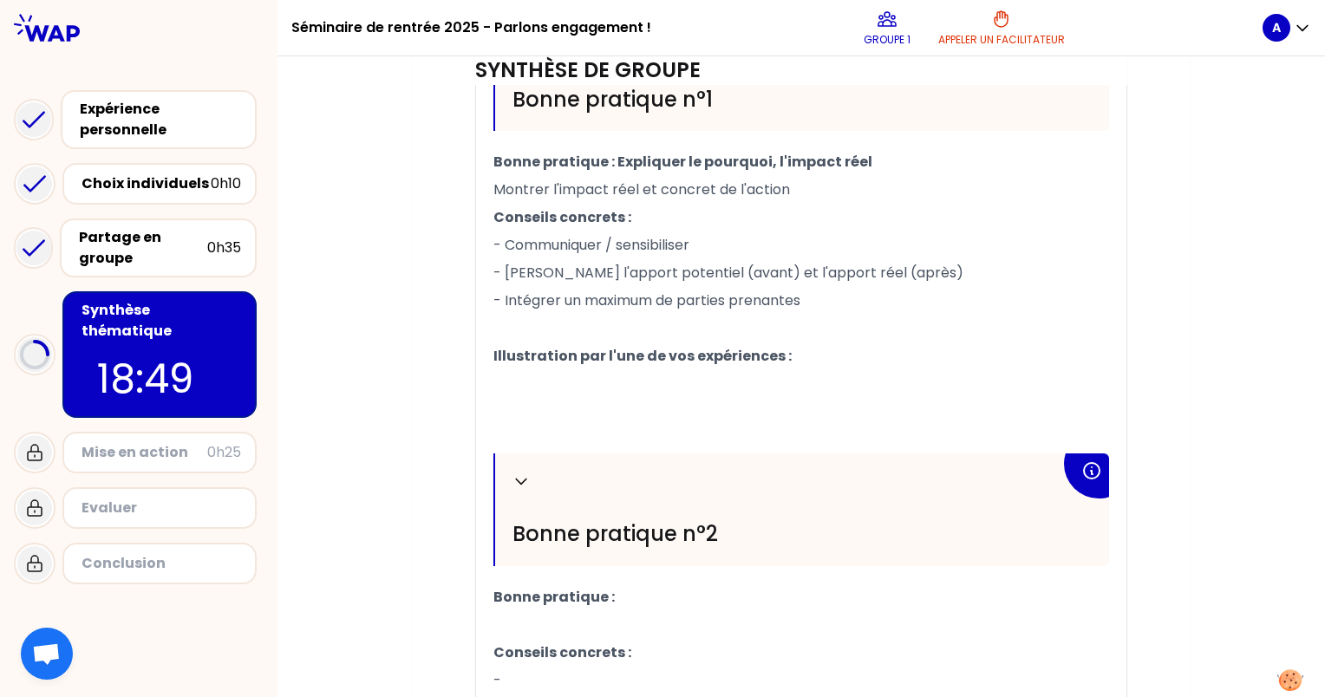
click at [762, 393] on p "﻿" at bounding box center [801, 384] width 616 height 28
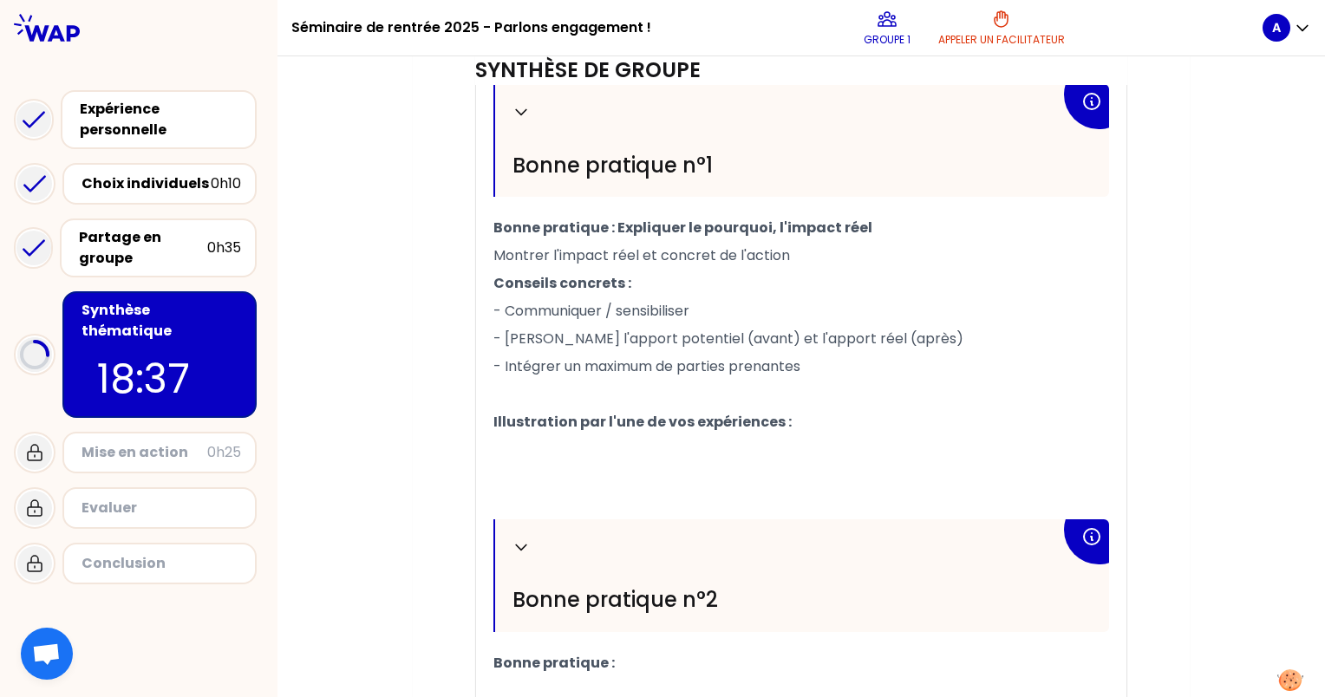
scroll to position [585, 0]
click at [662, 471] on p "﻿" at bounding box center [801, 477] width 616 height 28
click at [533, 441] on p "﻿" at bounding box center [801, 449] width 616 height 28
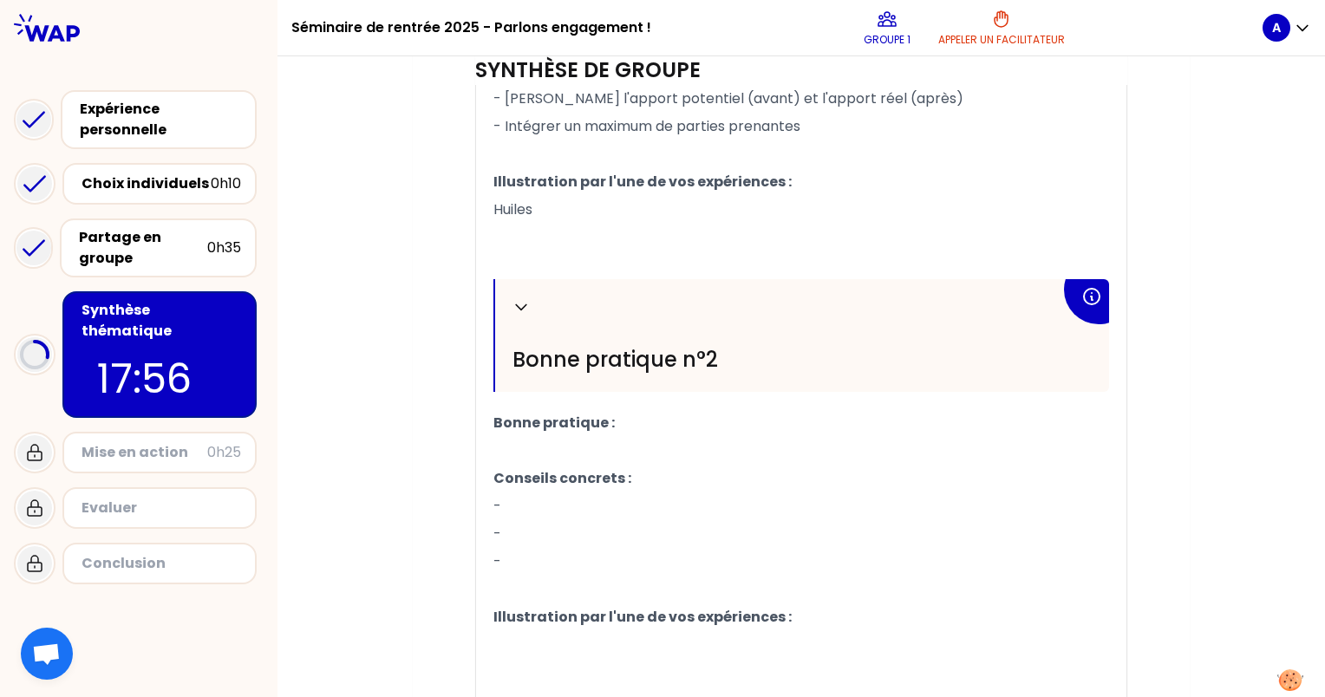
scroll to position [885, 0]
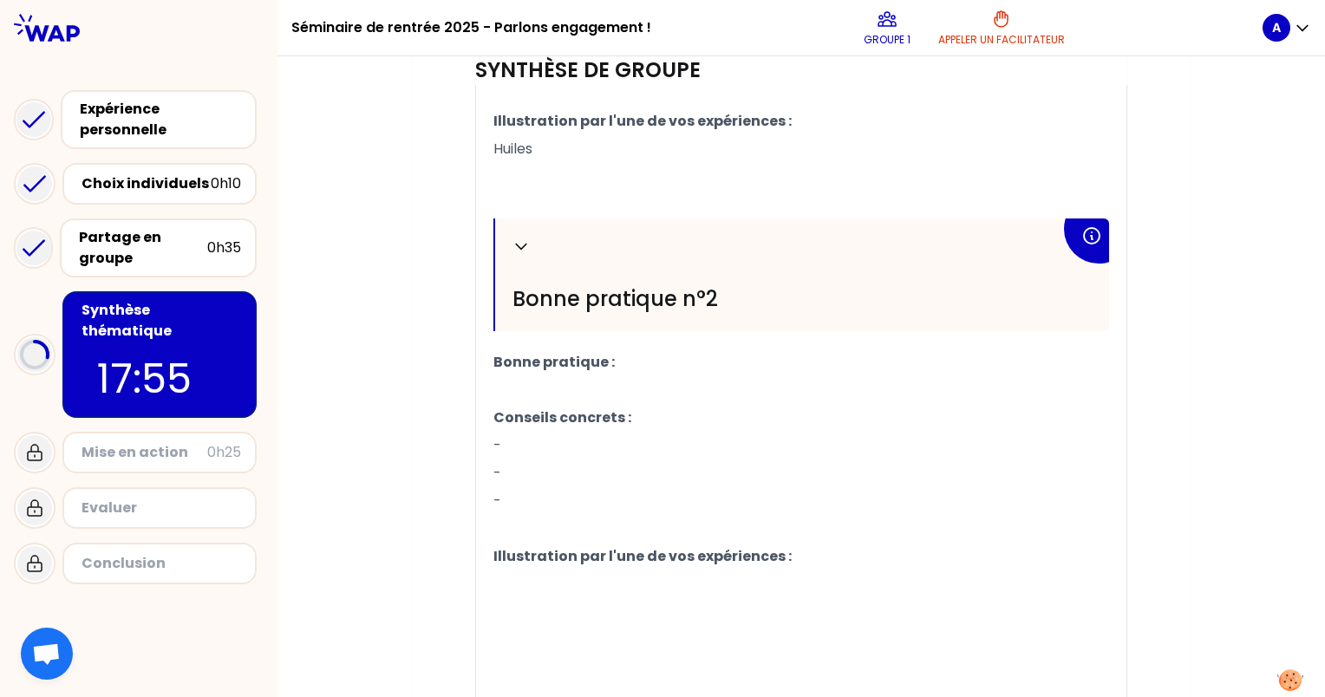
click at [619, 388] on p "﻿" at bounding box center [801, 390] width 616 height 28
click at [626, 376] on p "﻿" at bounding box center [801, 390] width 616 height 28
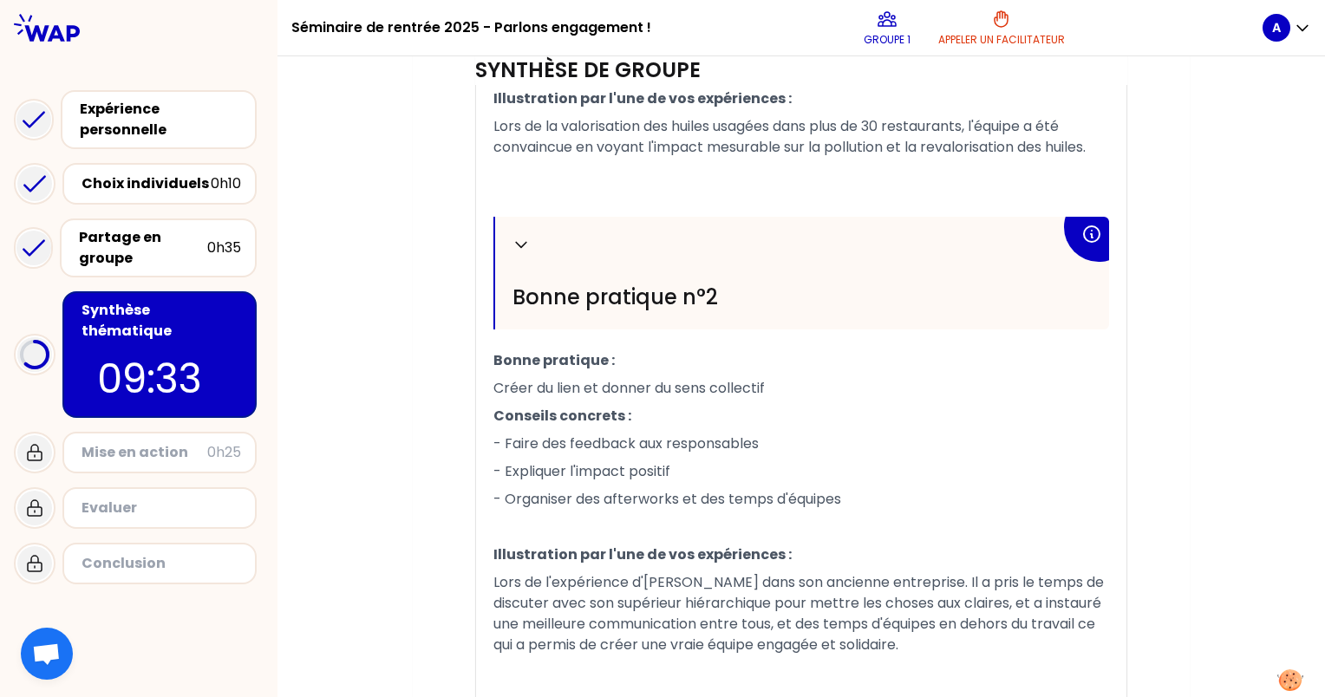
scroll to position [1071, 0]
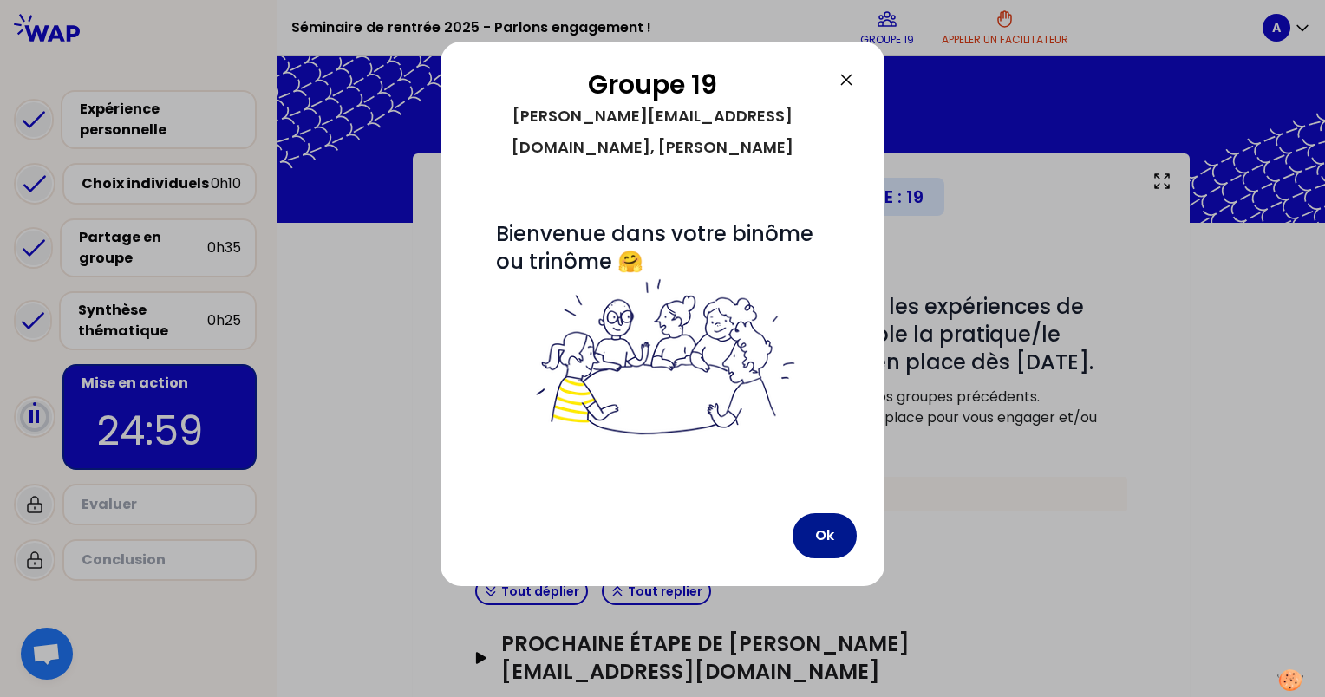
click at [811, 513] on button "Ok" at bounding box center [825, 535] width 64 height 45
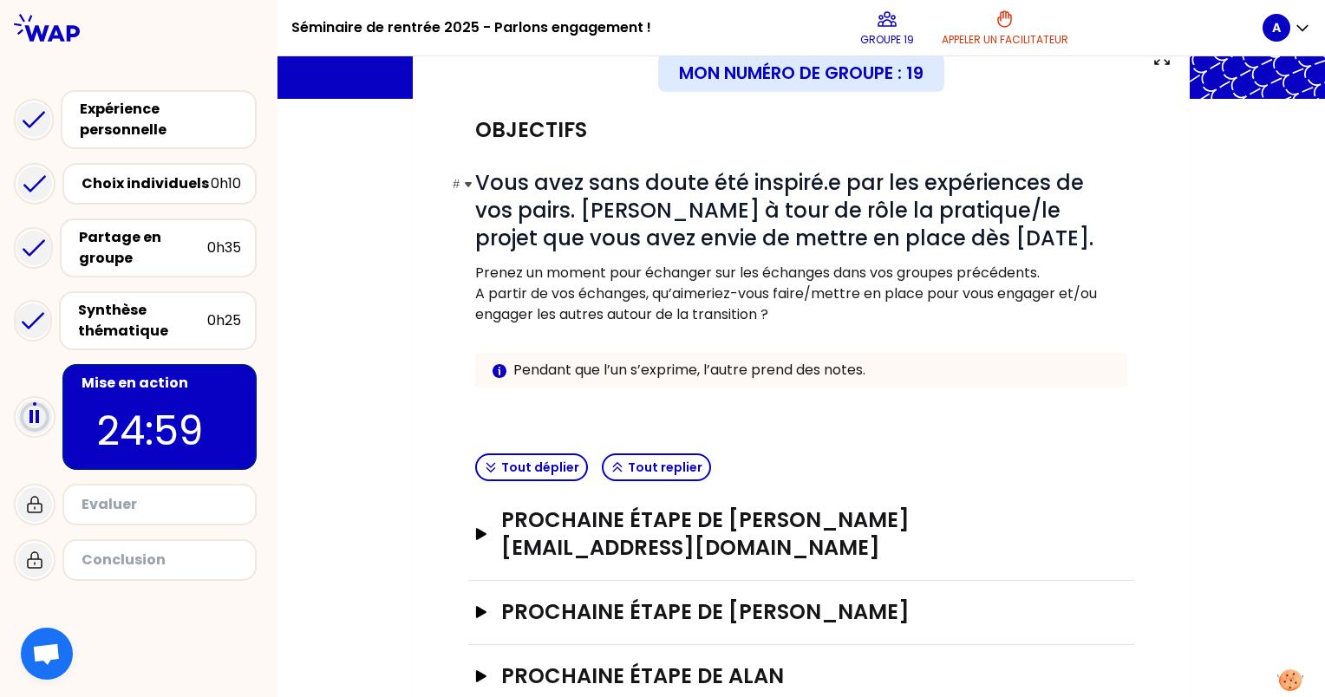
scroll to position [140, 0]
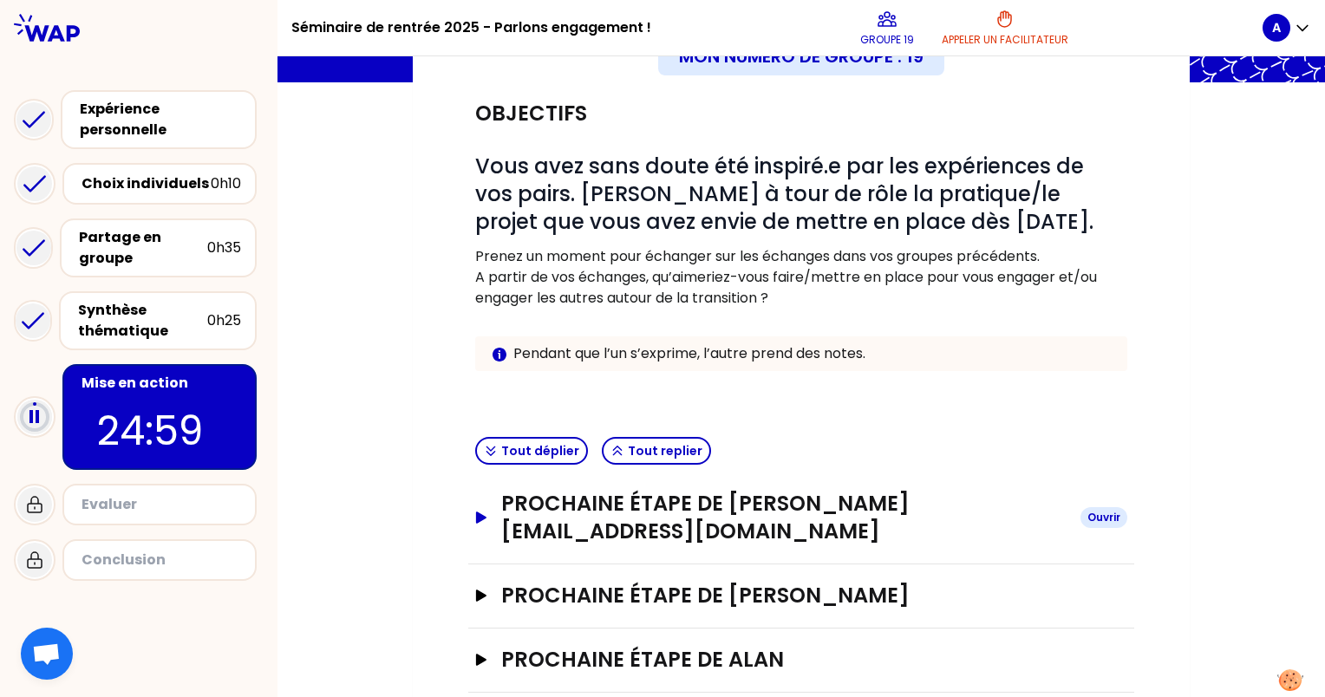
click at [484, 501] on button "Prochaine étape de [PERSON_NAME][EMAIL_ADDRESS][DOMAIN_NAME] [PERSON_NAME]" at bounding box center [801, 518] width 652 height 56
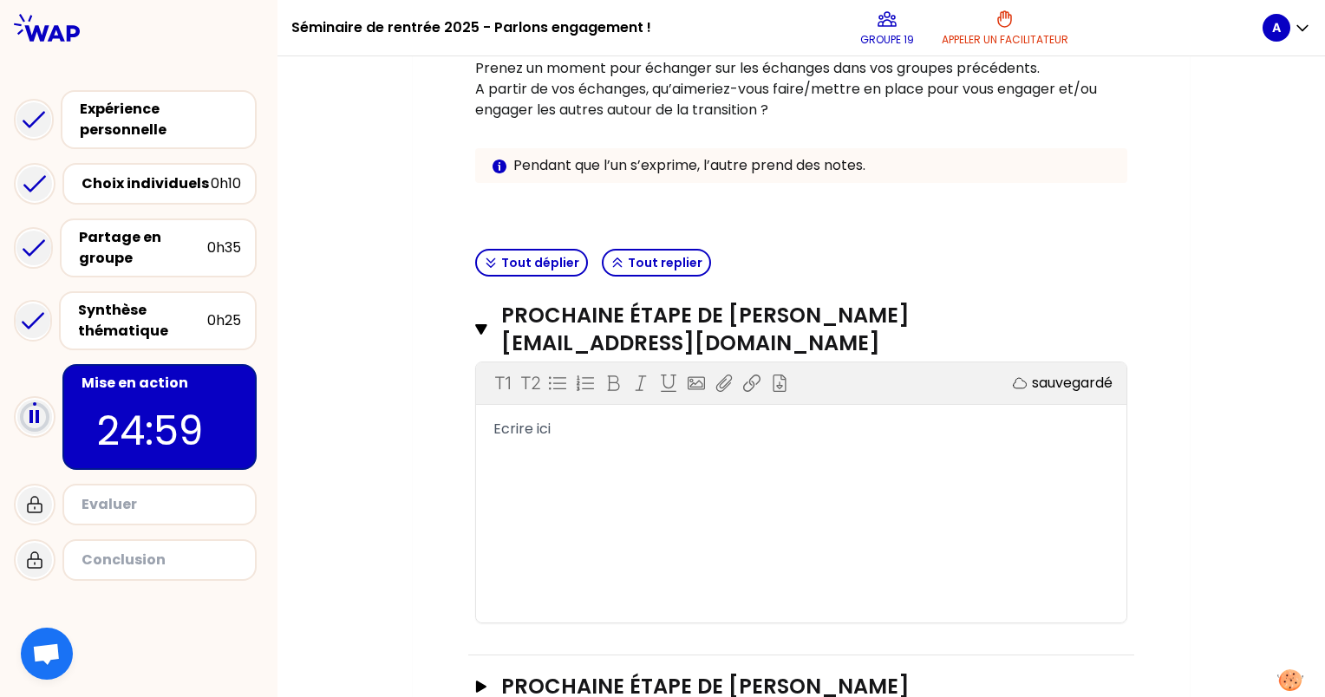
scroll to position [330, 0]
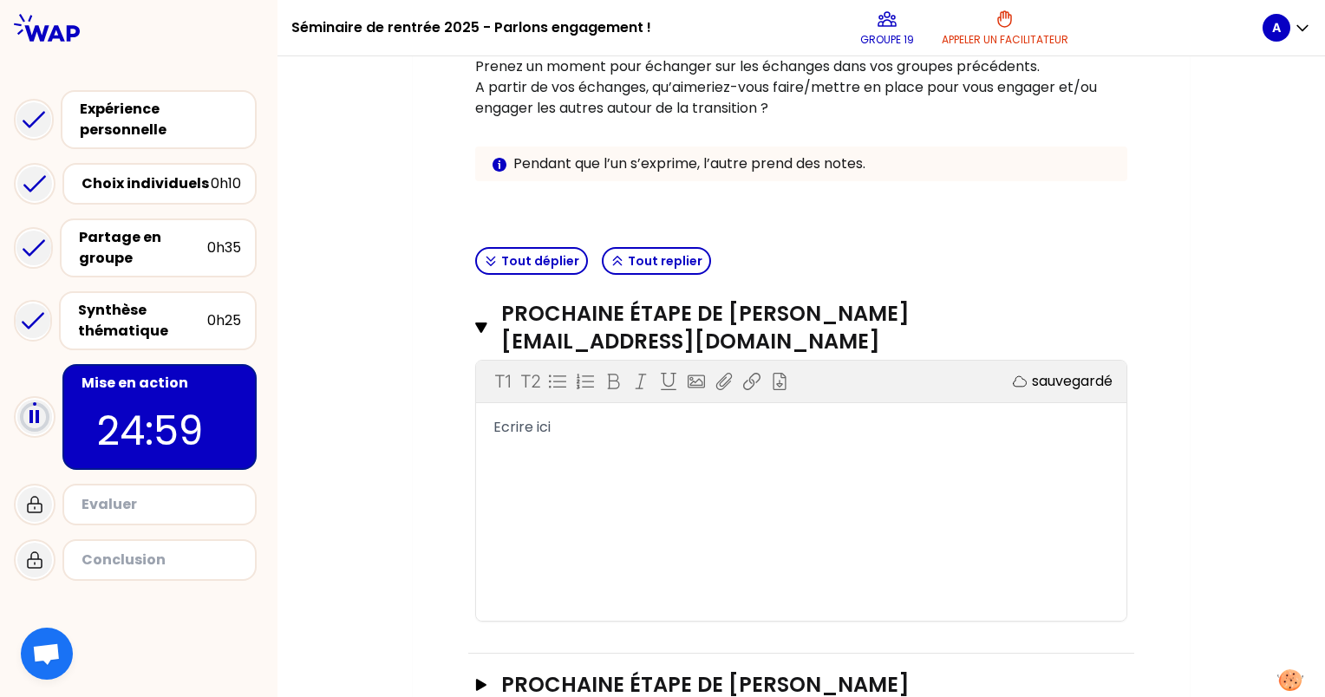
click at [532, 417] on span "Ecrire ici" at bounding box center [521, 427] width 57 height 20
click at [512, 417] on span "Ecrire ici" at bounding box center [521, 427] width 57 height 20
drag, startPoint x: 555, startPoint y: 402, endPoint x: 482, endPoint y: 396, distance: 73.1
click at [482, 417] on div "Ecrire ici" at bounding box center [801, 427] width 650 height 21
click at [534, 417] on span "[PERSON_NAME]: Il est important de" at bounding box center [617, 427] width 248 height 20
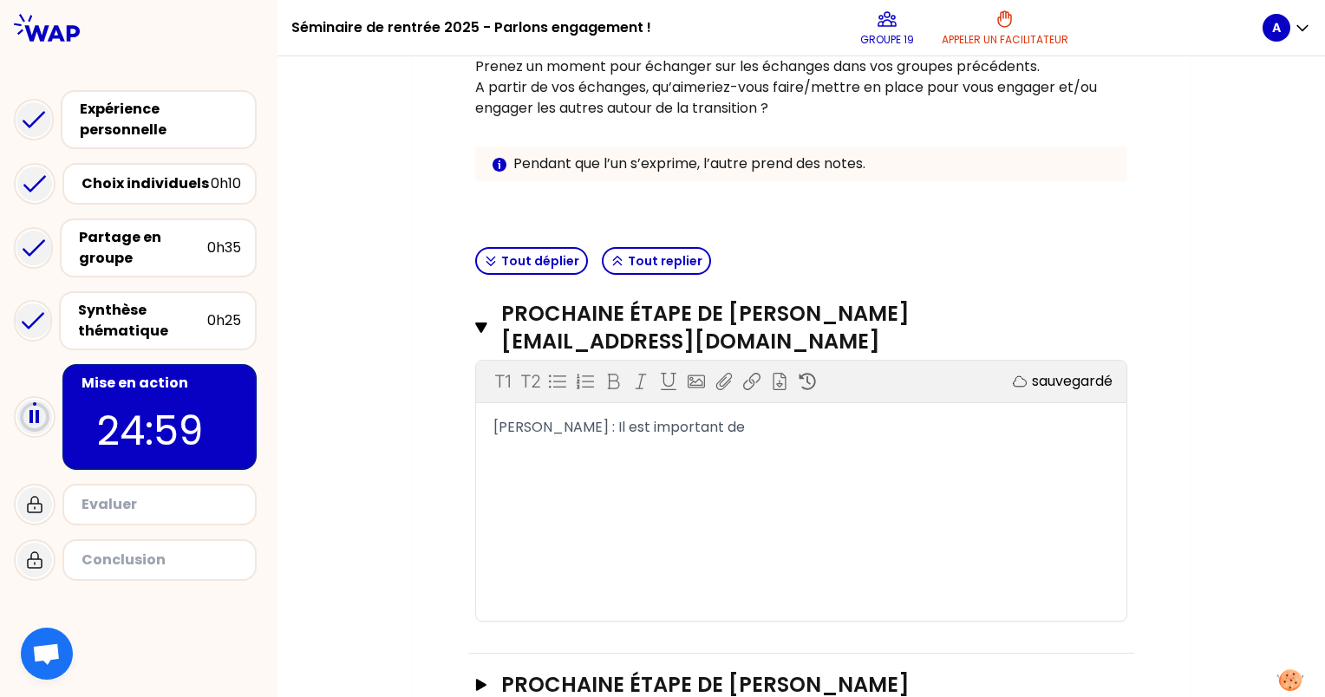
click at [690, 417] on div "[PERSON_NAME] : Il est important de" at bounding box center [801, 427] width 616 height 21
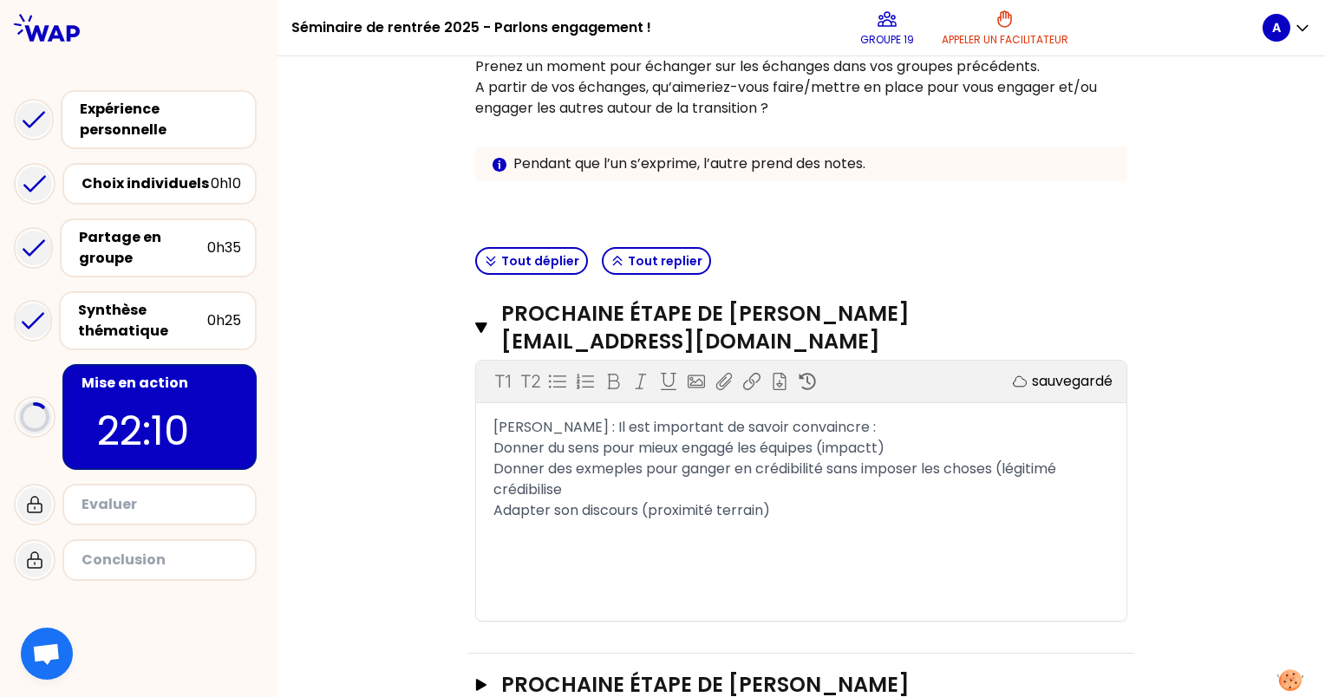
click at [545, 417] on span "[PERSON_NAME] : Il est important de savoir convaincre :" at bounding box center [684, 427] width 382 height 20
click at [548, 417] on span "[PERSON_NAME] : Il est important de savoir convaincre :" at bounding box center [684, 427] width 382 height 20
click at [493, 438] on span "Donner du sens pour mieux engagé les équipes (impactt)" at bounding box center [688, 448] width 391 height 20
click at [486, 436] on div "Il est important de savoir convaincre : -Donner du sens pour mieux engagé les é…" at bounding box center [801, 469] width 650 height 104
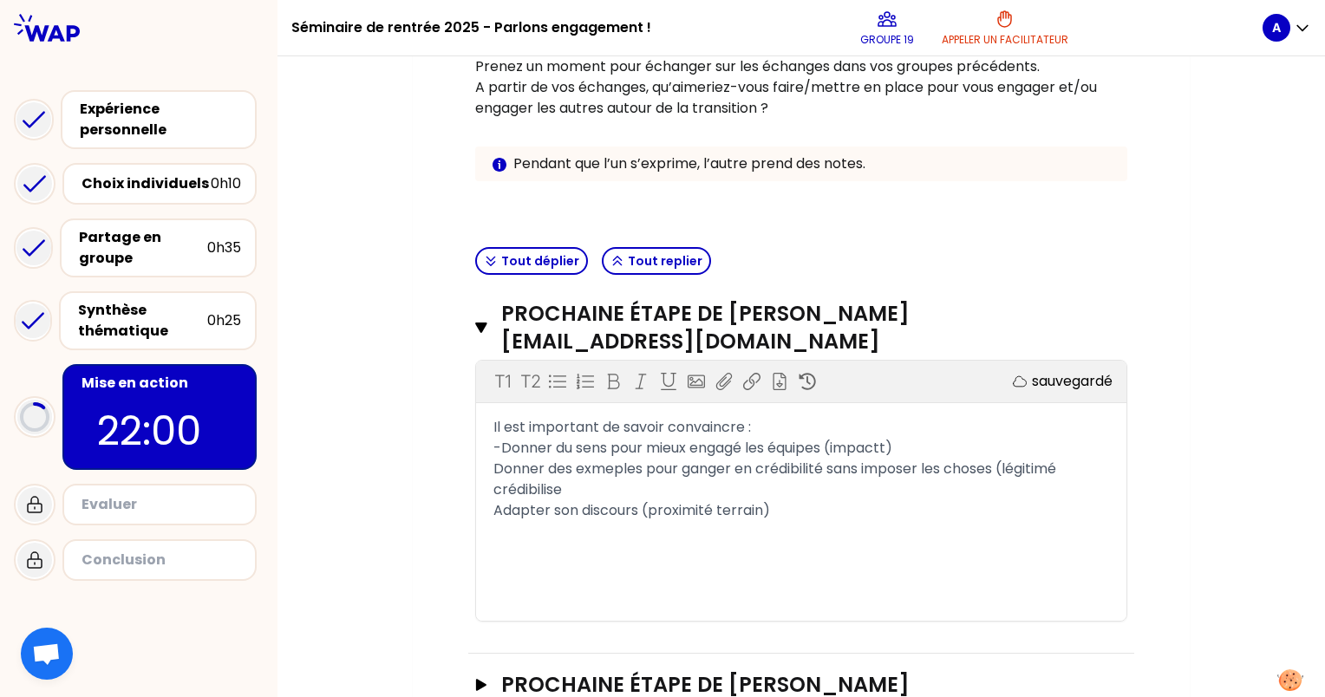
click at [493, 459] on span "Donner des exmeples pour ganger en crédibilité sans imposer les choses (légitim…" at bounding box center [776, 479] width 566 height 41
click at [493, 500] on span "Adapter son discours (proximité terrain)" at bounding box center [631, 510] width 277 height 20
click at [490, 504] on div "T1 T2 Exporter sauvegardé Il est important de savoir convaincre : -Donner du se…" at bounding box center [801, 491] width 650 height 260
click at [773, 500] on div "-Adapter son discours (proximité terrain)" at bounding box center [801, 510] width 616 height 21
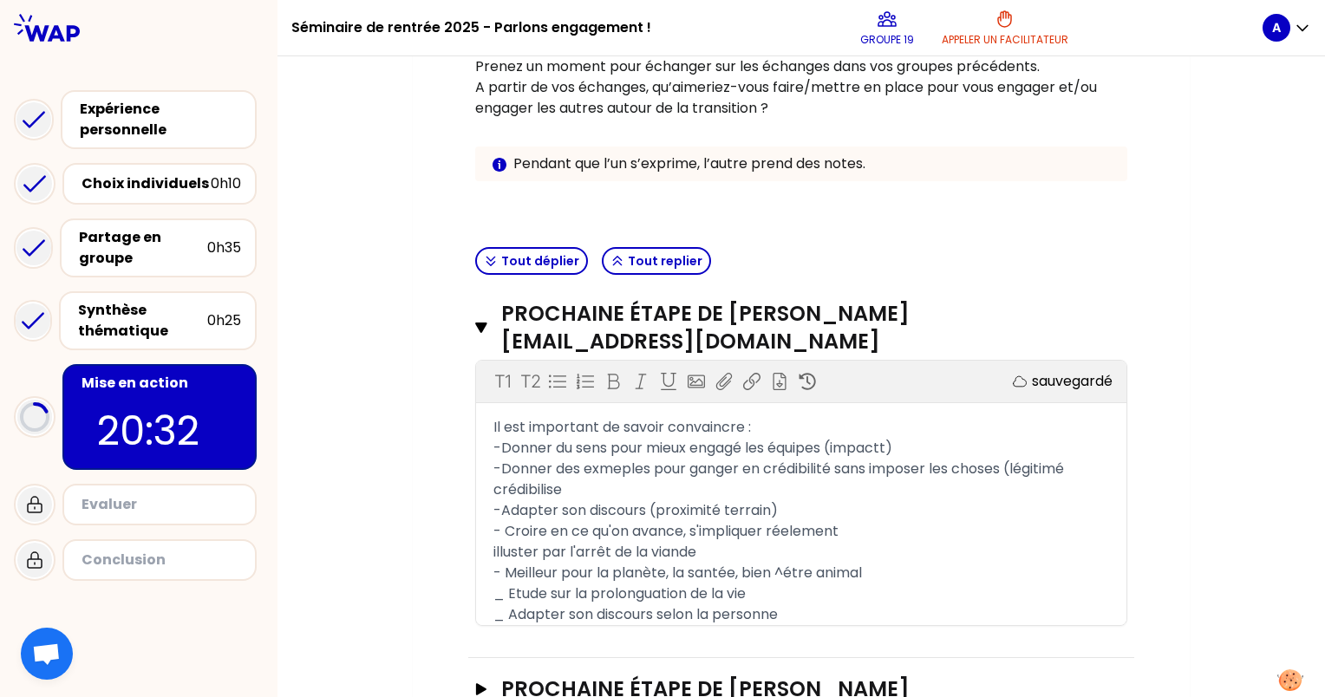
click at [503, 604] on span "_ Adapter son discours selon la personne" at bounding box center [635, 614] width 284 height 20
click at [498, 584] on span "_ Etude sur la prolonguation de la vie" at bounding box center [619, 594] width 252 height 20
click at [800, 604] on div "- Adapter son discours selon la personne" at bounding box center [801, 614] width 616 height 21
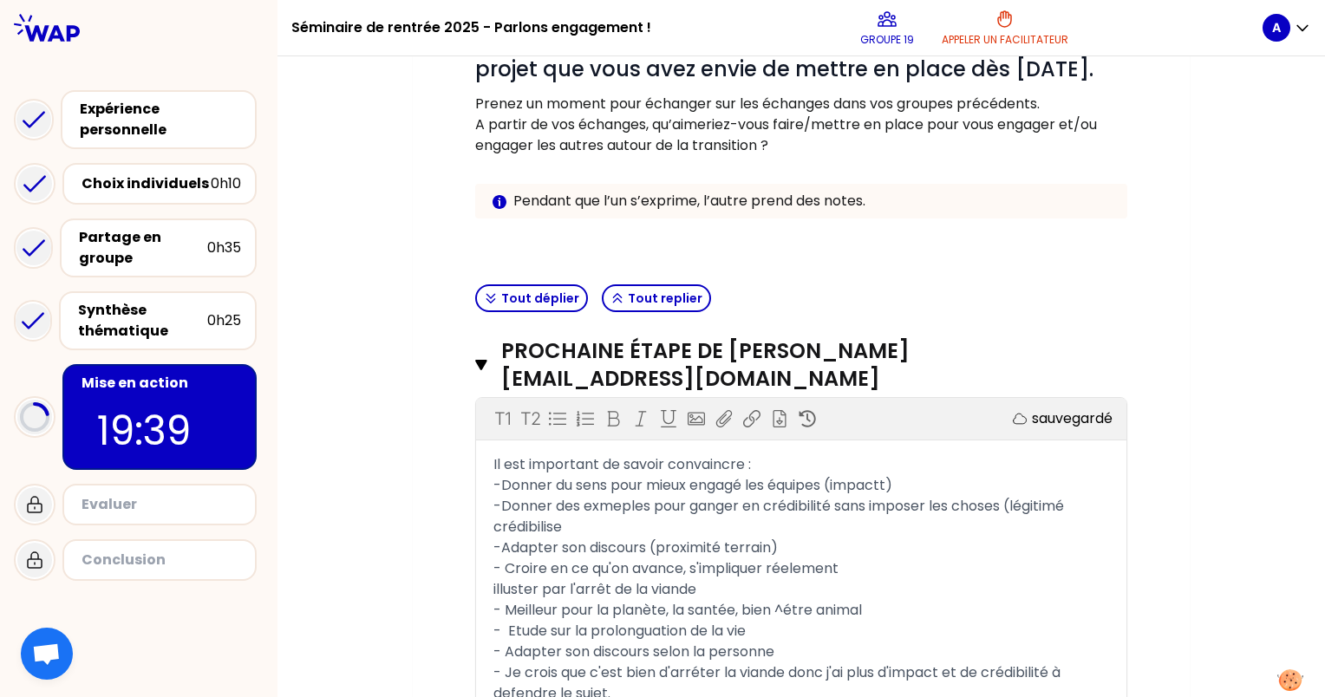
scroll to position [294, 0]
click at [888, 474] on span "-Donner du sens pour mieux engagé les équipes (impactt)" at bounding box center [692, 484] width 399 height 20
click at [649, 537] on span "-Adapter son discours (proximité terrain)" at bounding box center [635, 547] width 284 height 20
click at [785, 599] on span "- Meilleur pour la planète, la santée, bien ^étre animal" at bounding box center [677, 609] width 369 height 20
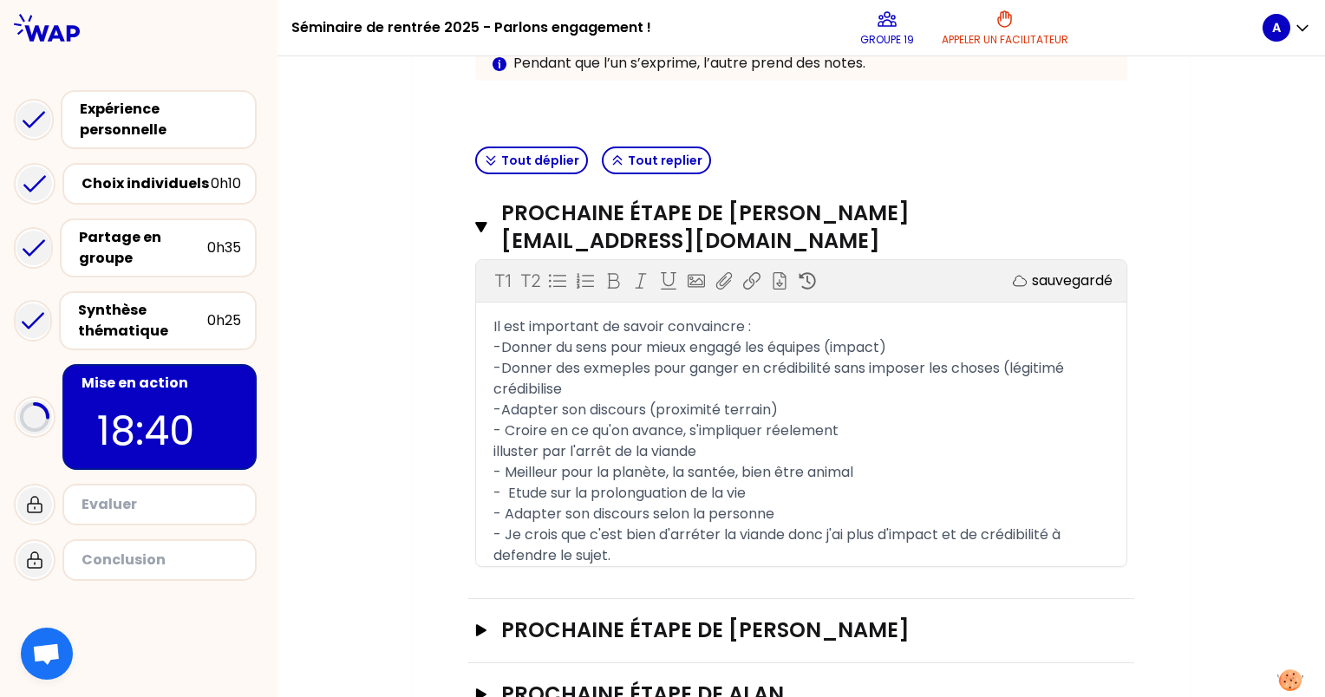
scroll to position [465, 0]
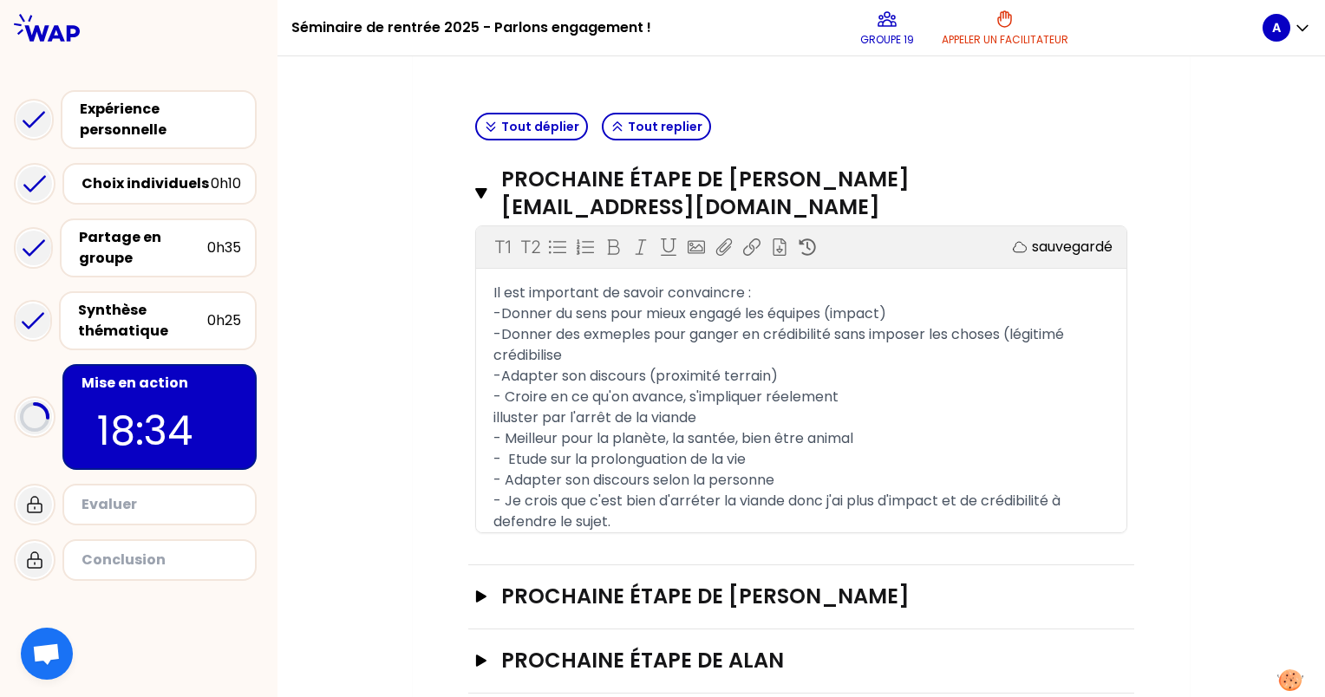
drag, startPoint x: 484, startPoint y: 260, endPoint x: 633, endPoint y: 481, distance: 266.8
click at [633, 481] on div "Il est important de savoir convaincre : -Donner du sens pour mieux engagé les é…" at bounding box center [801, 408] width 650 height 250
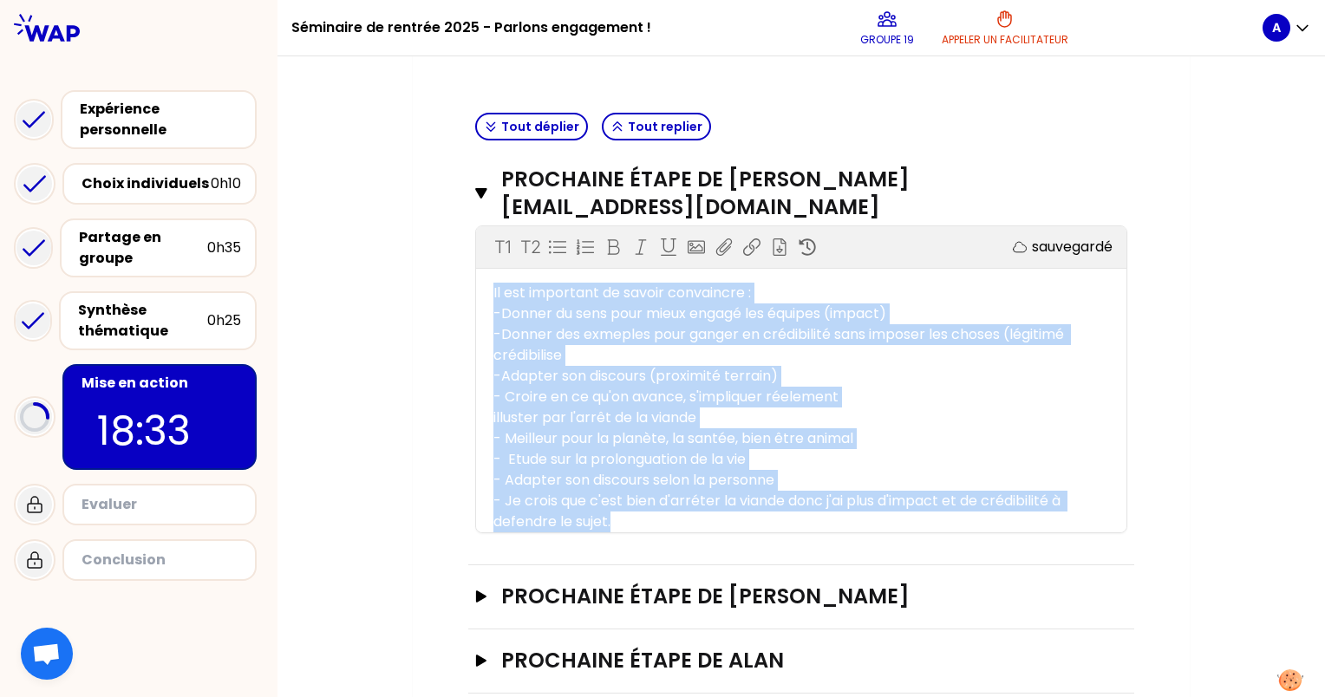
drag, startPoint x: 624, startPoint y: 488, endPoint x: 484, endPoint y: 260, distance: 267.9
click at [484, 283] on div "Il est important de savoir convaincre : -Donner du sens pour mieux engagé les é…" at bounding box center [801, 408] width 650 height 250
copy div "Il est important de savoir convaincre : -Donner du sens pour mieux engagé les é…"
click at [479, 591] on icon "button" at bounding box center [481, 597] width 10 height 12
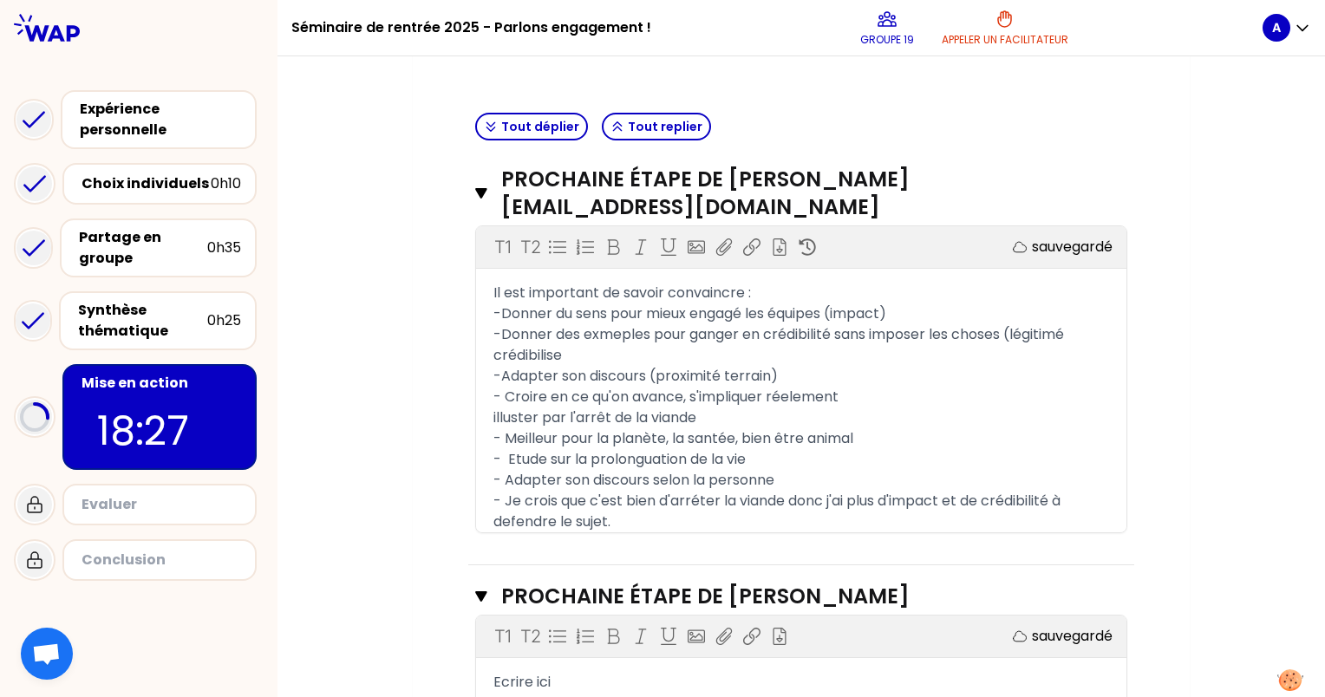
click at [504, 672] on div "Ecrire ici" at bounding box center [801, 682] width 616 height 21
drag, startPoint x: 565, startPoint y: 647, endPoint x: 461, endPoint y: 648, distance: 104.9
click at [461, 648] on div "Objectifs # Vous avez sans doute été inspiré.e par les expériences de vos pairs…" at bounding box center [802, 365] width 708 height 1215
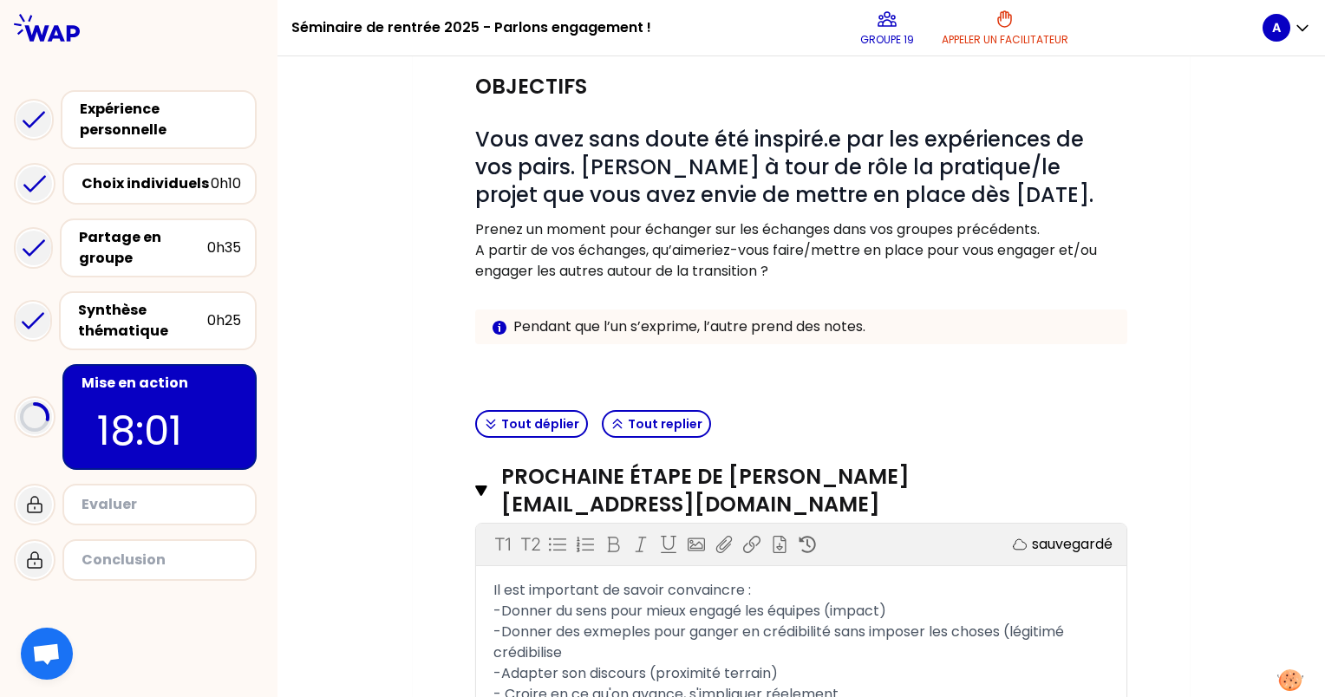
scroll to position [173, 0]
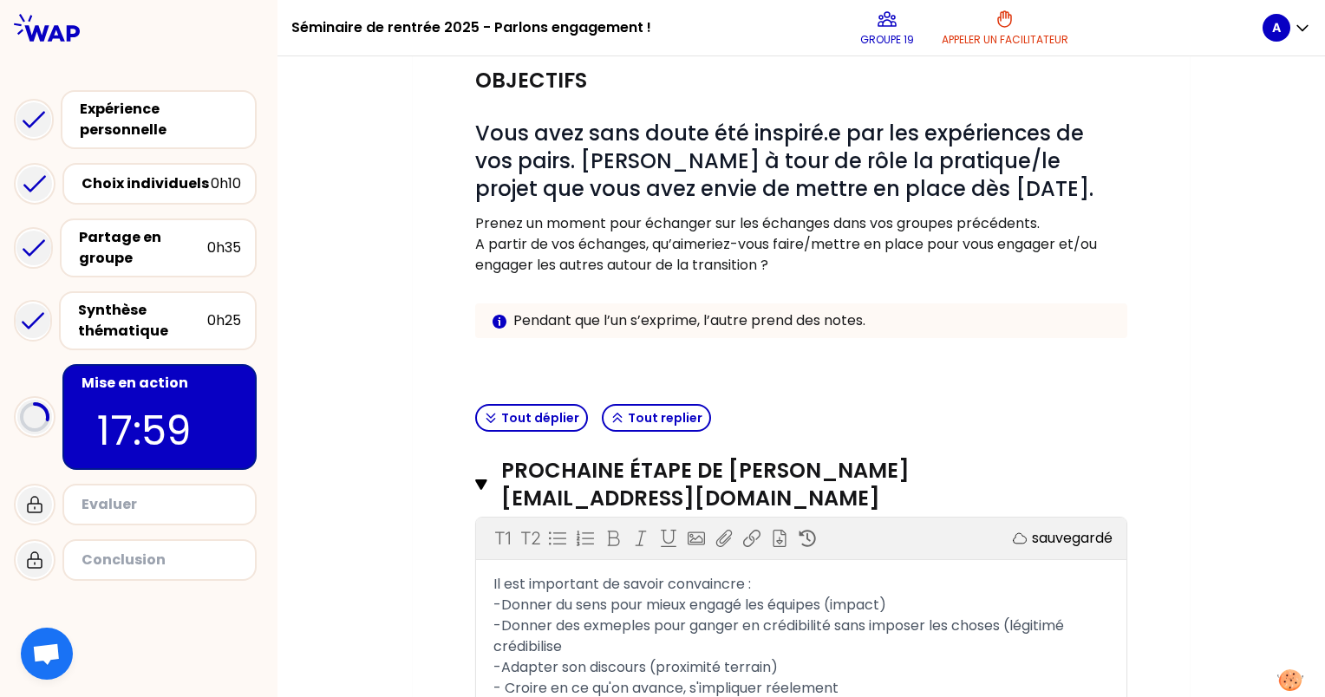
drag, startPoint x: 853, startPoint y: 672, endPoint x: 558, endPoint y: 548, distance: 319.9
click at [558, 574] on div "Il est important de savoir convaincre : -Donner du sens pour mieux engagé les é…" at bounding box center [801, 699] width 616 height 250
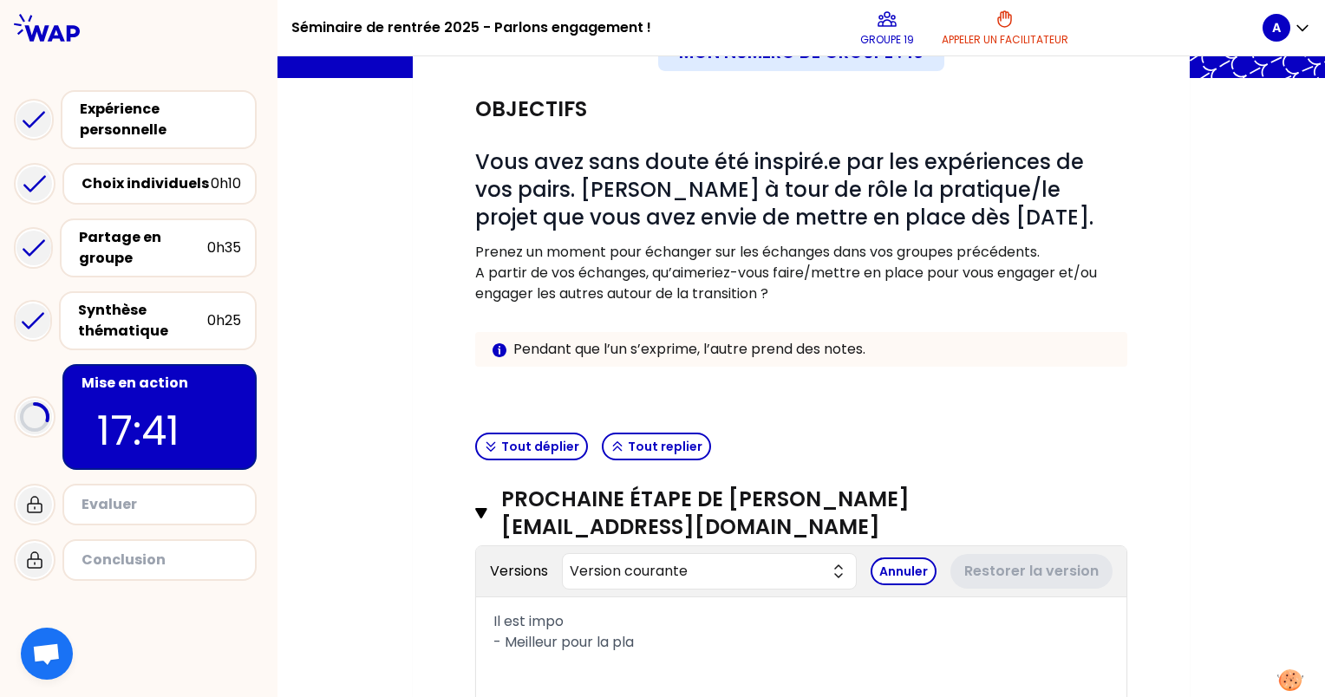
scroll to position [153, 0]
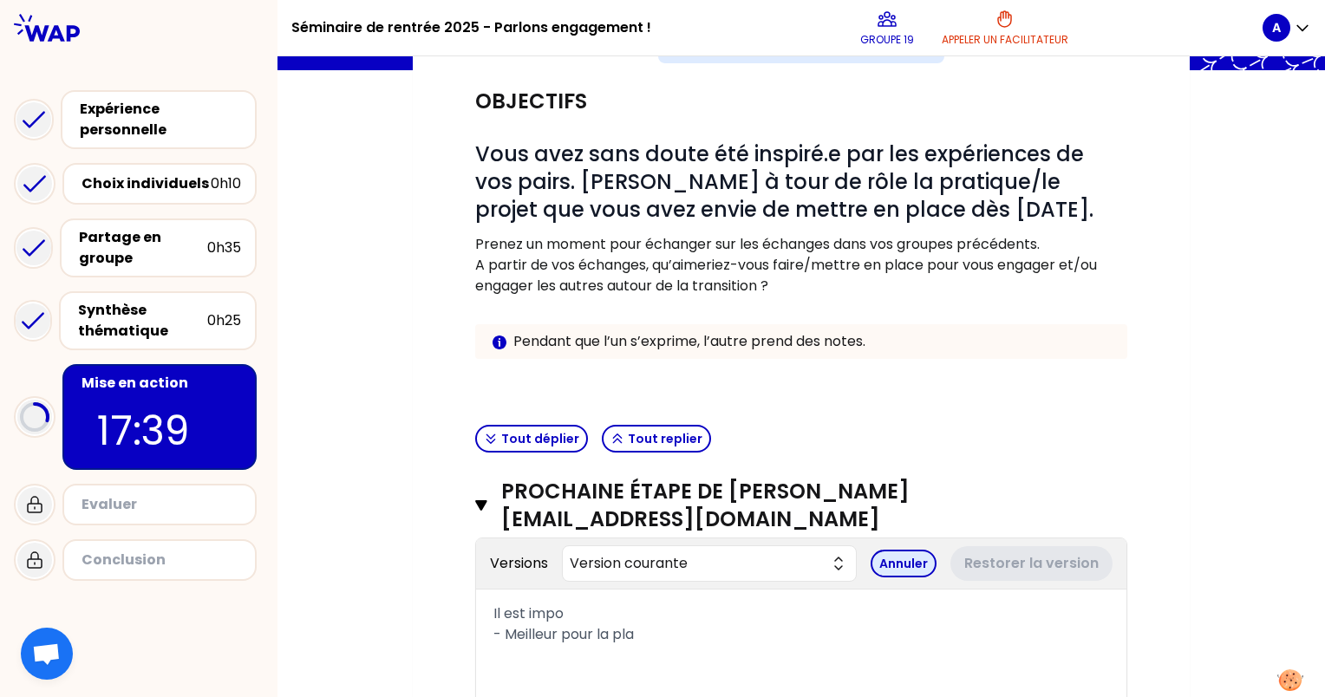
click at [909, 550] on button "Annuler" at bounding box center [904, 564] width 66 height 28
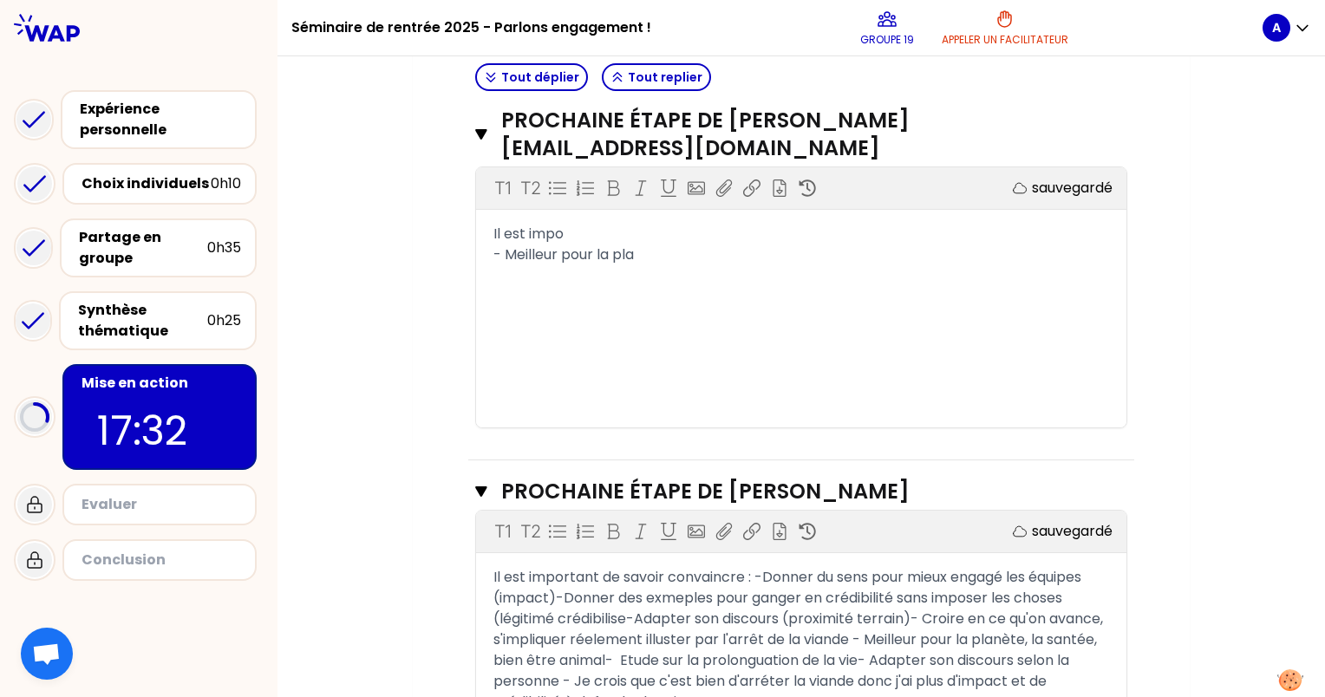
scroll to position [510, 0]
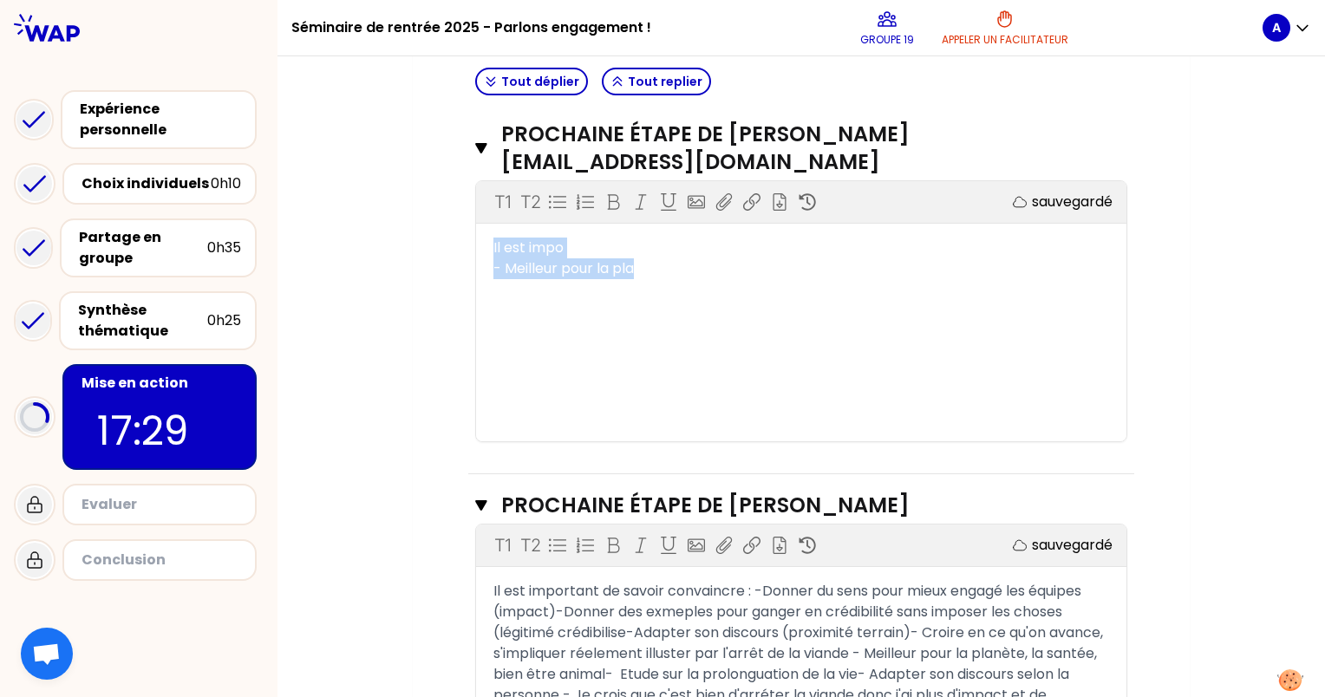
drag, startPoint x: 650, startPoint y: 248, endPoint x: 482, endPoint y: 213, distance: 171.8
click at [482, 238] on div "Il est impo - Meilleur pour la pla" at bounding box center [801, 259] width 650 height 42
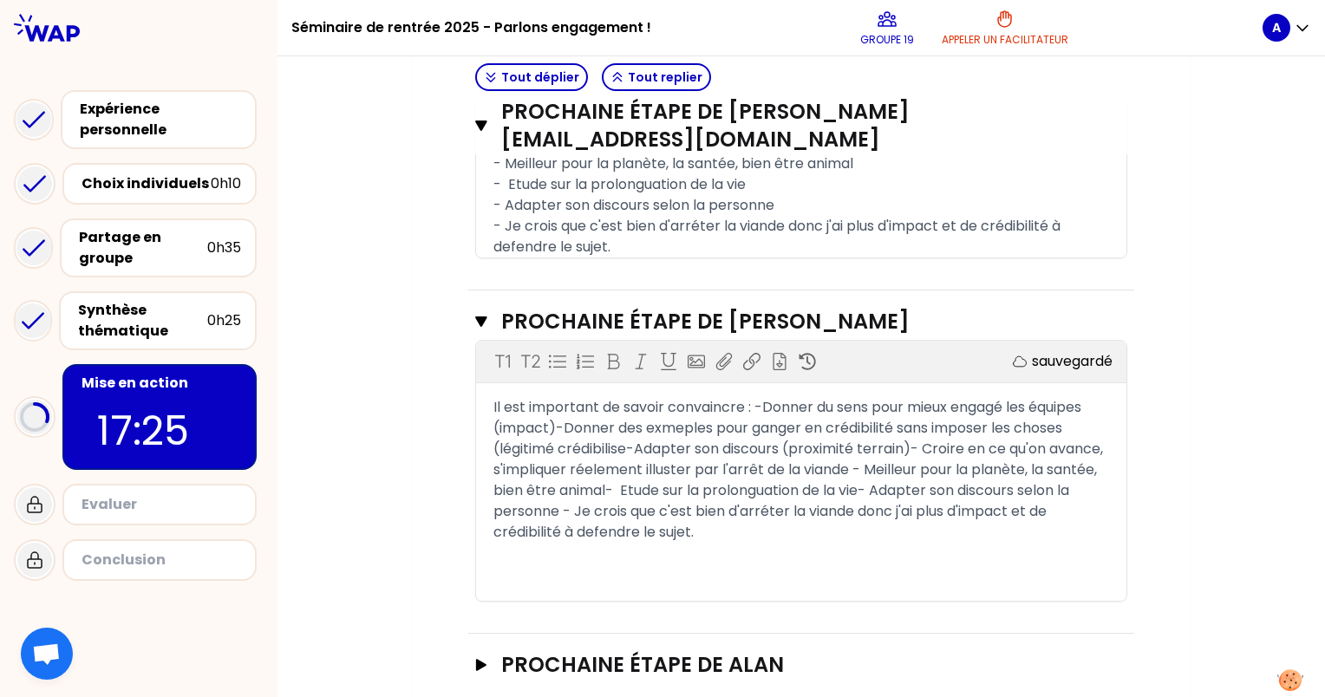
scroll to position [742, 0]
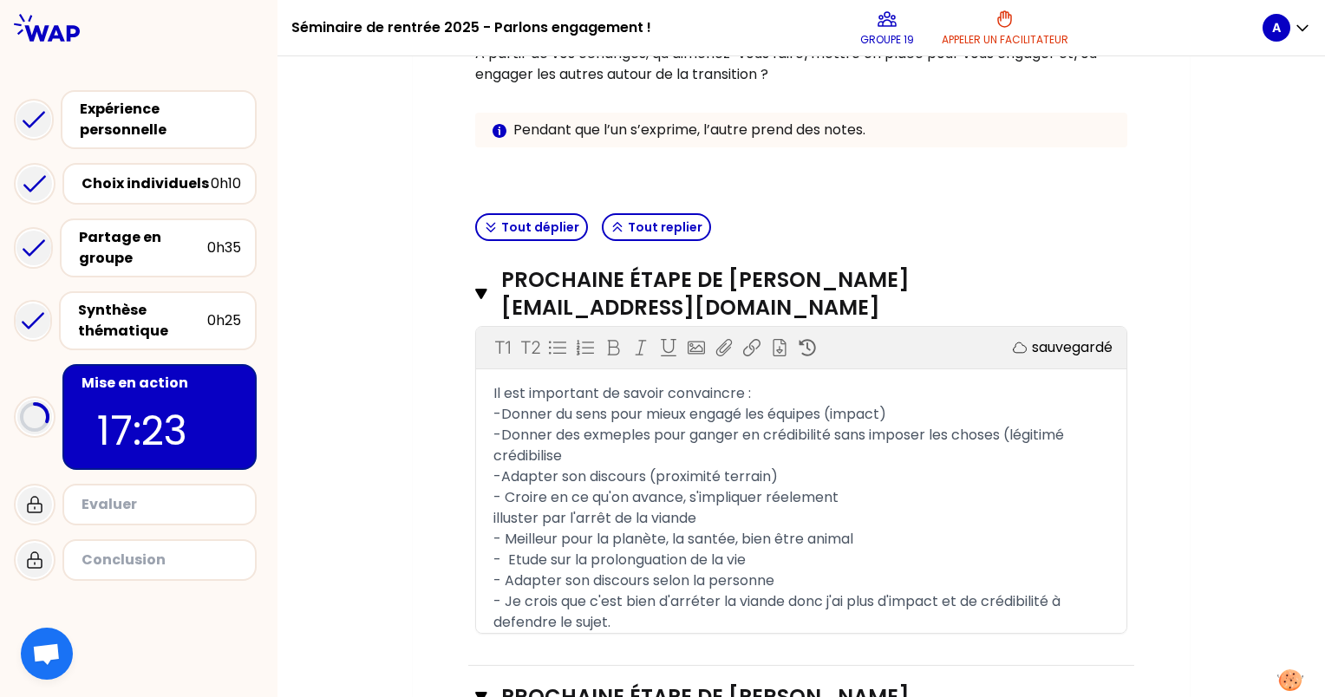
click at [770, 520] on div "Tout déplier Tout replier Prochaine étape de [PERSON_NAME][EMAIL_ADDRESS][DOMAI…" at bounding box center [801, 639] width 666 height 867
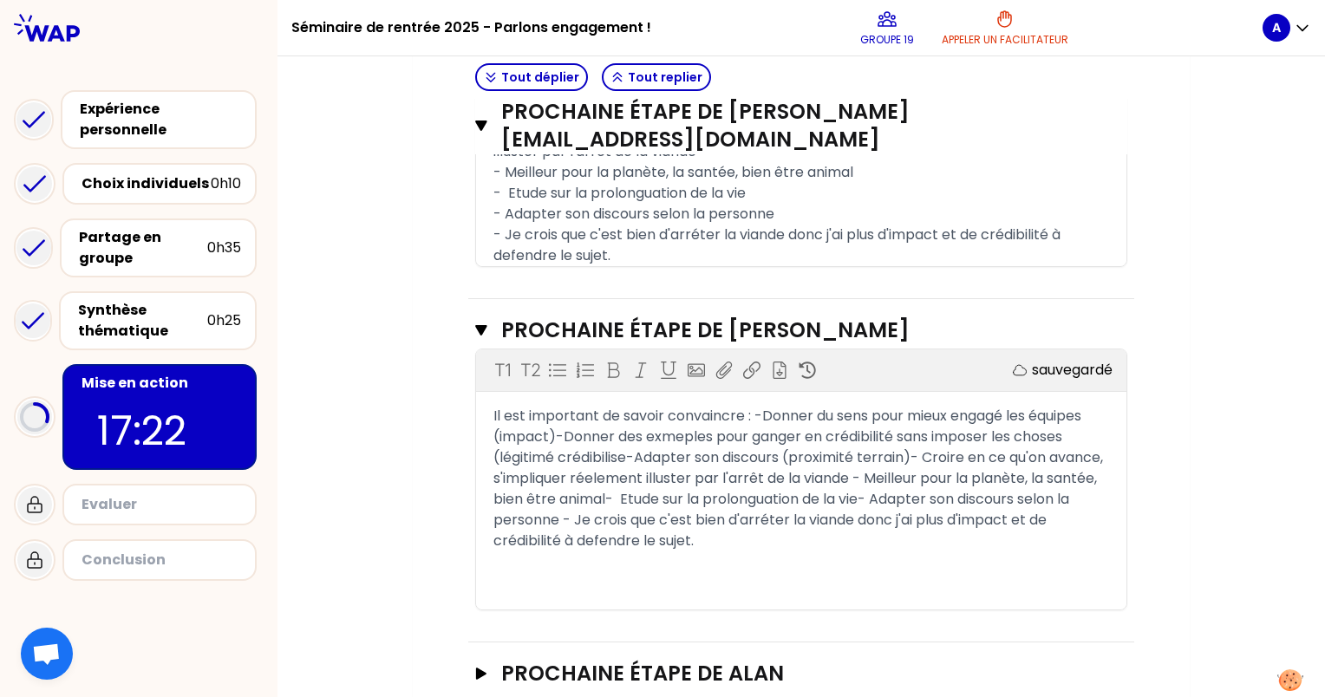
scroll to position [742, 0]
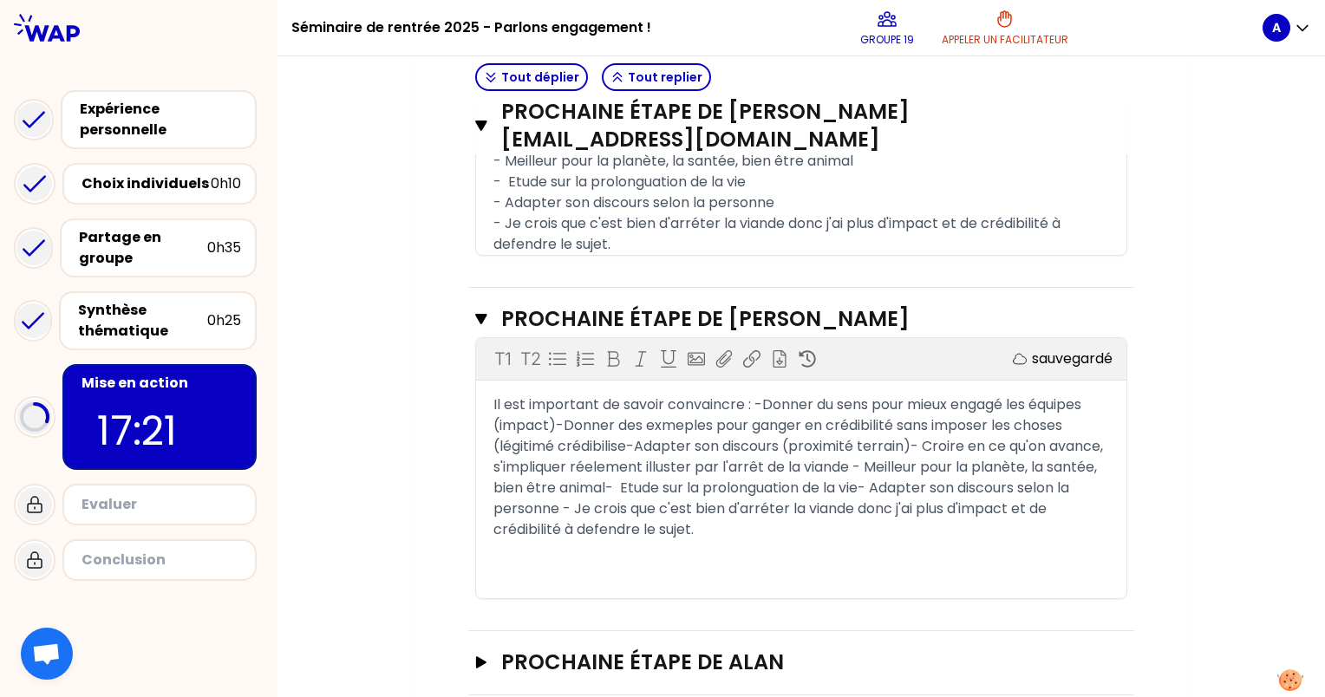
click at [730, 499] on div "Il est important de savoir convaincre : -Donner du sens pour mieux engagé les é…" at bounding box center [801, 468] width 616 height 146
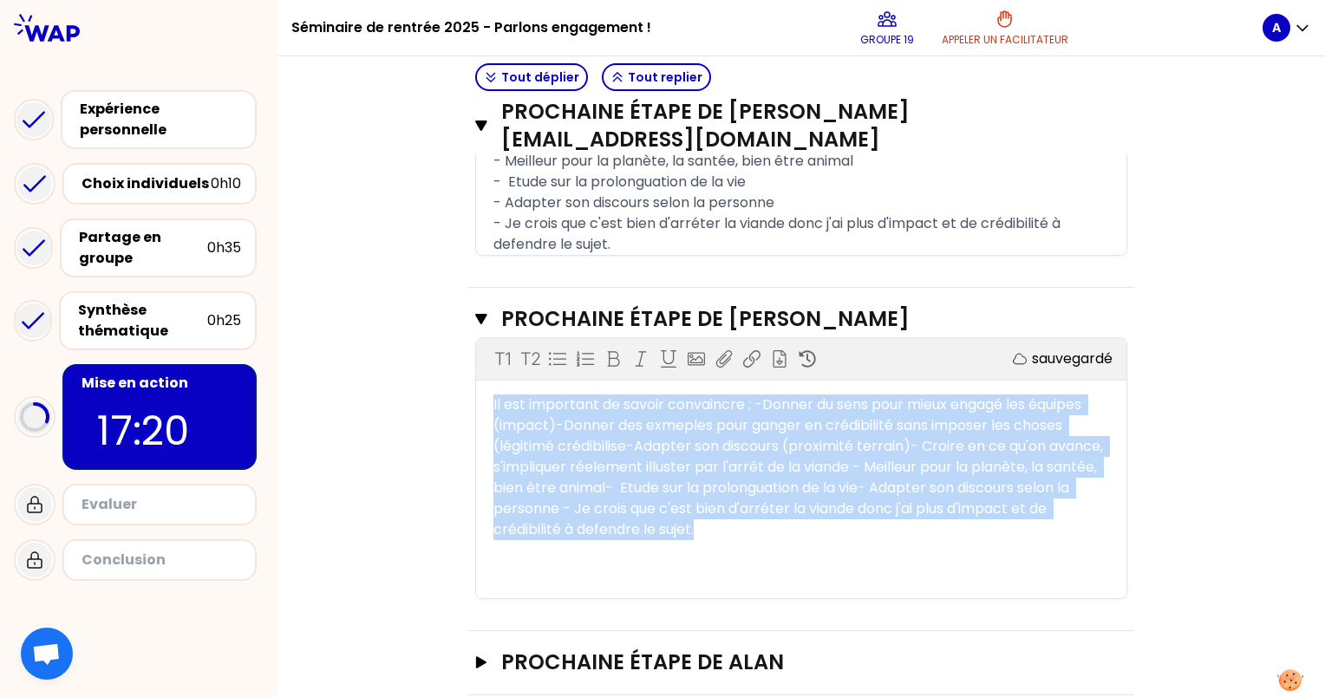
drag, startPoint x: 730, startPoint y: 499, endPoint x: 478, endPoint y: 376, distance: 280.8
click at [478, 395] on div "Il est important de savoir convaincre : -Donner du sens pour mieux engagé les é…" at bounding box center [801, 468] width 650 height 146
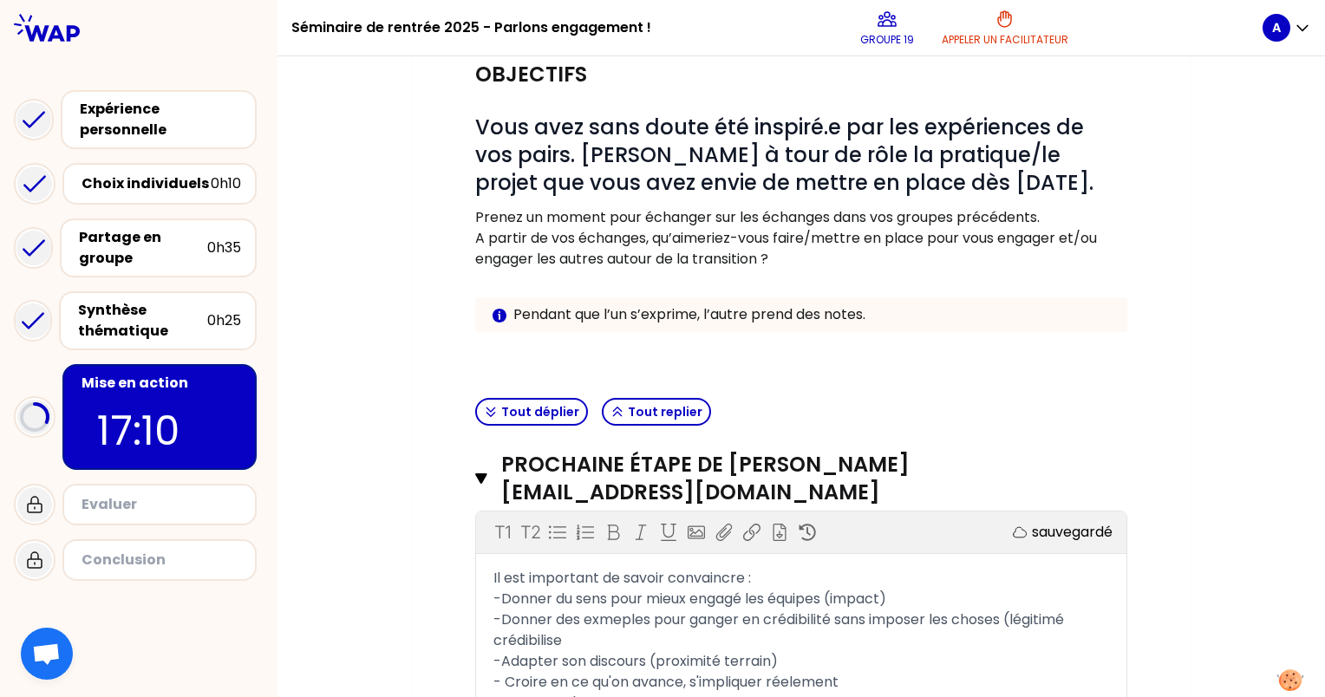
scroll to position [330, 0]
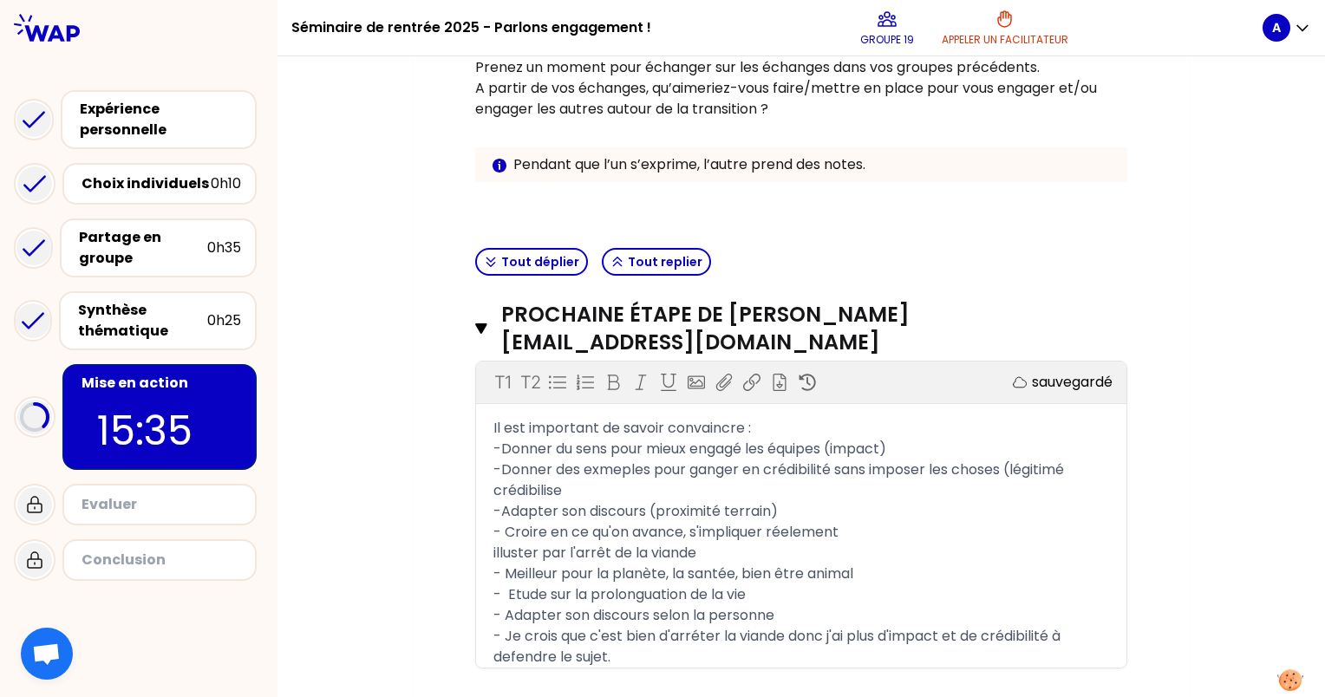
click at [1304, 300] on div "Mon numéro de groupe : 19 Objectifs # Vous avez sans doute été inspiré.e par le…" at bounding box center [802, 483] width 1048 height 1319
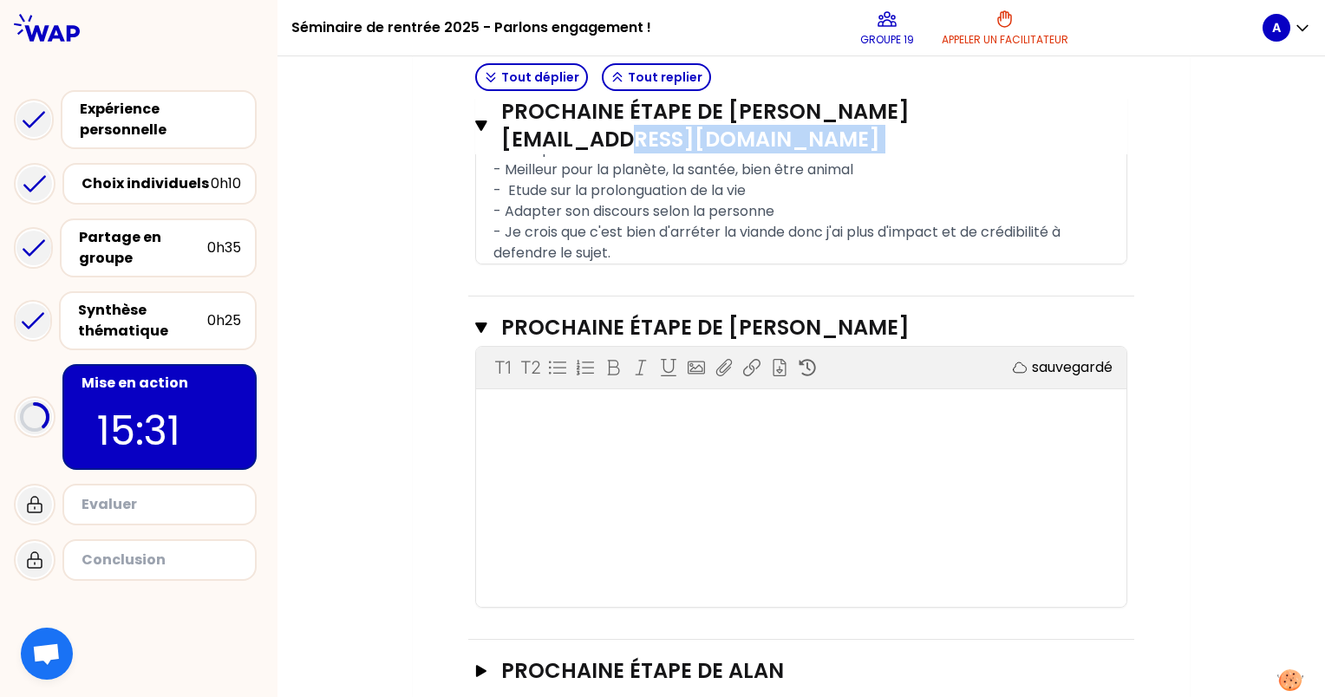
scroll to position [744, 0]
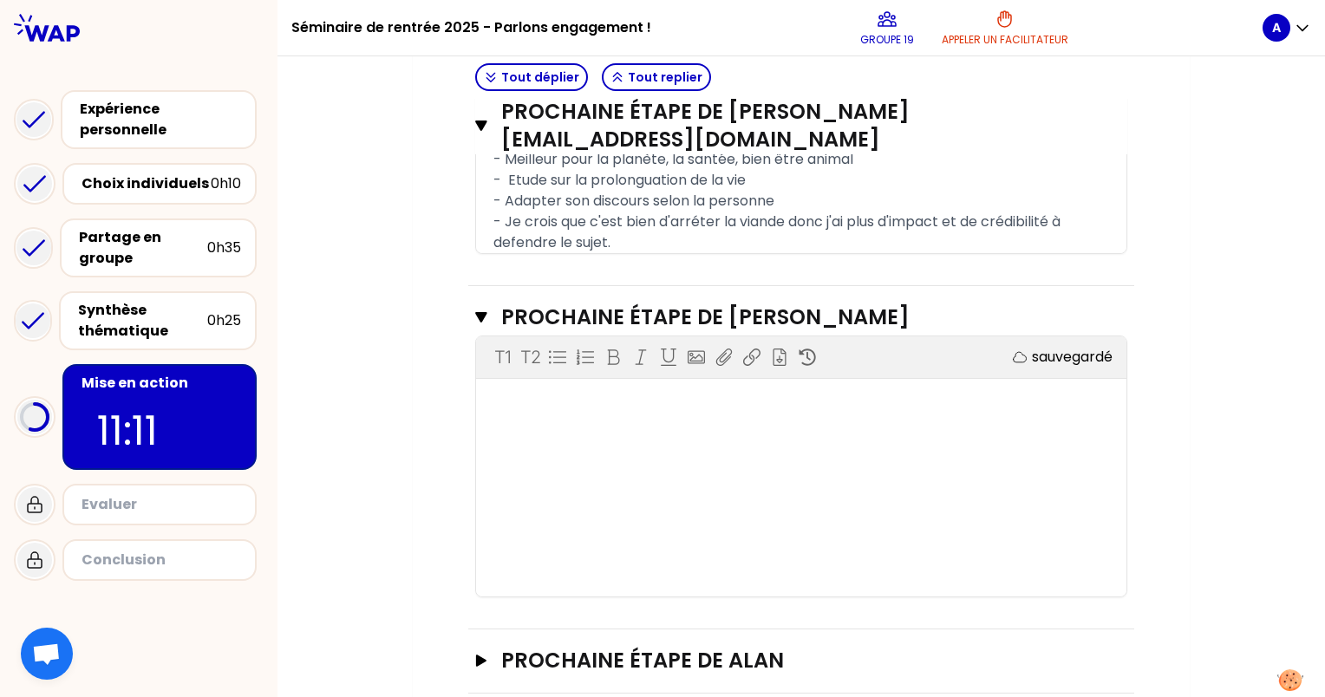
click at [428, 333] on div "Mon numéro de groupe : 19 Objectifs # Vous avez sans doute été inspiré.e par le…" at bounding box center [801, 68] width 777 height 1319
click at [478, 655] on icon "button" at bounding box center [481, 661] width 14 height 12
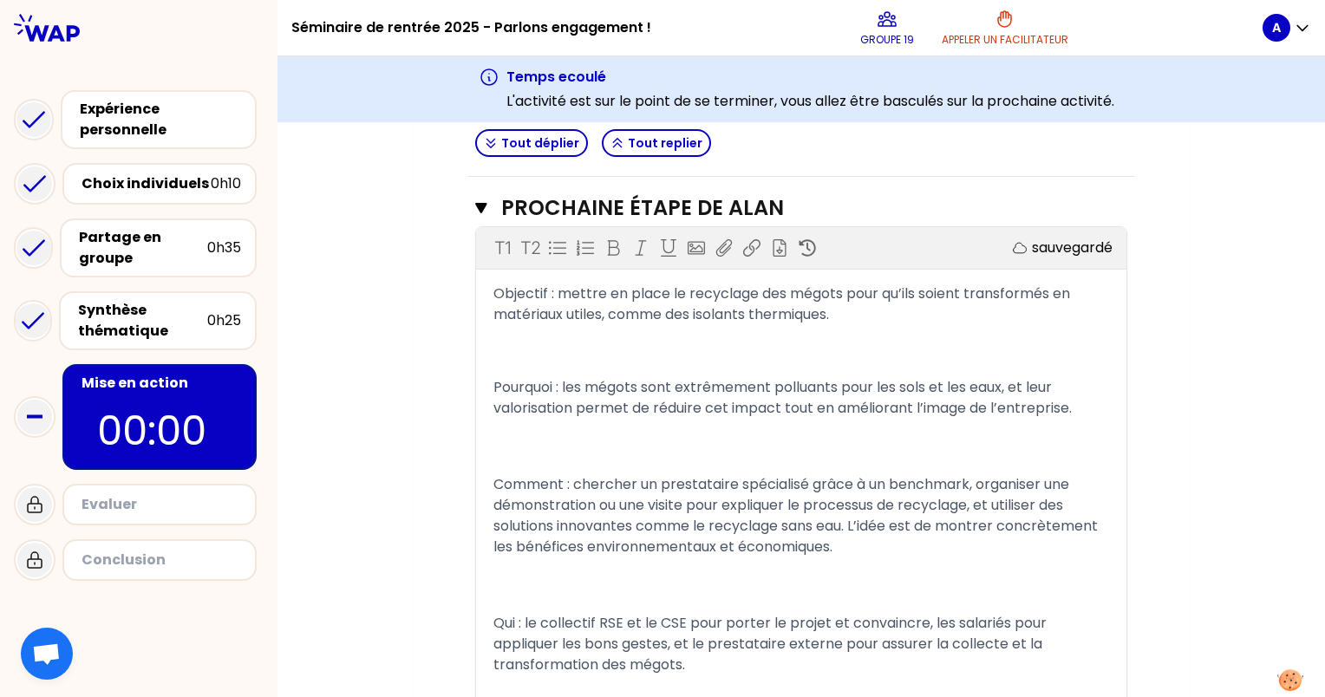
scroll to position [1853, 0]
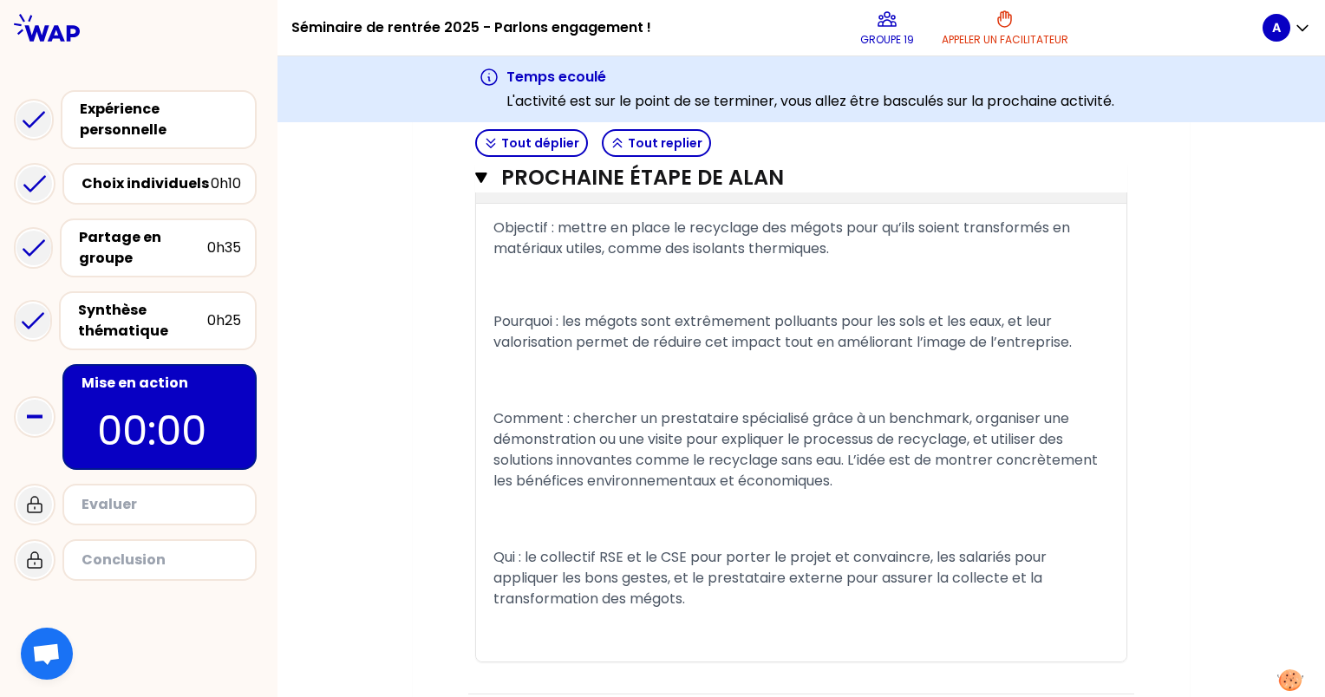
click at [515, 547] on span "Qui : le collectif RSE et le CSE pour porter le projet et convaincre, les salar…" at bounding box center [771, 578] width 557 height 62
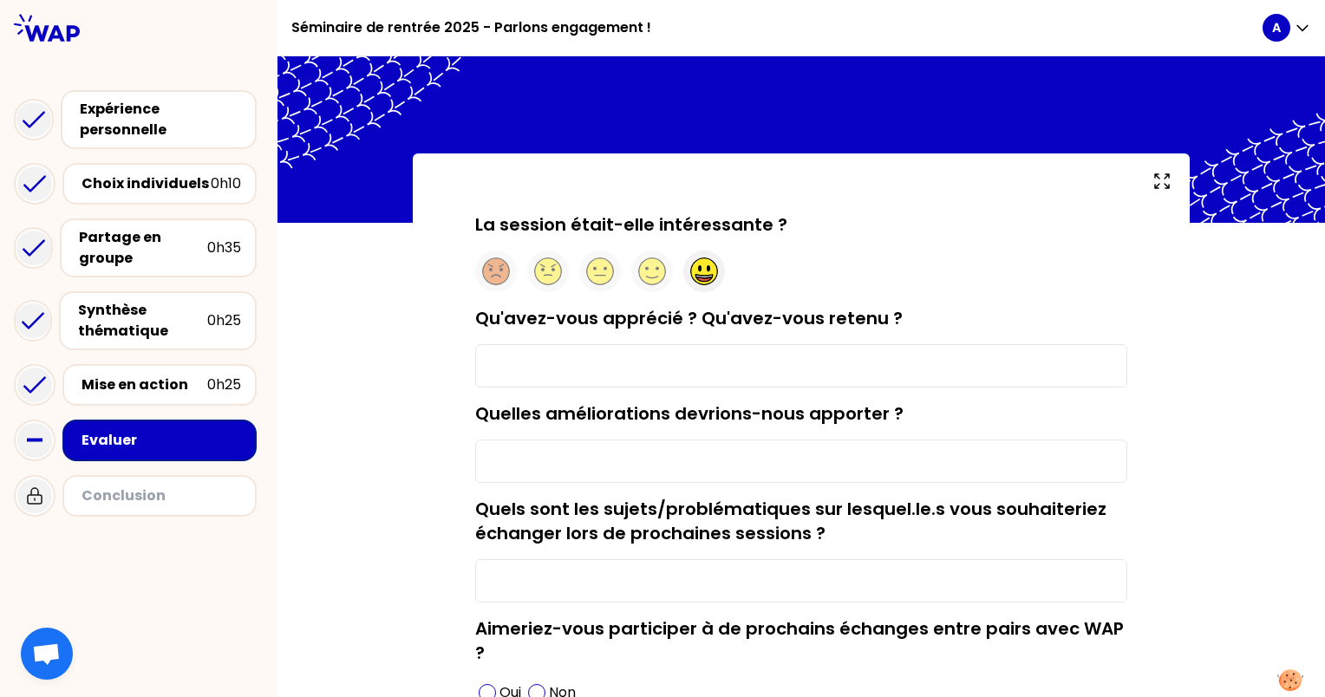
click at [696, 275] on icon at bounding box center [704, 276] width 16 height 3
click at [645, 362] on input "Qu'avez-vous apprécié ? Qu'avez-vous retenu ?" at bounding box center [801, 365] width 652 height 43
type input "L'échange générale, la pluralité des parcours"
click at [578, 467] on input "Quelles améliorations devrions-nous apporter ?" at bounding box center [801, 461] width 652 height 43
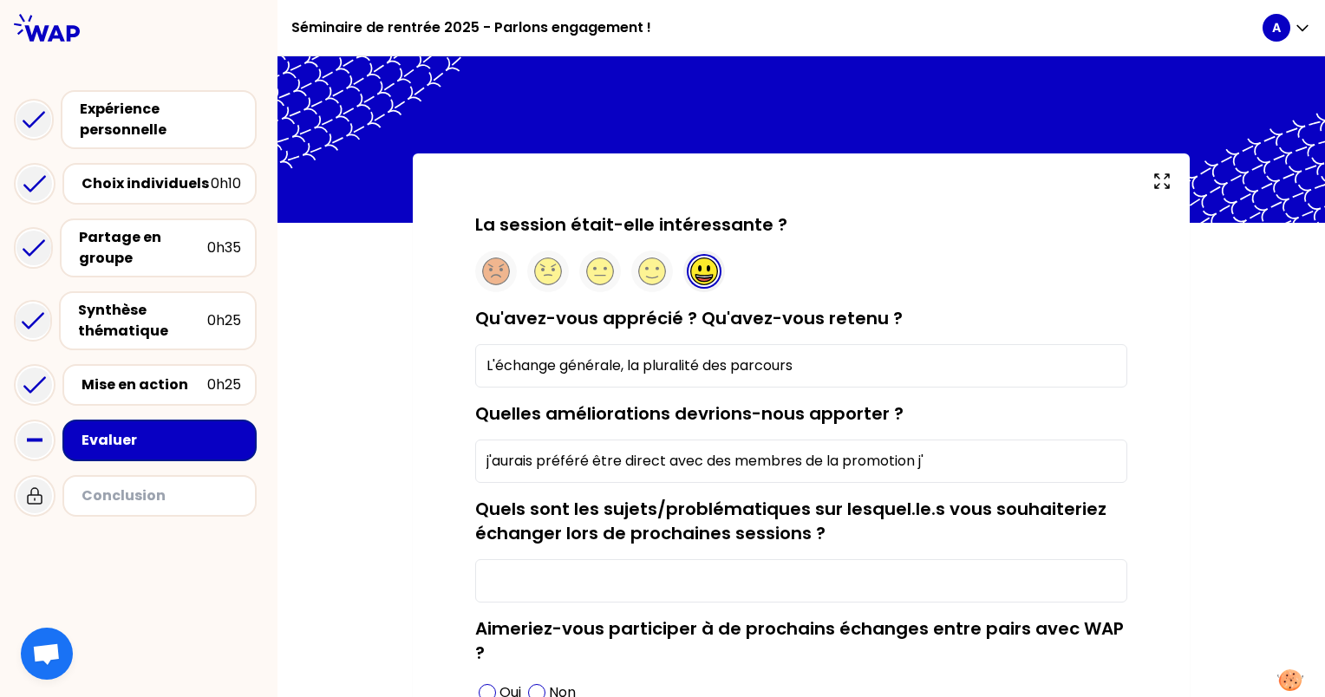
click at [990, 456] on input "j'aurais préféré être direct avec des membres de la promotion j'" at bounding box center [801, 461] width 652 height 43
type input "j'aurais préféré être direct avec des membres de la promotion j'ai été déçu de …"
click at [697, 586] on input "Quels sont les sujets/problématiques sur lesquel.le.s vous souhaiteriez échange…" at bounding box center [801, 580] width 652 height 43
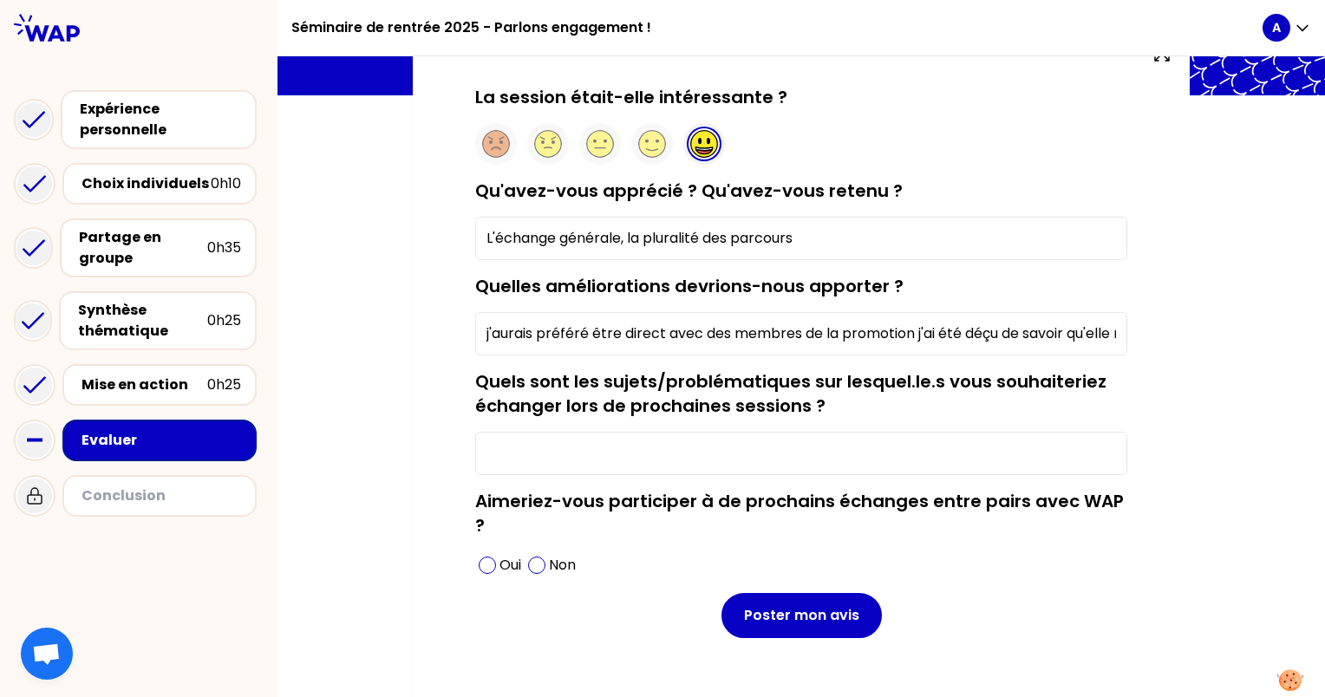
scroll to position [128, 0]
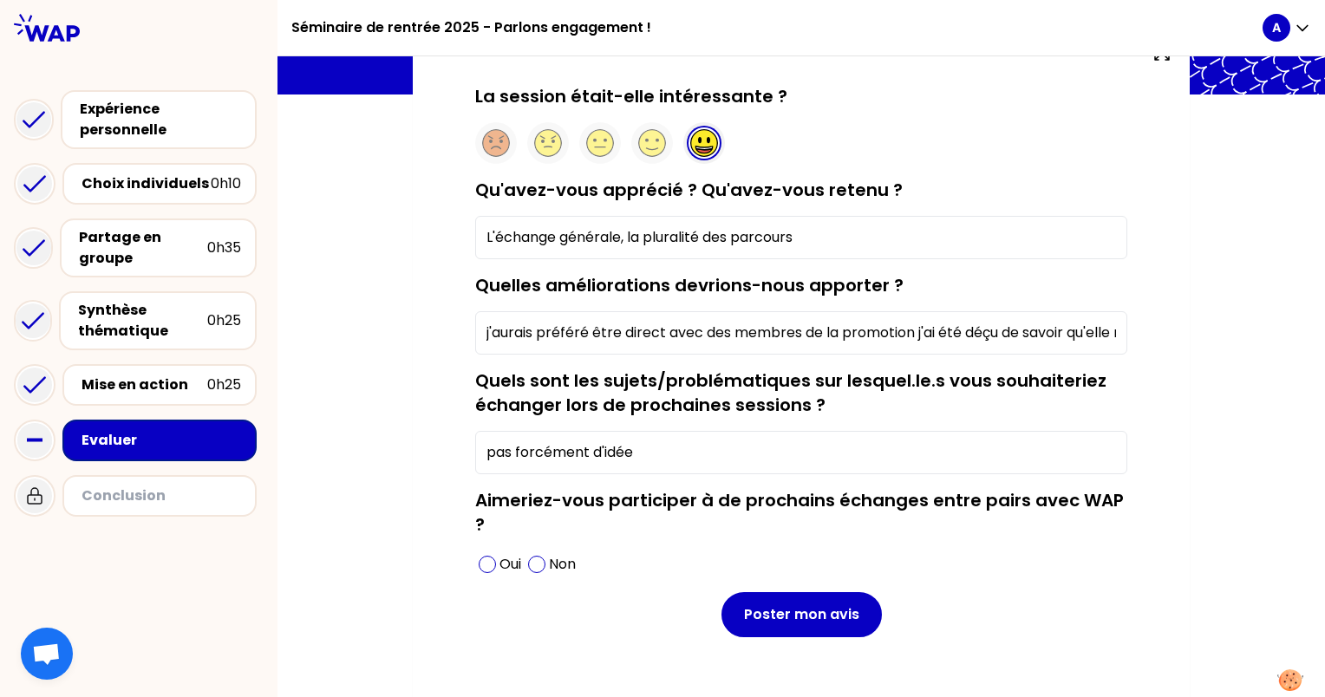
type input "pas forcément d'idée"
click at [516, 517] on div "Aimeriez-vous participer à de prochains échanges entre pairs avec WAP ? Oui Non" at bounding box center [801, 533] width 652 height 90
click at [532, 563] on span at bounding box center [536, 564] width 17 height 17
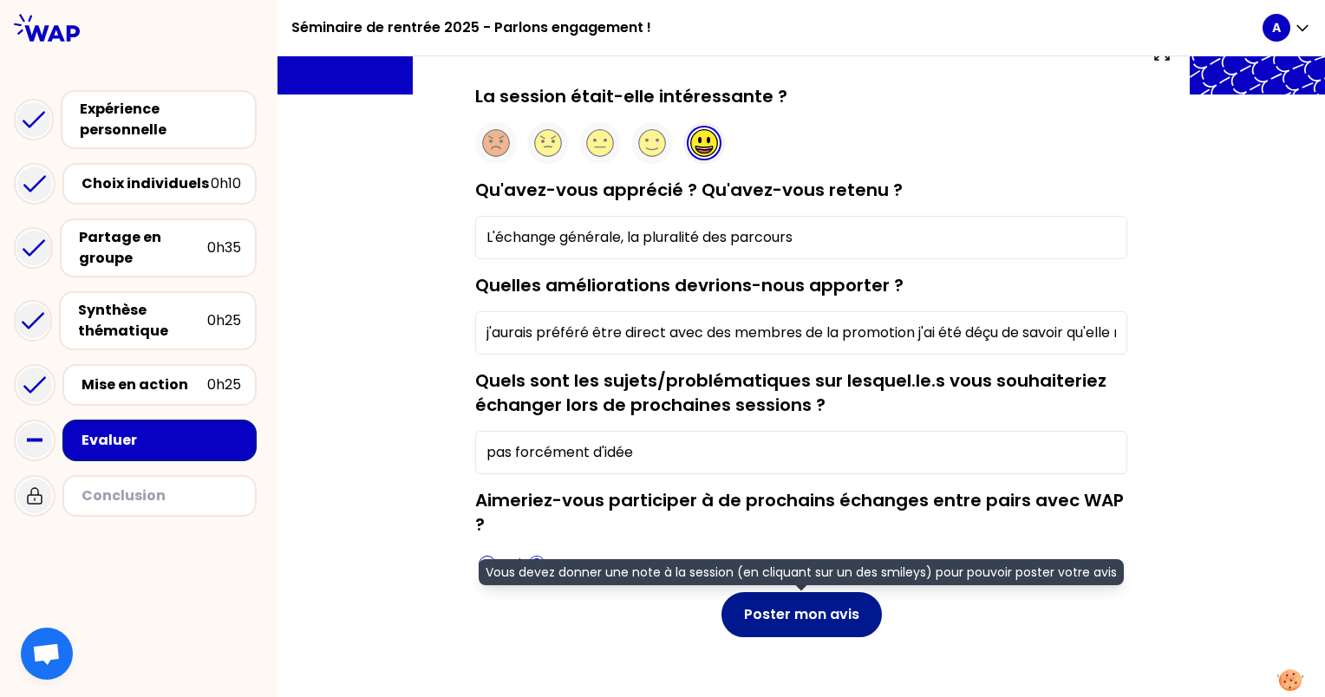
click at [761, 628] on button "Poster mon avis" at bounding box center [802, 614] width 160 height 45
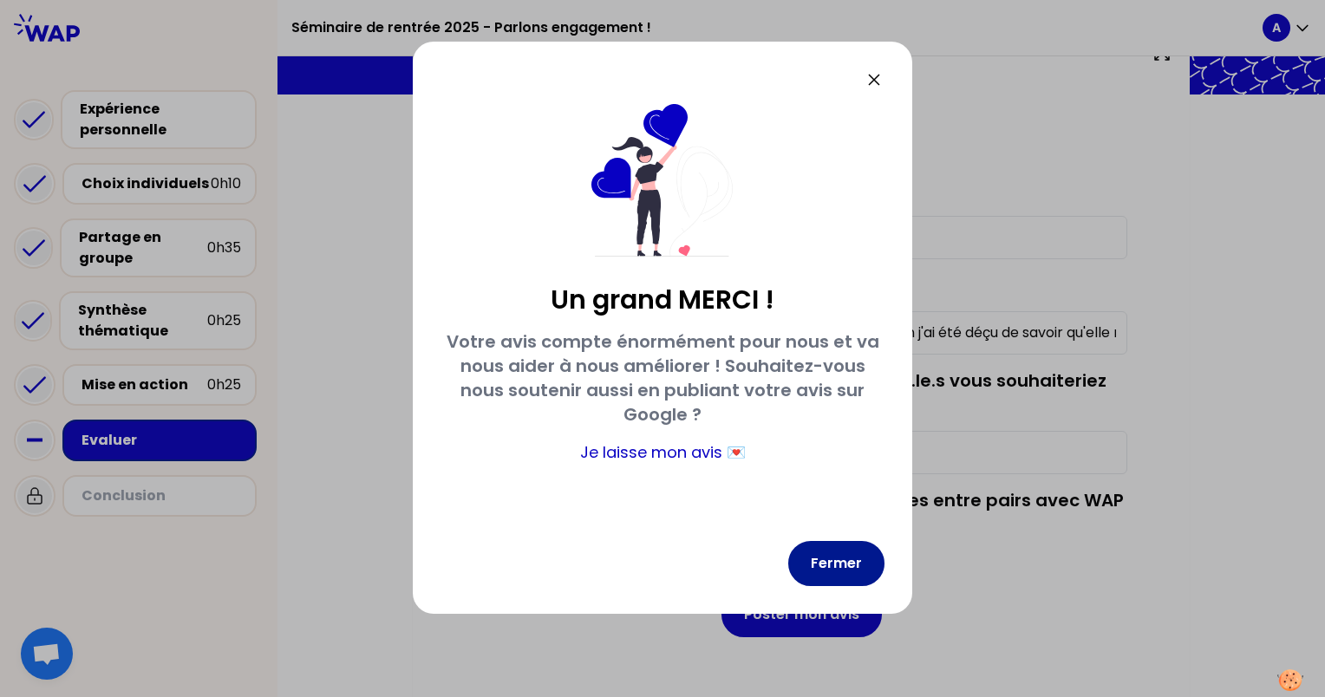
click at [836, 573] on button "Fermer" at bounding box center [836, 563] width 96 height 45
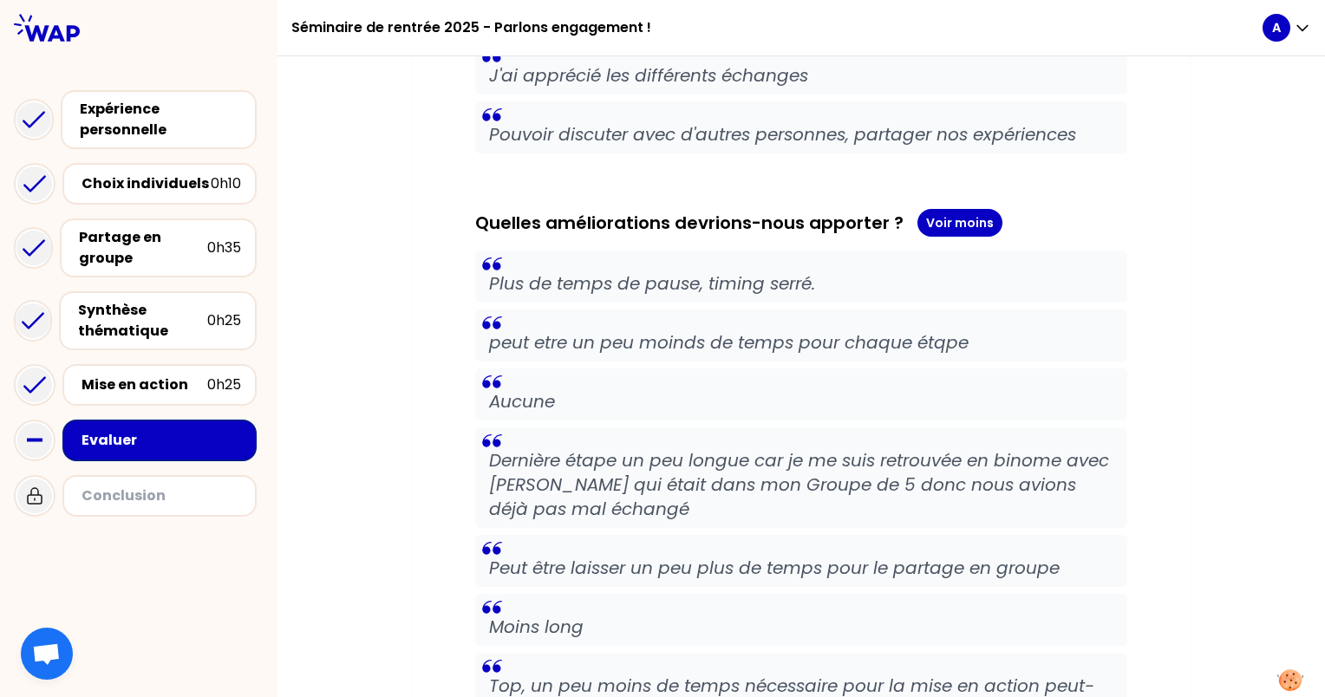
scroll to position [7660, 0]
